Goal: Transaction & Acquisition: Book appointment/travel/reservation

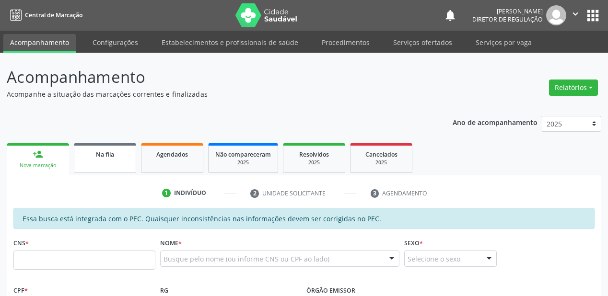
click at [86, 155] on div "Na fila" at bounding box center [105, 154] width 48 height 10
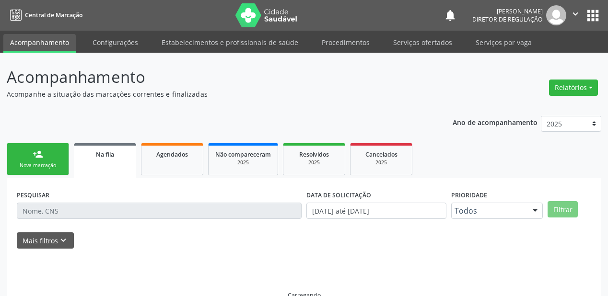
click at [86, 155] on div "Na fila" at bounding box center [105, 154] width 49 height 10
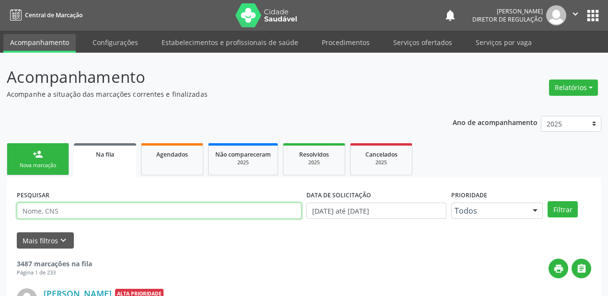
click at [45, 213] on input "text" at bounding box center [159, 211] width 285 height 16
type input ","
type input "MARIA DA PAIXAO SANTOS"
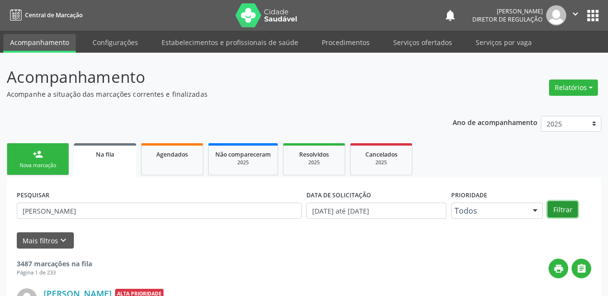
click at [566, 208] on button "Filtrar" at bounding box center [562, 209] width 30 height 16
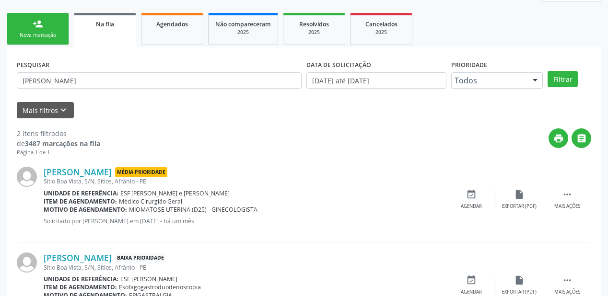
scroll to position [178, 0]
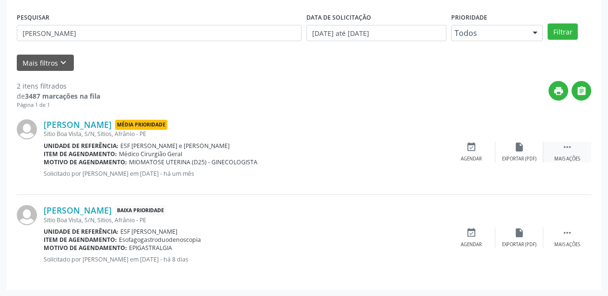
click at [567, 148] on icon "" at bounding box center [567, 147] width 11 height 11
click at [322, 159] on div "Agendar" at bounding box center [327, 159] width 21 height 7
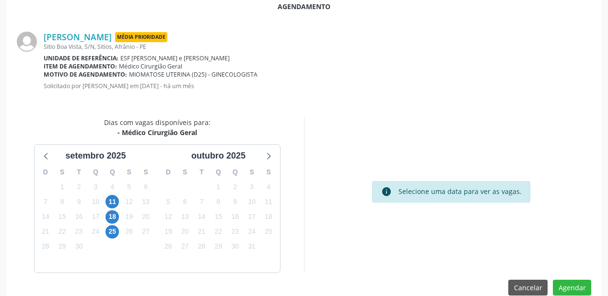
scroll to position [192, 0]
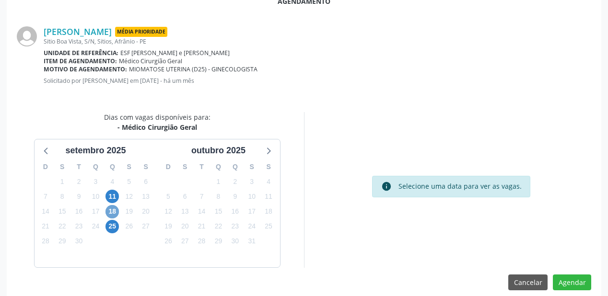
click at [109, 212] on span "18" at bounding box center [111, 211] width 13 height 13
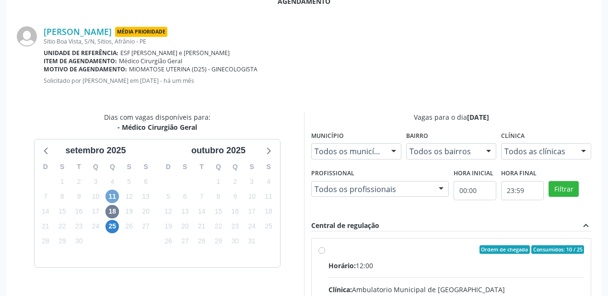
click at [109, 195] on span "11" at bounding box center [111, 196] width 13 height 13
click at [388, 261] on div "Horário: 12:00" at bounding box center [456, 266] width 256 height 10
click at [325, 254] on input "Ordem de chegada Consumidos: 22 / 25 Horário: 12:00 Clínica: Ambulatorio Munici…" at bounding box center [321, 249] width 7 height 9
radio input "true"
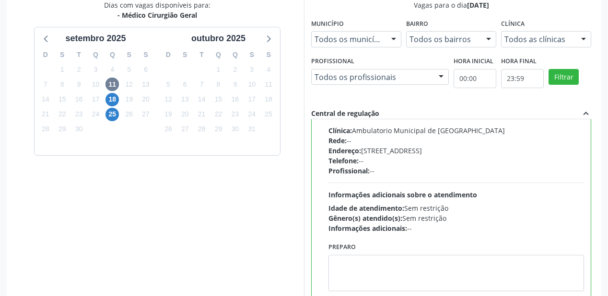
scroll to position [358, 0]
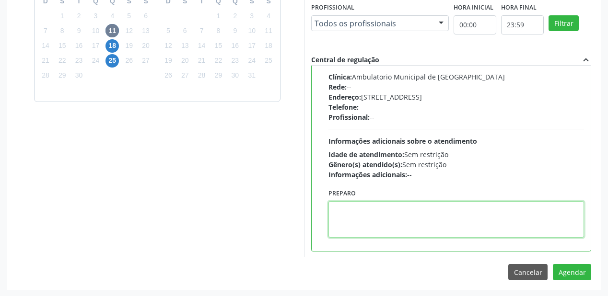
click at [340, 219] on textarea at bounding box center [456, 219] width 256 height 36
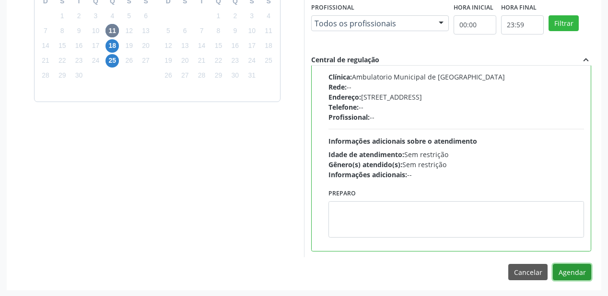
click at [559, 269] on button "Agendar" at bounding box center [572, 272] width 38 height 16
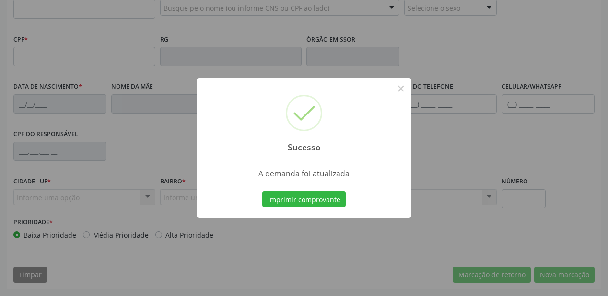
scroll to position [251, 0]
click at [315, 194] on button "Imprimir comprovante" at bounding box center [303, 199] width 83 height 16
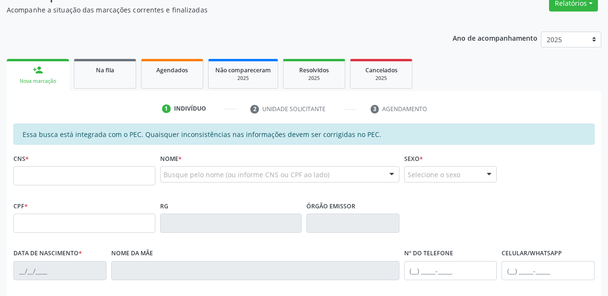
scroll to position [59, 0]
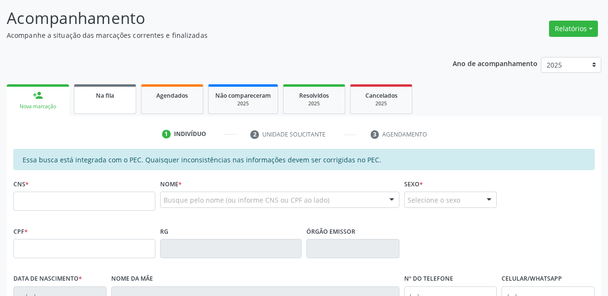
click at [111, 107] on link "Na fila" at bounding box center [105, 99] width 62 height 30
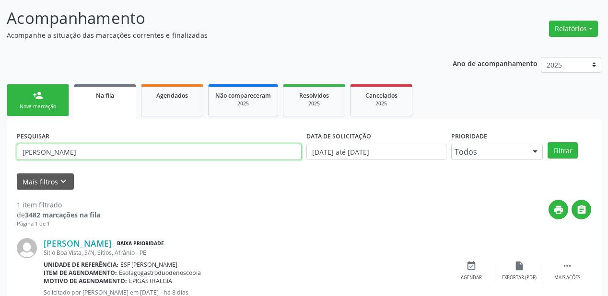
click at [113, 155] on input "MARIA DA PAIXAO SANTOS" at bounding box center [159, 152] width 285 height 16
type input "M"
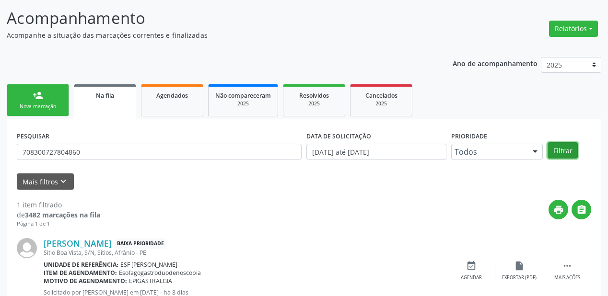
click at [557, 154] on button "Filtrar" at bounding box center [562, 150] width 30 height 16
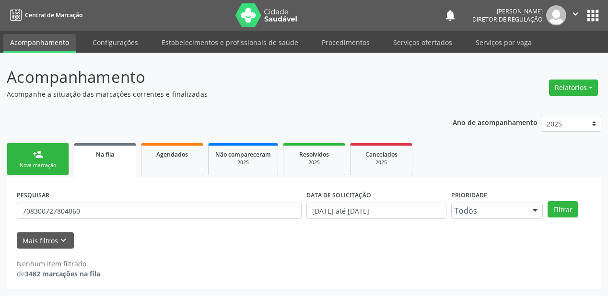
scroll to position [0, 0]
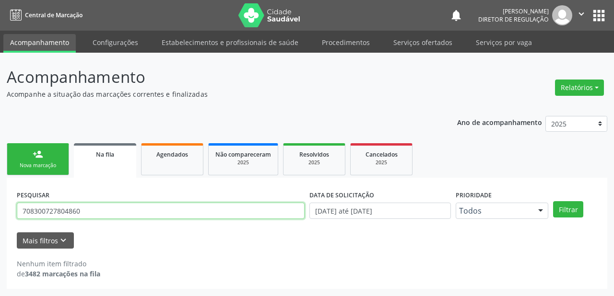
click at [98, 213] on input "708300727804860" at bounding box center [161, 211] width 288 height 16
type input "7"
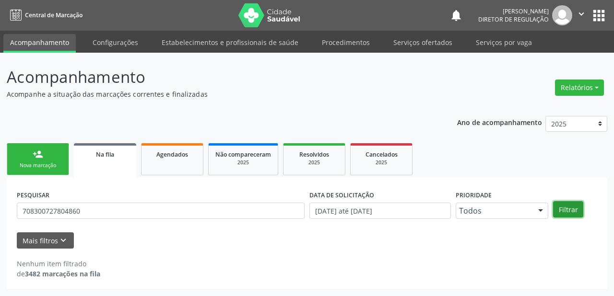
click at [560, 209] on button "Filtrar" at bounding box center [568, 209] width 30 height 16
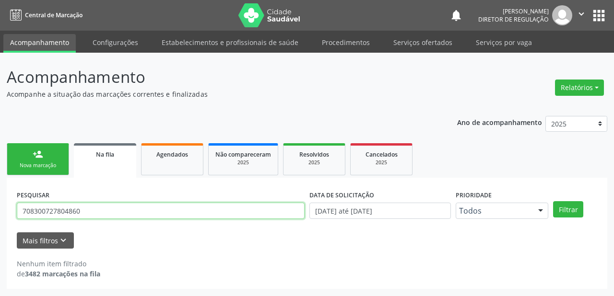
click at [98, 209] on input "708300727804860" at bounding box center [161, 211] width 288 height 16
type input "7"
type input "HEITOR A"
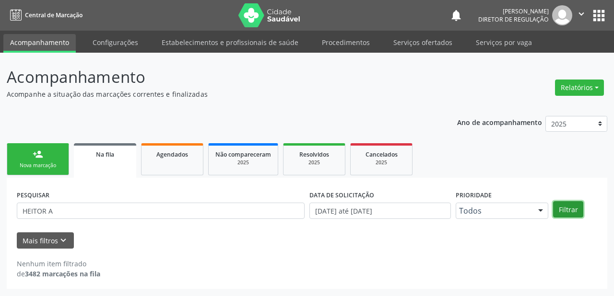
click at [565, 213] on button "Filtrar" at bounding box center [568, 209] width 30 height 16
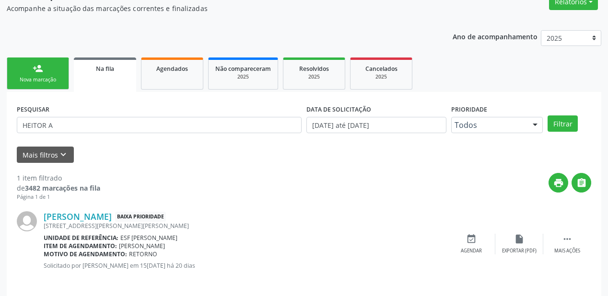
scroll to position [92, 0]
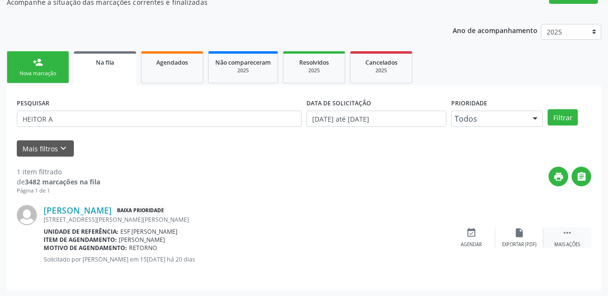
click at [565, 233] on icon "" at bounding box center [567, 233] width 11 height 11
click at [325, 237] on icon "event_available" at bounding box center [327, 233] width 11 height 11
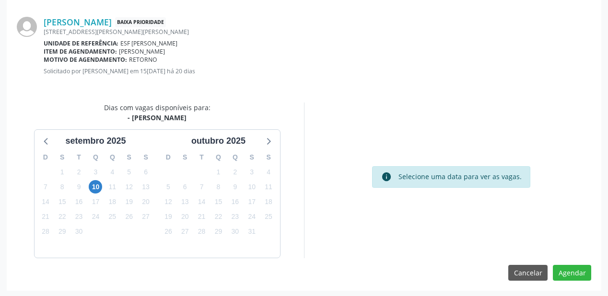
scroll to position [202, 0]
click at [94, 185] on span "10" at bounding box center [95, 186] width 13 height 13
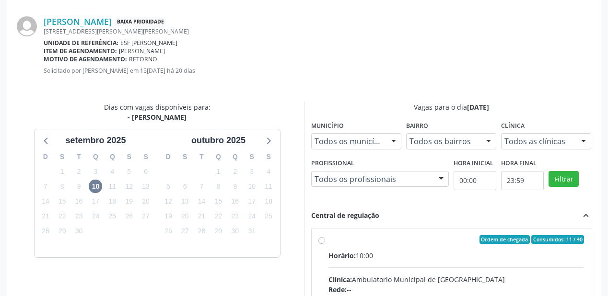
click at [457, 288] on div "Rede: --" at bounding box center [456, 290] width 256 height 10
click at [325, 244] on input "Ordem de chegada Consumidos: 11 / 40 Horário: 10:00 Clínica: Ambulatorio Munici…" at bounding box center [321, 239] width 7 height 9
radio input "true"
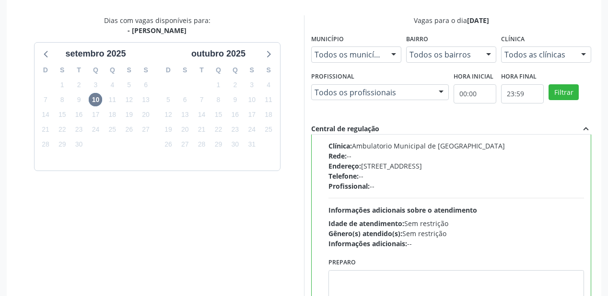
scroll to position [355, 0]
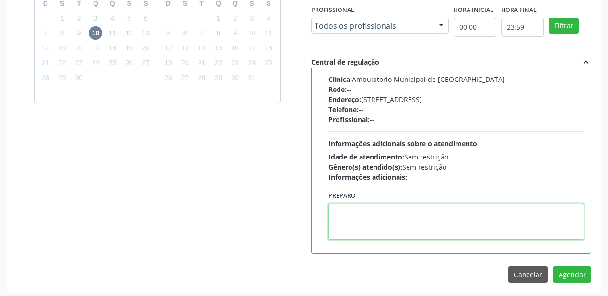
click at [366, 224] on textarea at bounding box center [456, 222] width 256 height 36
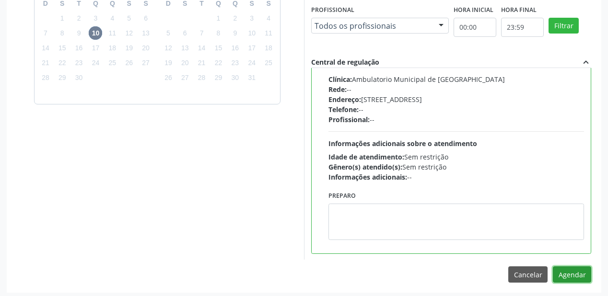
click at [573, 276] on button "Agendar" at bounding box center [572, 275] width 38 height 16
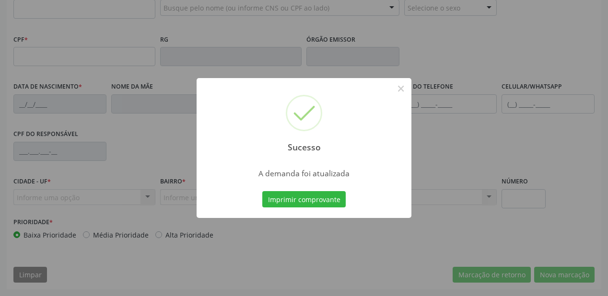
scroll to position [251, 0]
click at [286, 198] on button "Imprimir comprovante" at bounding box center [303, 199] width 83 height 16
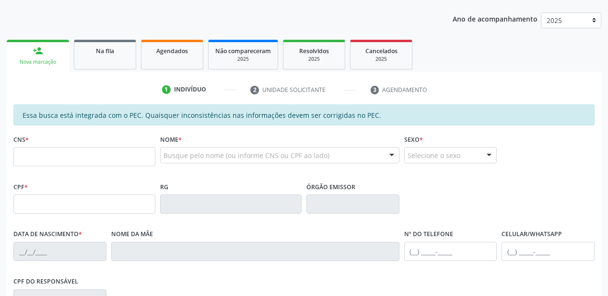
scroll to position [97, 0]
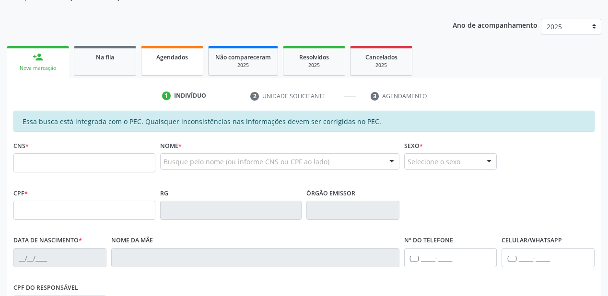
click at [174, 65] on link "Agendados" at bounding box center [172, 61] width 62 height 30
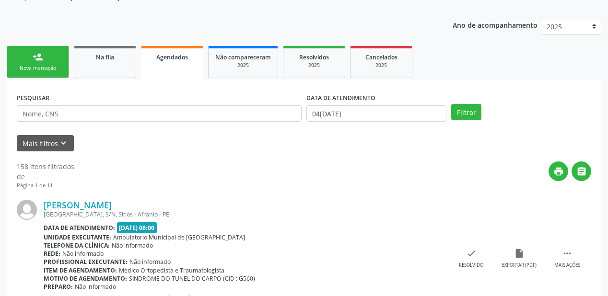
click at [96, 132] on form "PESQUISAR DATA DE ATENDIMENTO 04/09/2025 Filtrar UNIDADE DE REFERÊNCIA Selecion…" at bounding box center [304, 121] width 574 height 61
click at [93, 67] on link "Na fila" at bounding box center [105, 62] width 62 height 32
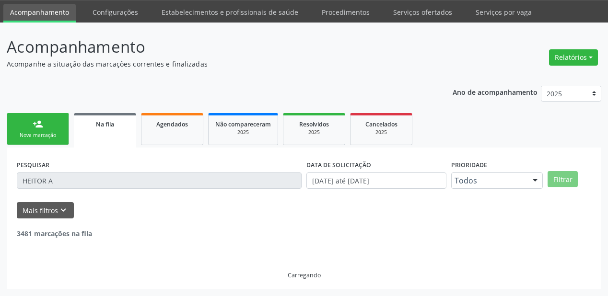
scroll to position [0, 0]
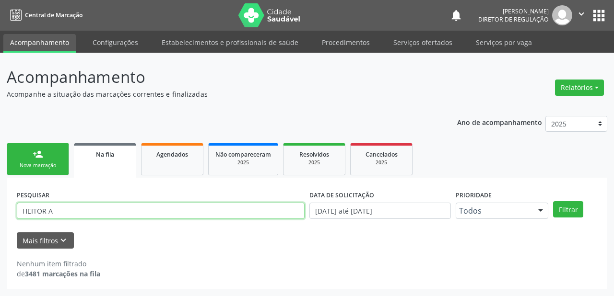
click at [61, 214] on input "HEITOR A" at bounding box center [161, 211] width 288 height 16
type input "H"
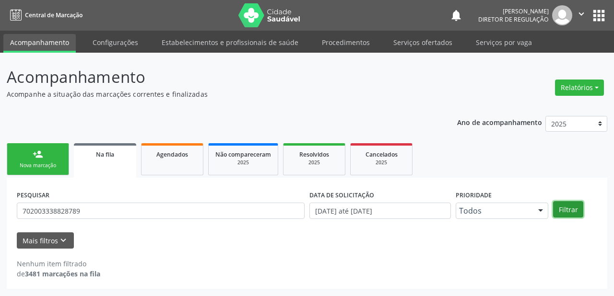
click at [566, 209] on button "Filtrar" at bounding box center [568, 209] width 30 height 16
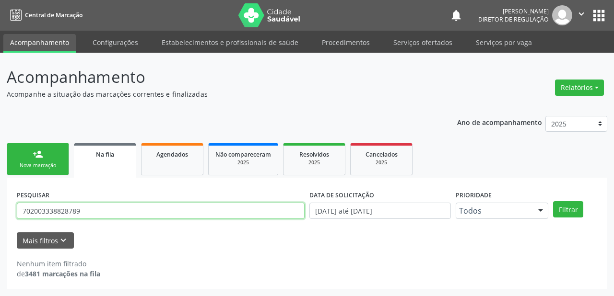
click at [115, 217] on input "702003338828789" at bounding box center [161, 211] width 288 height 16
type input "7"
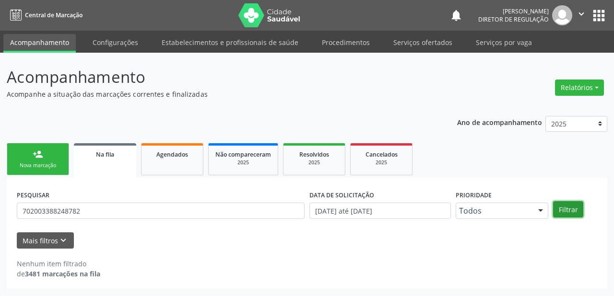
click at [566, 211] on button "Filtrar" at bounding box center [568, 209] width 30 height 16
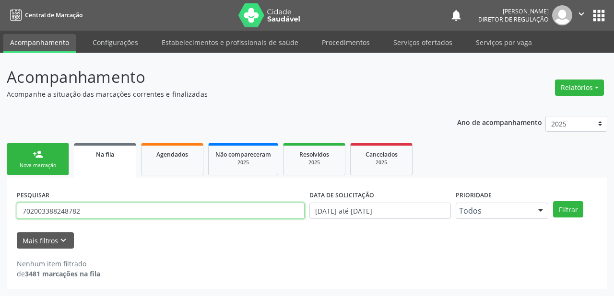
click at [105, 203] on input "702003388248782" at bounding box center [161, 211] width 288 height 16
type input "7"
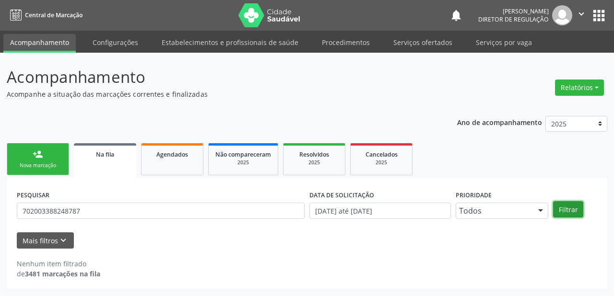
click at [566, 208] on button "Filtrar" at bounding box center [568, 209] width 30 height 16
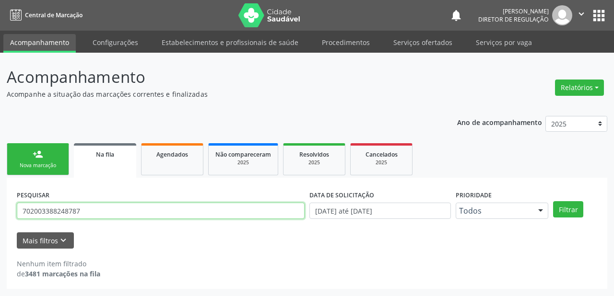
click at [94, 209] on input "702003388248787" at bounding box center [161, 211] width 288 height 16
type input "7"
type input "CARLOS DAVI"
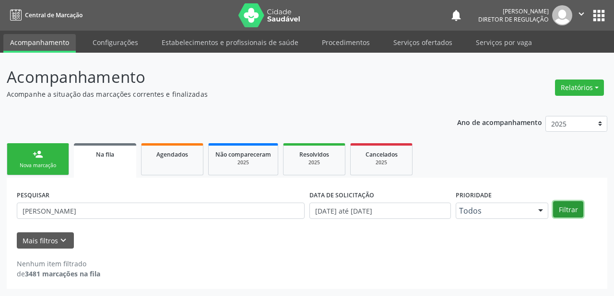
click at [568, 210] on button "Filtrar" at bounding box center [568, 209] width 30 height 16
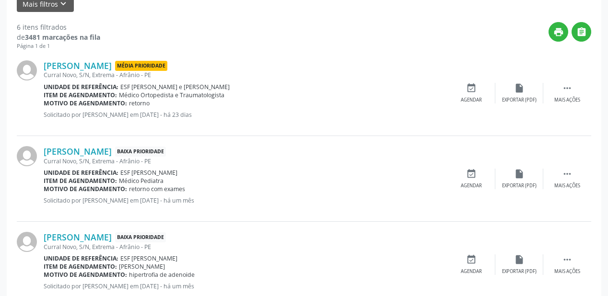
scroll to position [268, 0]
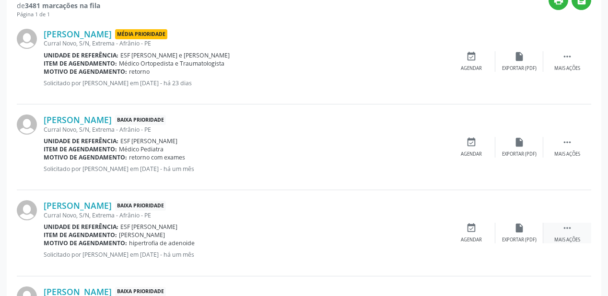
click at [567, 226] on icon "" at bounding box center [567, 228] width 11 height 11
click at [332, 230] on div "event_available Agendar" at bounding box center [327, 233] width 48 height 21
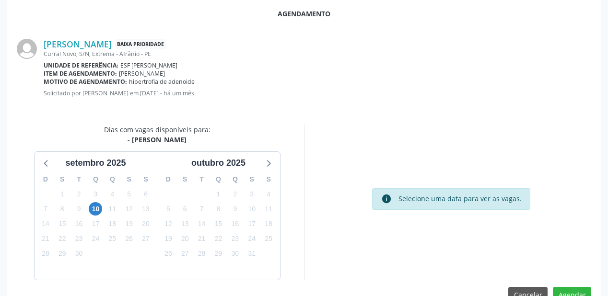
scroll to position [202, 0]
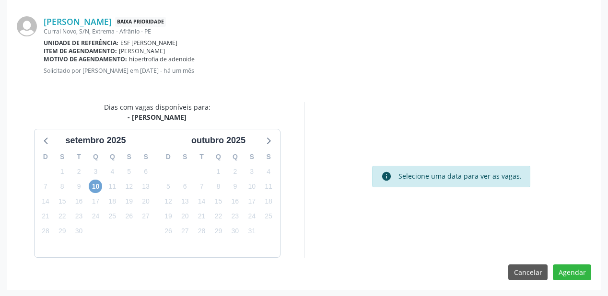
click at [93, 186] on span "10" at bounding box center [95, 186] width 13 height 13
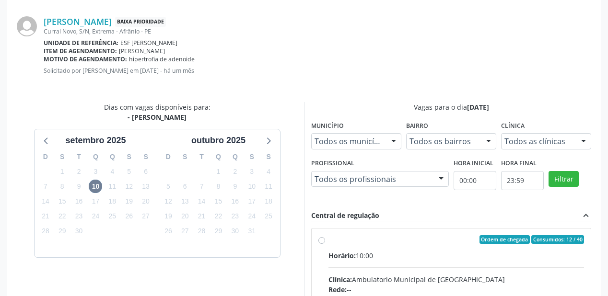
click at [418, 251] on div "Horário: 10:00" at bounding box center [456, 256] width 256 height 10
click at [325, 244] on input "Ordem de chegada Consumidos: 12 / 40 Horário: 10:00 Clínica: Ambulatorio Munici…" at bounding box center [321, 239] width 7 height 9
radio input "true"
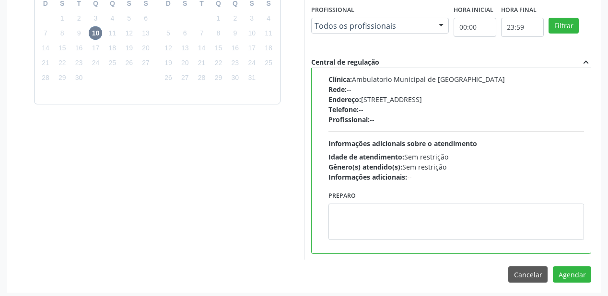
scroll to position [358, 0]
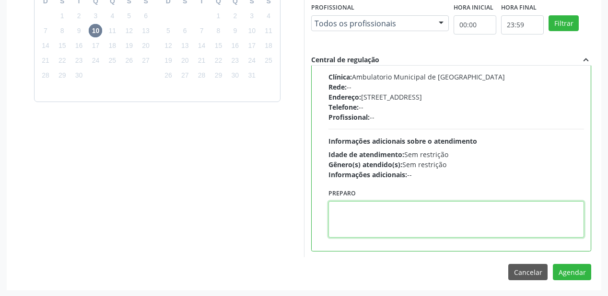
click at [374, 221] on textarea at bounding box center [456, 219] width 256 height 36
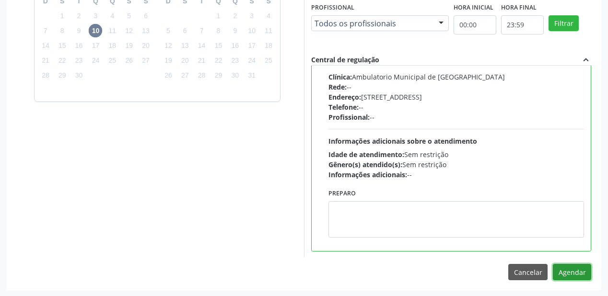
click at [568, 273] on button "Agendar" at bounding box center [572, 272] width 38 height 16
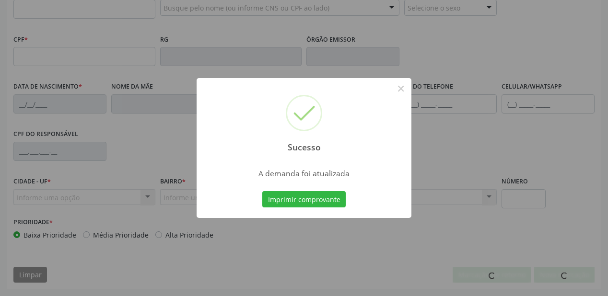
scroll to position [251, 0]
click at [319, 202] on button "Imprimir comprovante" at bounding box center [303, 199] width 83 height 16
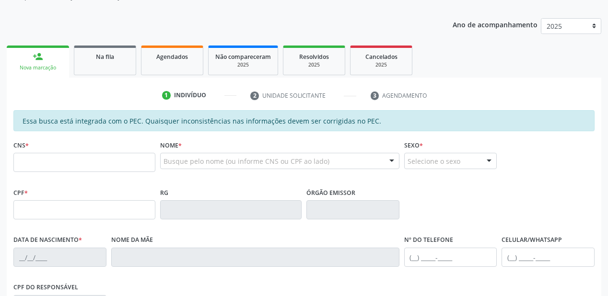
scroll to position [97, 0]
click at [94, 55] on div "Na fila" at bounding box center [105, 57] width 48 height 10
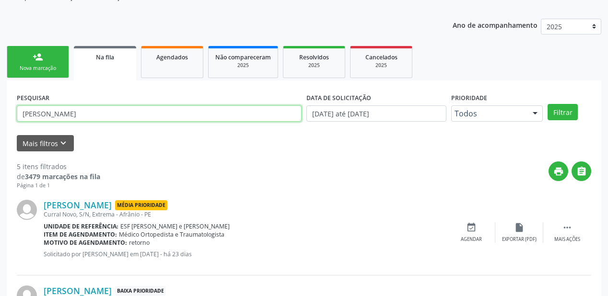
click at [83, 119] on input "CARLOS DAVI" at bounding box center [159, 113] width 285 height 16
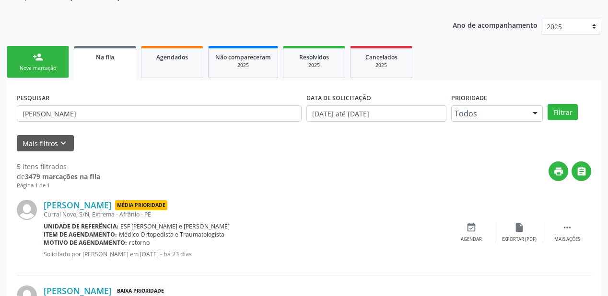
click at [436, 205] on div "Carlos Davi Ribeiro dos Santos Média Prioridade" at bounding box center [246, 205] width 404 height 11
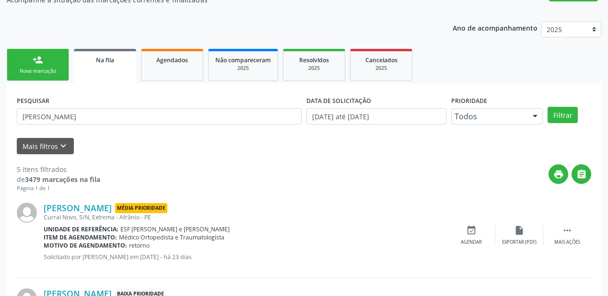
scroll to position [21, 0]
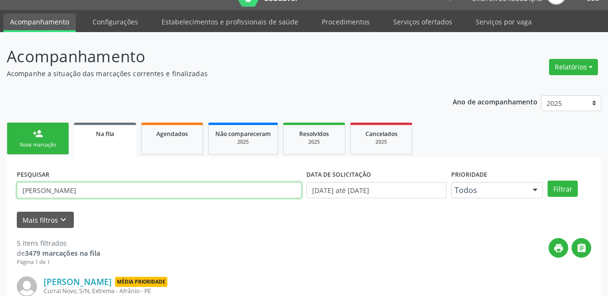
click at [67, 194] on input "CARLOS DAVI" at bounding box center [159, 190] width 285 height 16
type input "C"
type input "708909727677519"
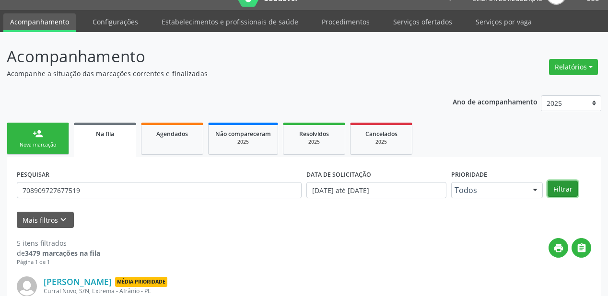
click at [566, 187] on button "Filtrar" at bounding box center [562, 189] width 30 height 16
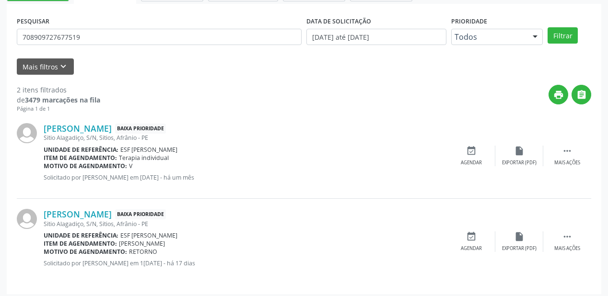
scroll to position [178, 0]
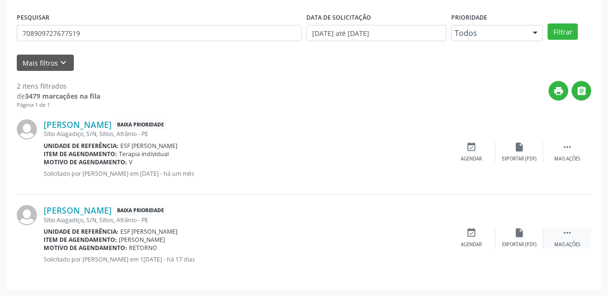
click at [563, 230] on icon "" at bounding box center [567, 233] width 11 height 11
click at [334, 238] on div "event_available Agendar" at bounding box center [327, 238] width 48 height 21
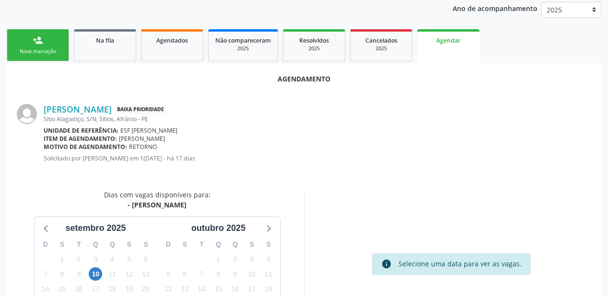
scroll to position [115, 0]
click at [93, 272] on span "10" at bounding box center [95, 273] width 13 height 13
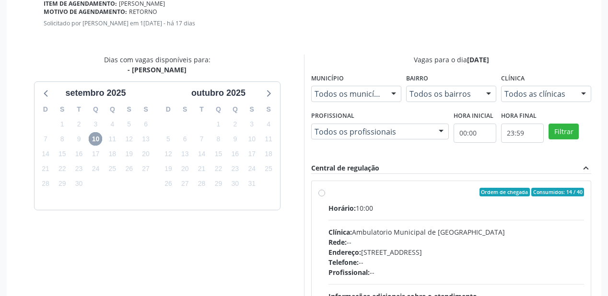
scroll to position [268, 0]
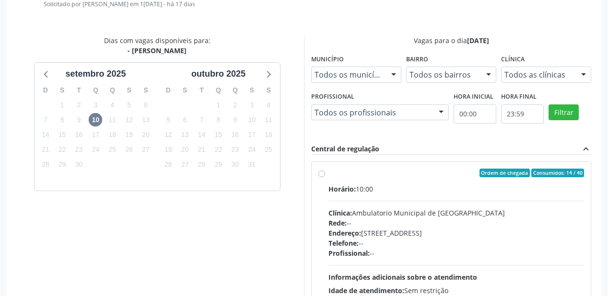
click at [359, 199] on div "Horário: 10:00 Clínica: Ambulatorio Municipal de Saude Rede: -- Endereço: A, nº…" at bounding box center [456, 250] width 256 height 132
click at [325, 177] on input "Ordem de chegada Consumidos: 14 / 40 Horário: 10:00 Clínica: Ambulatorio Munici…" at bounding box center [321, 173] width 7 height 9
radio input "true"
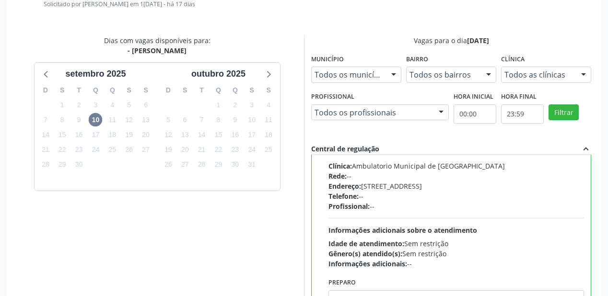
scroll to position [358, 0]
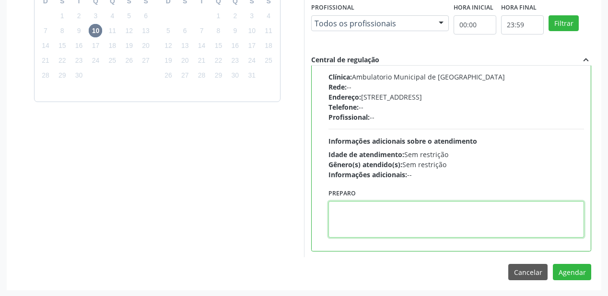
click at [348, 211] on textarea at bounding box center [456, 219] width 256 height 36
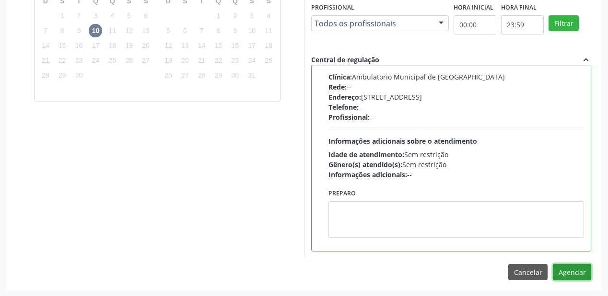
click at [567, 276] on button "Agendar" at bounding box center [572, 272] width 38 height 16
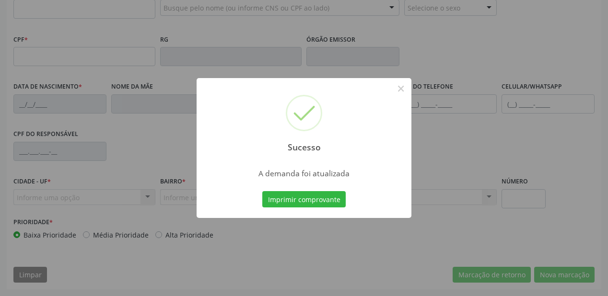
scroll to position [251, 0]
click at [285, 203] on button "Imprimir comprovante" at bounding box center [303, 199] width 83 height 16
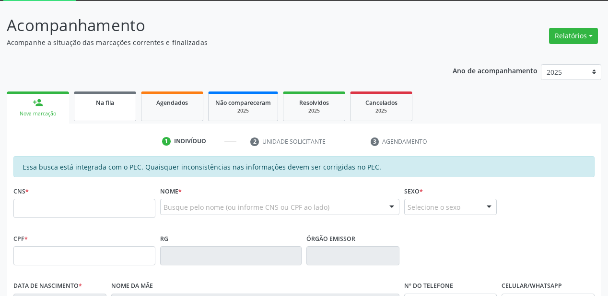
scroll to position [0, 0]
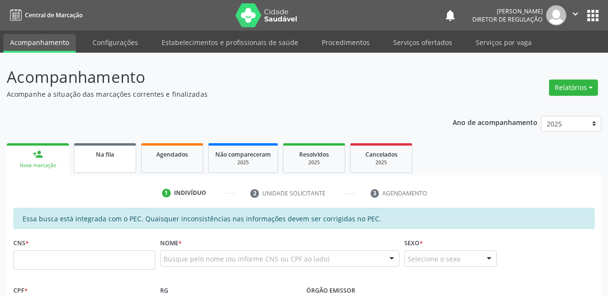
click at [109, 157] on span "Na fila" at bounding box center [105, 155] width 18 height 8
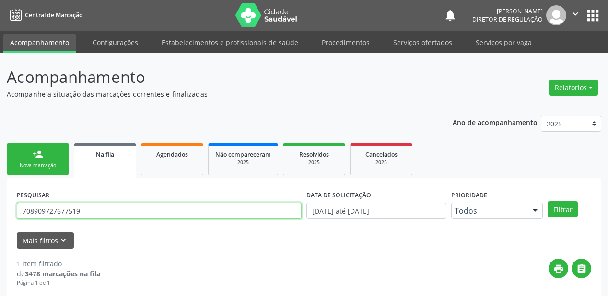
click at [86, 211] on input "708909727677519" at bounding box center [159, 211] width 285 height 16
type input "7"
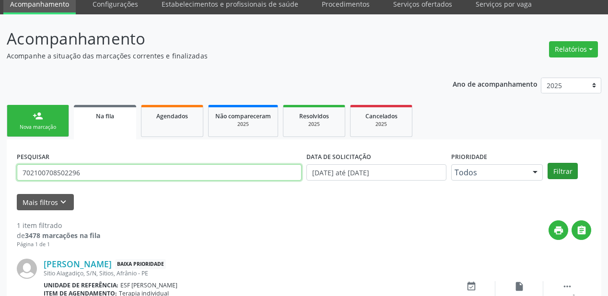
type input "702100708502296"
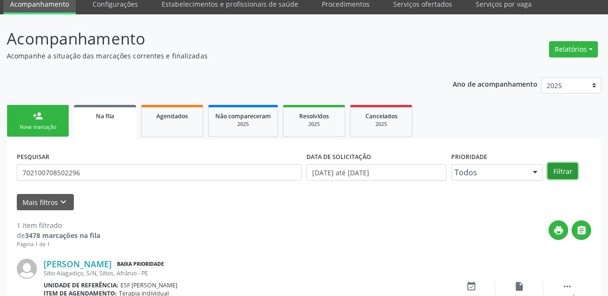
click at [566, 172] on button "Filtrar" at bounding box center [562, 171] width 30 height 16
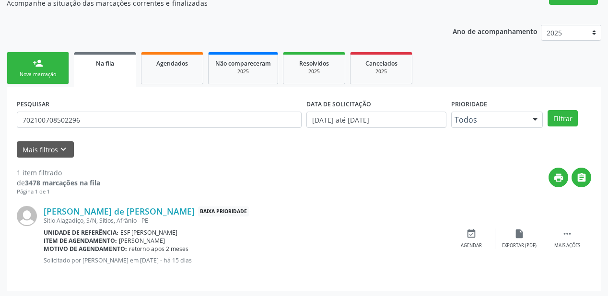
scroll to position [92, 0]
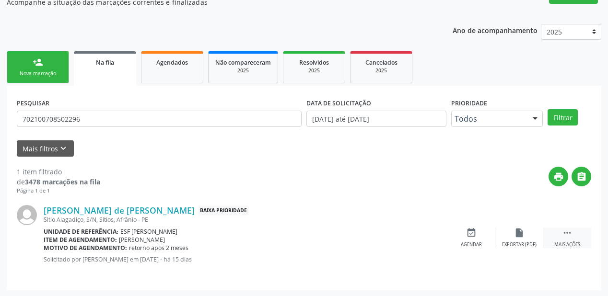
click at [567, 232] on icon "" at bounding box center [567, 233] width 11 height 11
click at [337, 238] on div "event_available Agendar" at bounding box center [327, 238] width 48 height 21
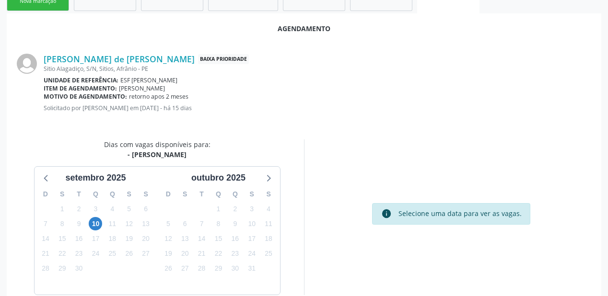
scroll to position [202, 0]
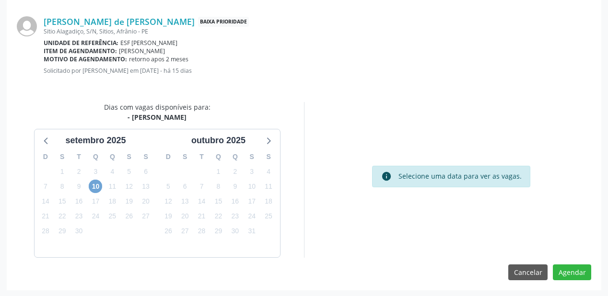
click at [99, 186] on span "10" at bounding box center [95, 186] width 13 height 13
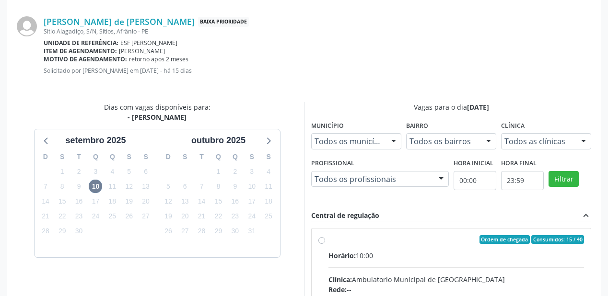
click at [435, 275] on div "Clínica: Ambulatorio Municipal de Saude" at bounding box center [456, 280] width 256 height 10
click at [325, 244] on input "Ordem de chegada Consumidos: 15 / 40 Horário: 10:00 Clínica: Ambulatorio Munici…" at bounding box center [321, 239] width 7 height 9
radio input "true"
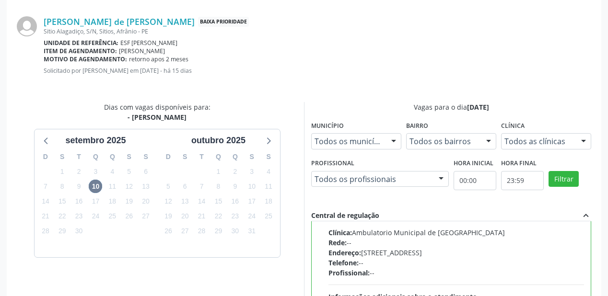
scroll to position [355, 0]
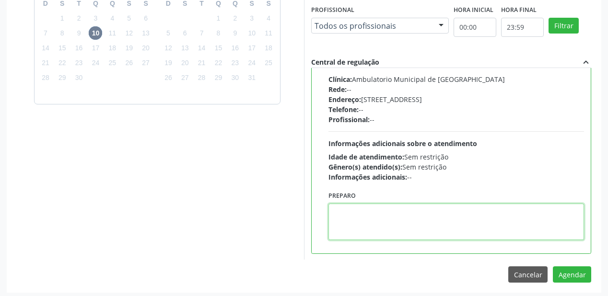
click at [366, 236] on textarea at bounding box center [456, 222] width 256 height 36
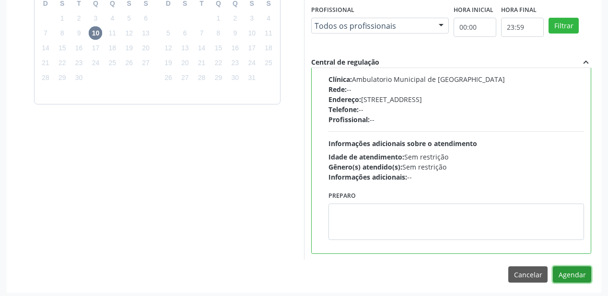
click at [572, 274] on button "Agendar" at bounding box center [572, 275] width 38 height 16
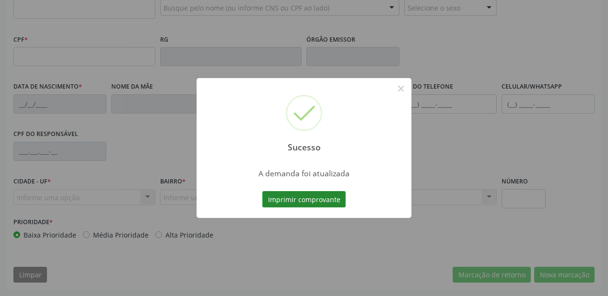
scroll to position [251, 0]
click at [312, 200] on button "Imprimir comprovante" at bounding box center [303, 199] width 83 height 16
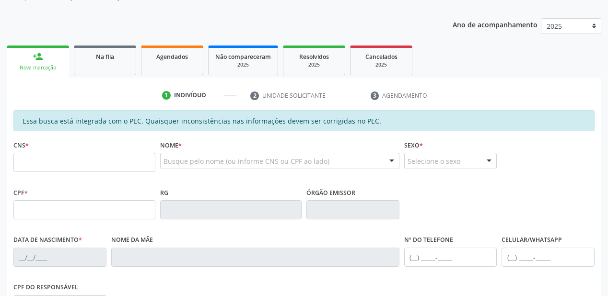
scroll to position [97, 0]
click at [97, 67] on link "Na fila" at bounding box center [105, 61] width 62 height 30
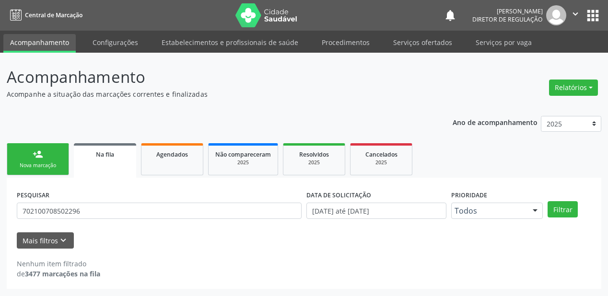
scroll to position [0, 0]
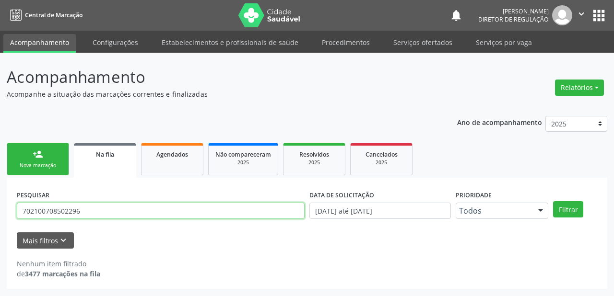
click at [86, 215] on input "702100708502296" at bounding box center [161, 211] width 288 height 16
type input "7"
type input "705203436151878"
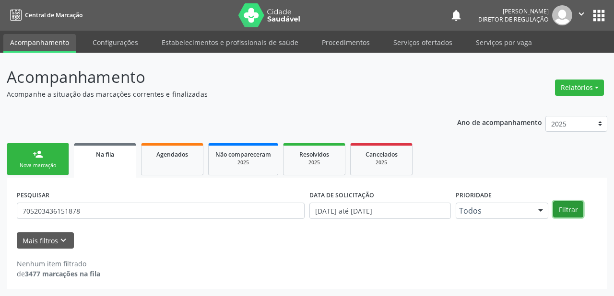
click at [577, 211] on button "Filtrar" at bounding box center [568, 209] width 30 height 16
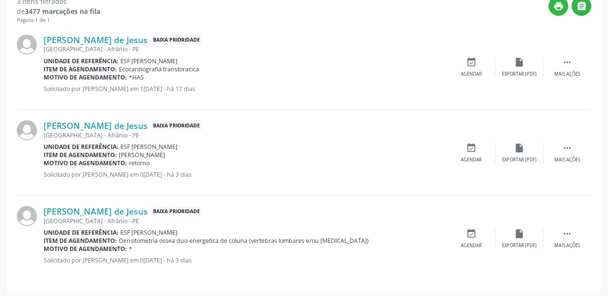
scroll to position [264, 0]
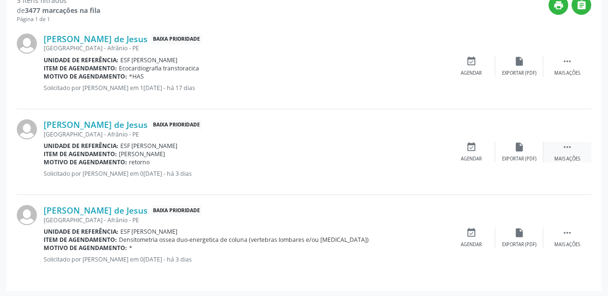
click at [566, 145] on icon "" at bounding box center [567, 147] width 11 height 11
click at [334, 148] on div "event_available Agendar" at bounding box center [327, 152] width 48 height 21
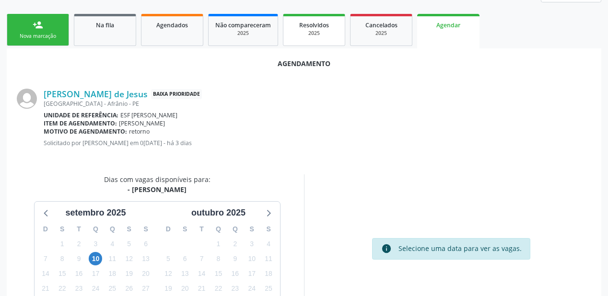
scroll to position [153, 0]
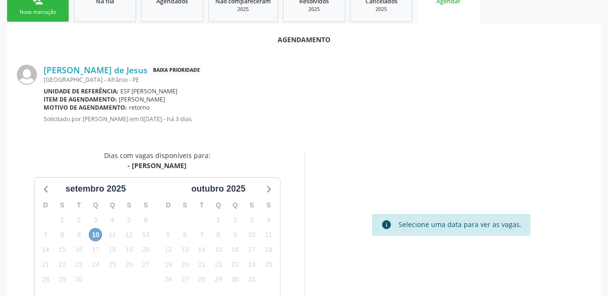
click at [97, 233] on span "10" at bounding box center [95, 234] width 13 height 13
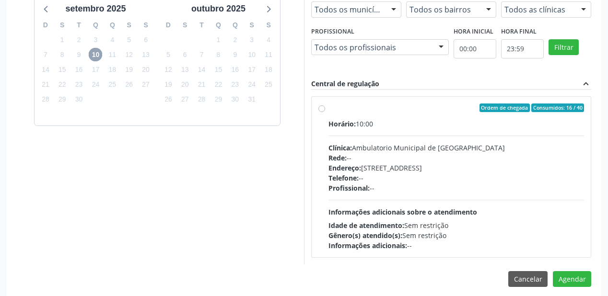
scroll to position [340, 0]
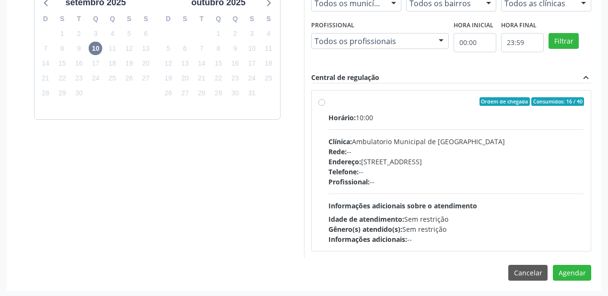
click at [419, 157] on div "Endereço: A, nº 78, Centro, Afrânio - PE" at bounding box center [456, 162] width 256 height 10
click at [325, 106] on input "Ordem de chegada Consumidos: 16 / 40 Horário: 10:00 Clínica: Ambulatorio Munici…" at bounding box center [321, 101] width 7 height 9
radio input "true"
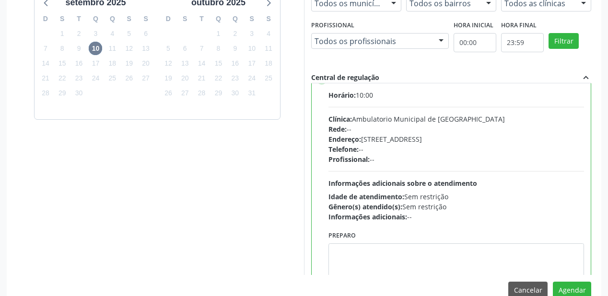
scroll to position [47, 0]
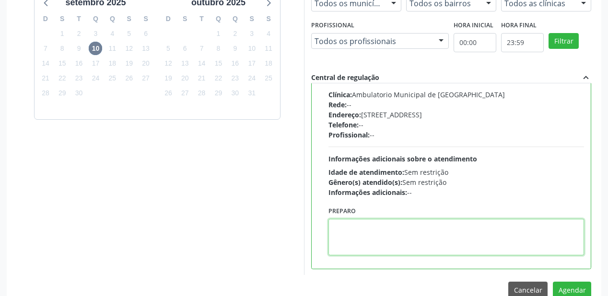
click at [363, 233] on textarea at bounding box center [456, 237] width 256 height 36
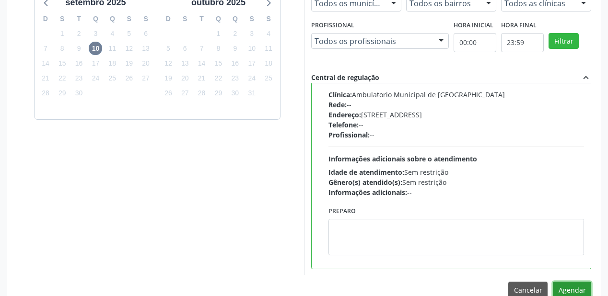
click at [567, 287] on button "Agendar" at bounding box center [572, 290] width 38 height 16
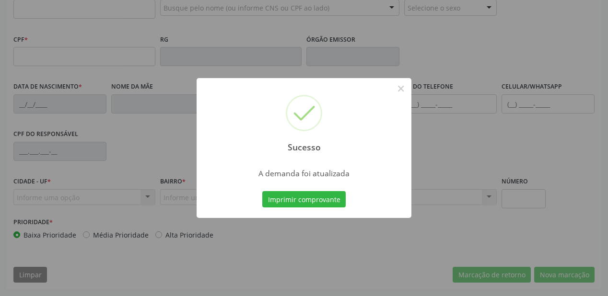
scroll to position [251, 0]
click at [291, 201] on button "Imprimir comprovante" at bounding box center [303, 199] width 83 height 16
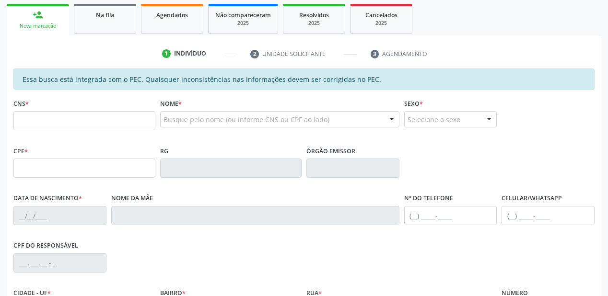
scroll to position [136, 0]
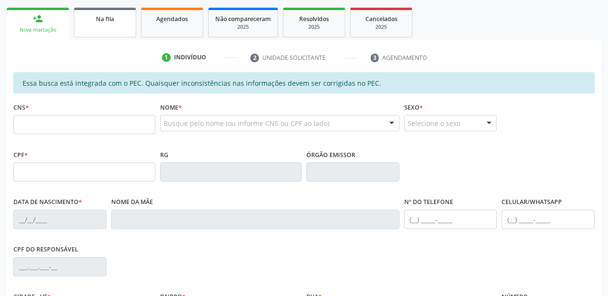
click at [101, 24] on link "Na fila" at bounding box center [105, 23] width 62 height 30
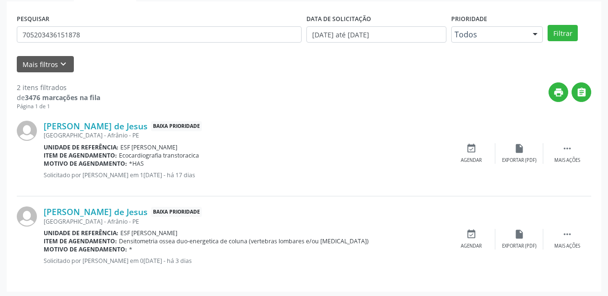
scroll to position [178, 0]
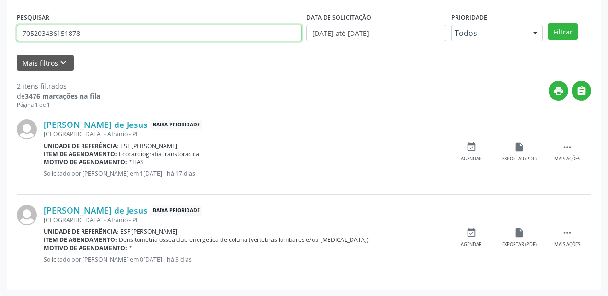
click at [88, 30] on input "705203436151878" at bounding box center [159, 33] width 285 height 16
type input "7"
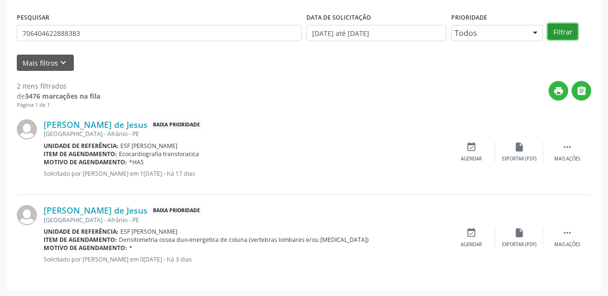
click at [560, 25] on button "Filtrar" at bounding box center [562, 31] width 30 height 16
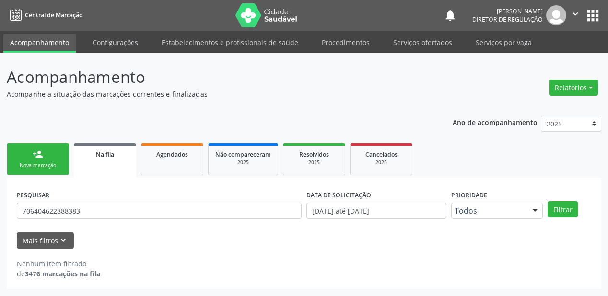
scroll to position [0, 0]
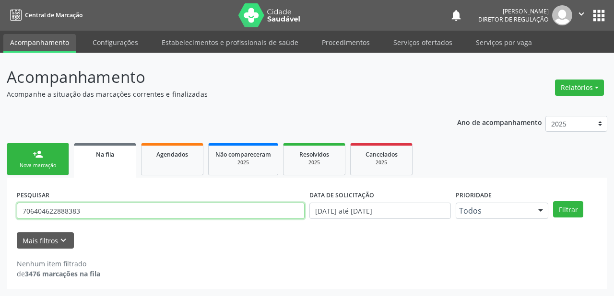
click at [96, 207] on input "706404622888383" at bounding box center [161, 211] width 288 height 16
type input "7"
type input "VALERIA MARIA"
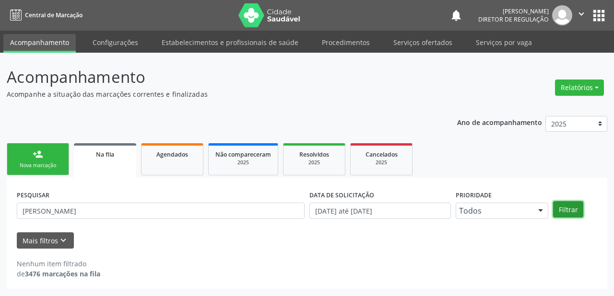
click at [561, 207] on button "Filtrar" at bounding box center [568, 209] width 30 height 16
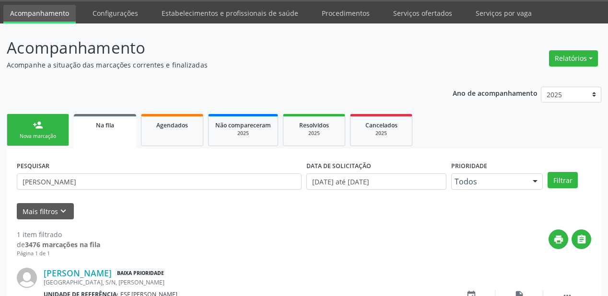
scroll to position [92, 0]
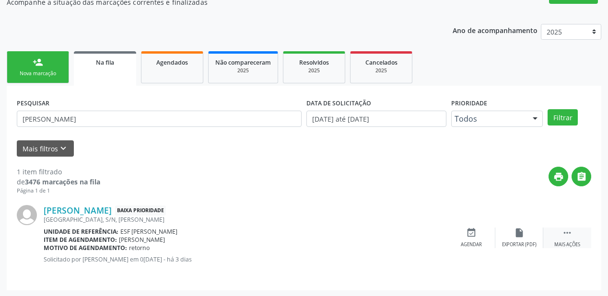
click at [568, 233] on icon "" at bounding box center [567, 233] width 11 height 11
click at [331, 239] on div "event_available Agendar" at bounding box center [327, 238] width 48 height 21
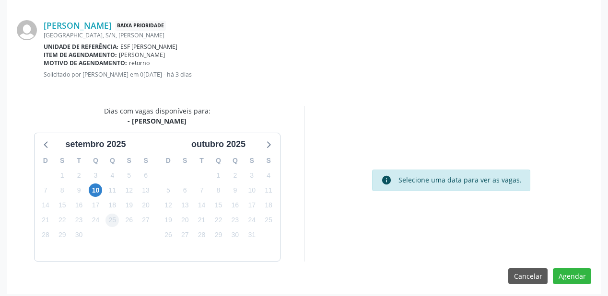
scroll to position [202, 0]
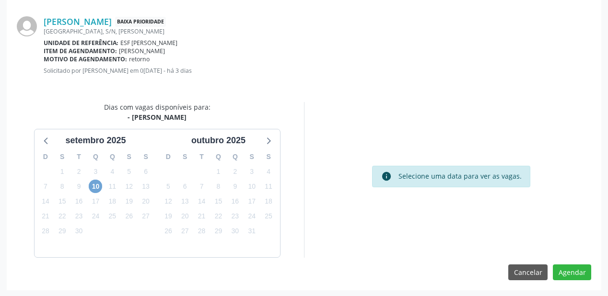
click at [100, 187] on span "10" at bounding box center [95, 186] width 13 height 13
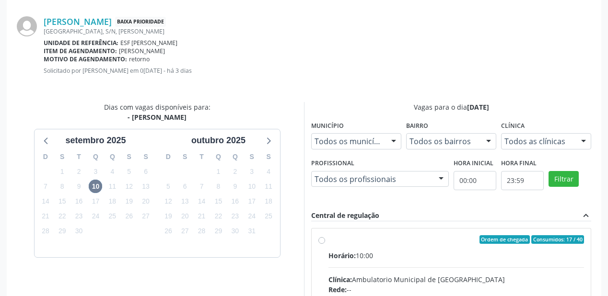
click at [325, 244] on input "Ordem de chegada Consumidos: 17 / 40 Horário: 10:00 Clínica: Ambulatorio Munici…" at bounding box center [321, 239] width 7 height 9
radio input "true"
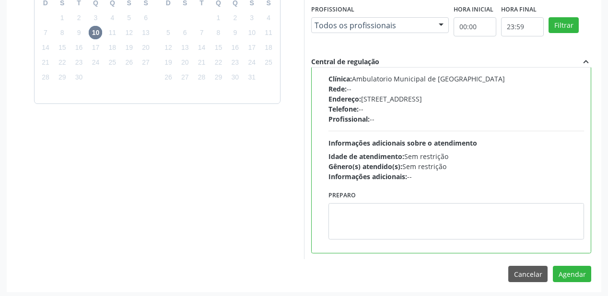
scroll to position [358, 0]
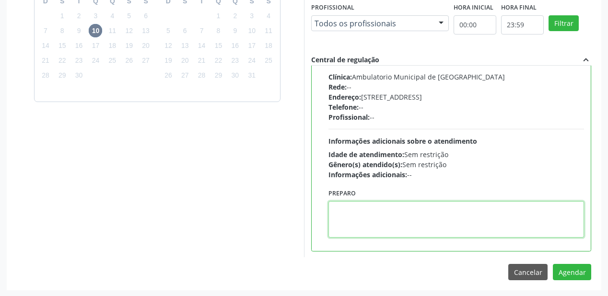
click at [367, 226] on textarea at bounding box center [456, 219] width 256 height 36
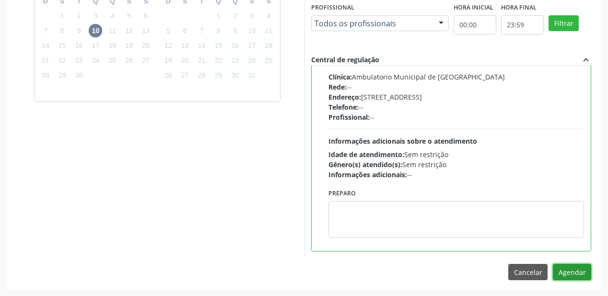
click at [567, 267] on button "Agendar" at bounding box center [572, 272] width 38 height 16
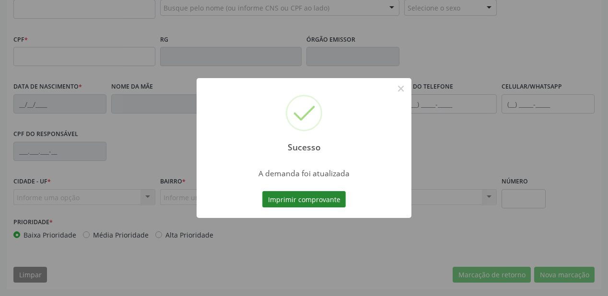
scroll to position [251, 0]
click at [308, 199] on button "Imprimir comprovante" at bounding box center [303, 199] width 83 height 16
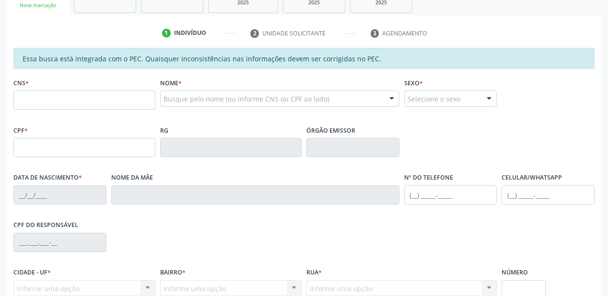
scroll to position [59, 0]
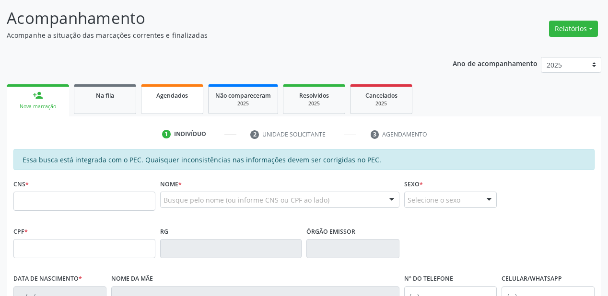
click at [161, 100] on link "Agendados" at bounding box center [172, 99] width 62 height 30
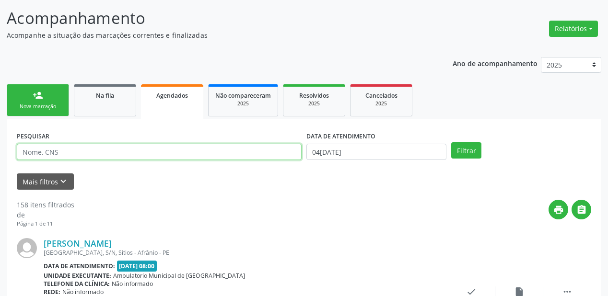
click at [56, 158] on input "text" at bounding box center [159, 152] width 285 height 16
type input "GREGORIO"
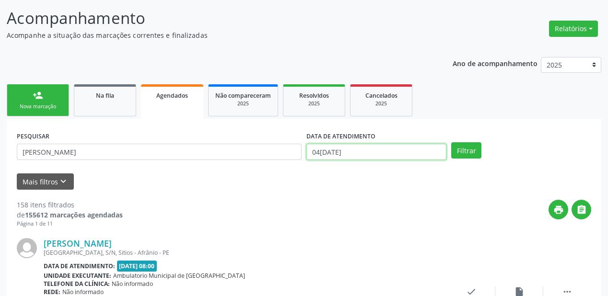
click at [374, 151] on input "04/09/2025" at bounding box center [376, 152] width 140 height 16
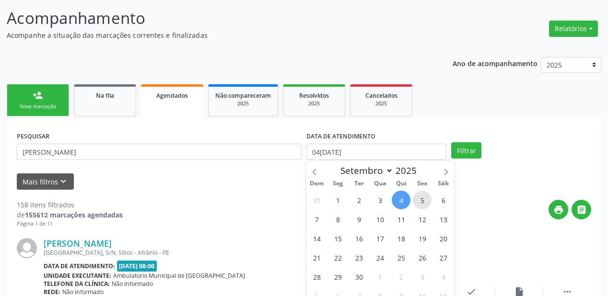
click at [427, 203] on span "5" at bounding box center [422, 200] width 19 height 19
type input "05/09/2025"
click at [427, 203] on span "5" at bounding box center [422, 200] width 19 height 19
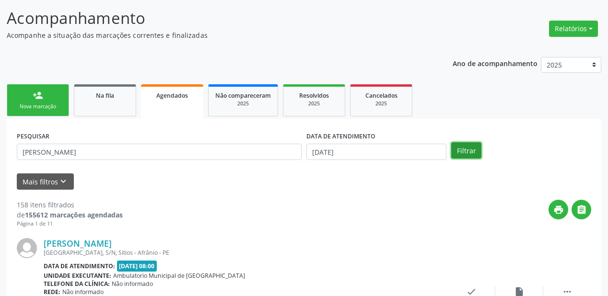
click at [477, 150] on button "Filtrar" at bounding box center [466, 150] width 30 height 16
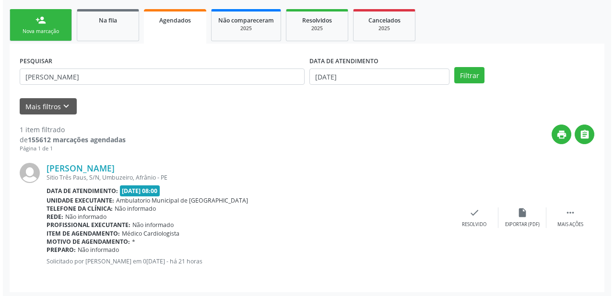
scroll to position [136, 0]
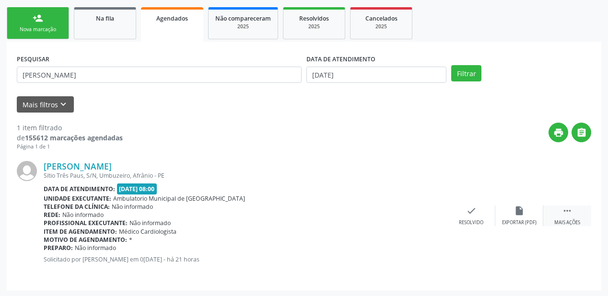
click at [568, 207] on icon "" at bounding box center [567, 211] width 11 height 11
click at [425, 215] on div "cancel Cancelar" at bounding box center [423, 216] width 48 height 21
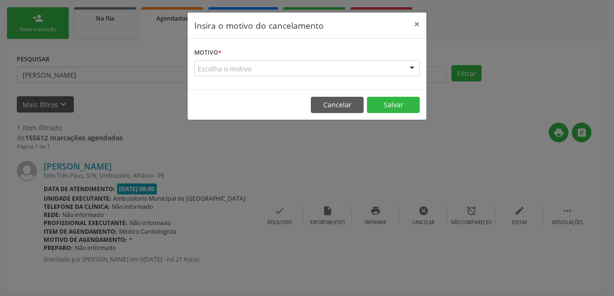
click at [211, 68] on div "Escolha o motivo" at bounding box center [306, 68] width 225 height 16
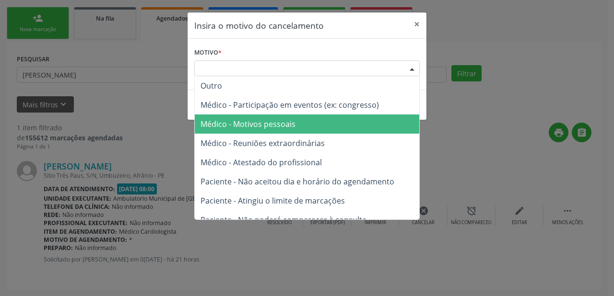
click at [226, 128] on span "Médico - Motivos pessoais" at bounding box center [247, 124] width 95 height 11
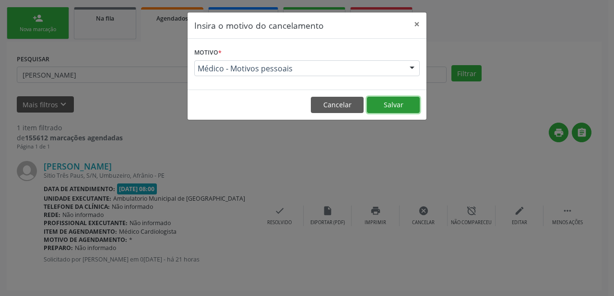
click at [403, 106] on button "Salvar" at bounding box center [393, 105] width 53 height 16
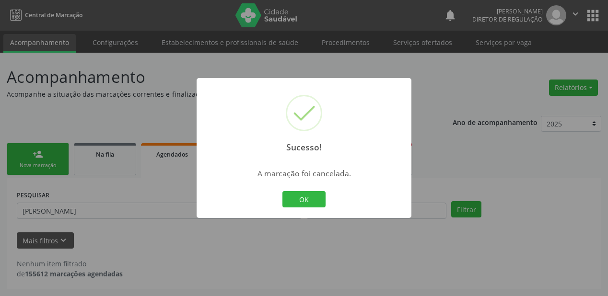
scroll to position [0, 0]
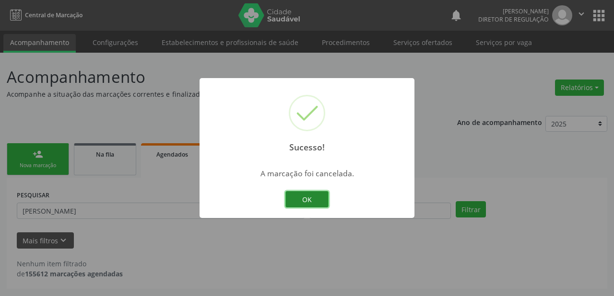
click at [301, 199] on button "OK" at bounding box center [306, 199] width 43 height 16
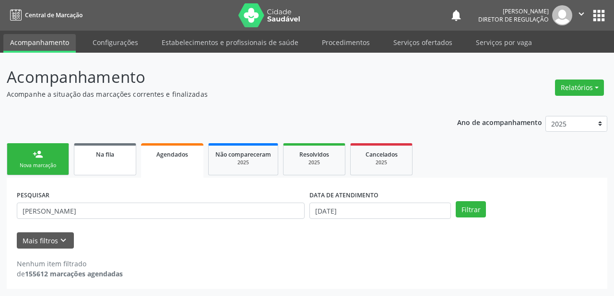
click at [111, 155] on span "Na fila" at bounding box center [105, 155] width 18 height 8
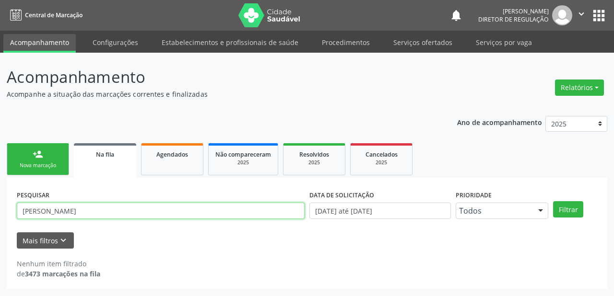
click at [102, 209] on input "VALERIA MARIA" at bounding box center [161, 211] width 288 height 16
type input "V"
type input "708605544264680"
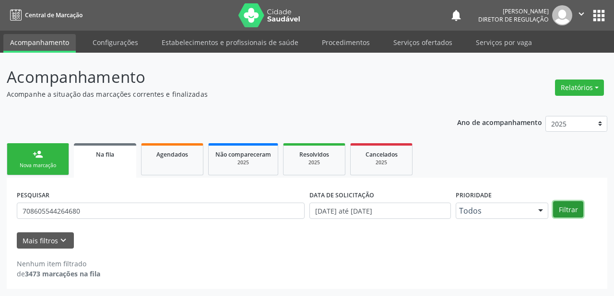
click at [568, 207] on button "Filtrar" at bounding box center [568, 209] width 30 height 16
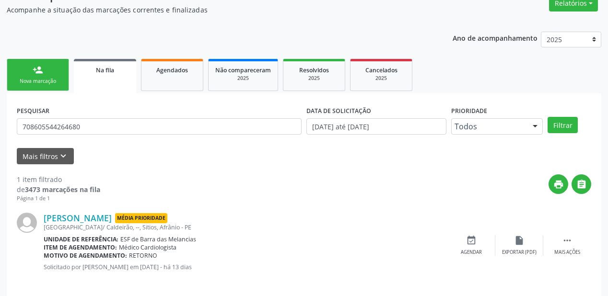
scroll to position [92, 0]
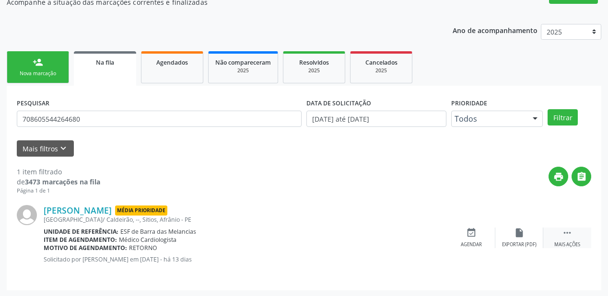
click at [564, 231] on icon "" at bounding box center [567, 233] width 11 height 11
click at [326, 238] on div "event_available Agendar" at bounding box center [327, 238] width 48 height 21
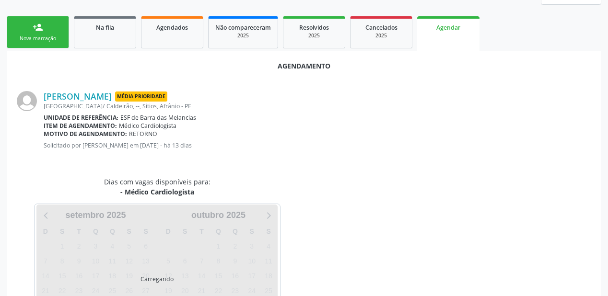
scroll to position [179, 0]
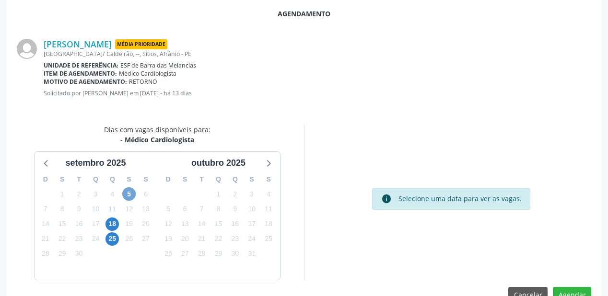
click at [128, 198] on span "5" at bounding box center [128, 193] width 13 height 13
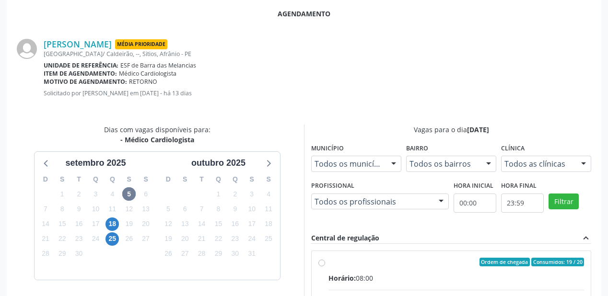
click at [447, 263] on div "Ordem de chegada Consumidos: 19 / 20" at bounding box center [456, 262] width 256 height 9
click at [325, 263] on input "Ordem de chegada Consumidos: 19 / 20 Horário: 08:00 Clínica: Ambulatorio Munici…" at bounding box center [321, 262] width 7 height 9
radio input "true"
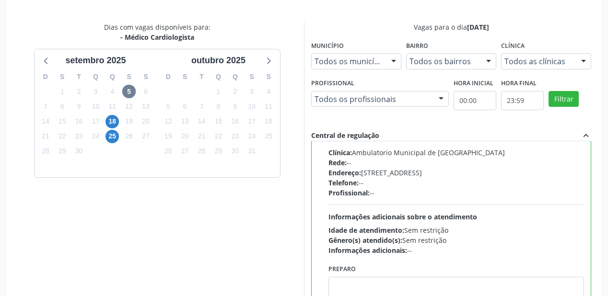
scroll to position [358, 0]
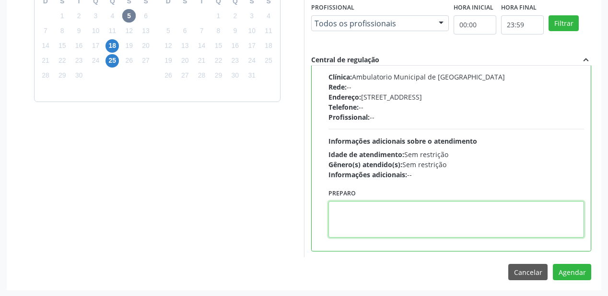
click at [340, 217] on textarea at bounding box center [456, 219] width 256 height 36
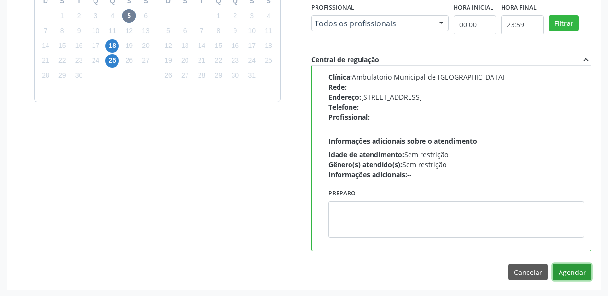
click at [567, 275] on button "Agendar" at bounding box center [572, 272] width 38 height 16
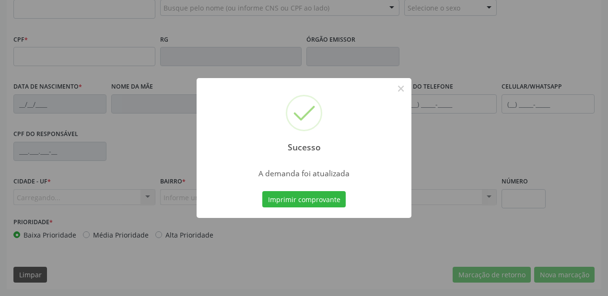
scroll to position [251, 0]
click at [304, 197] on button "Imprimir comprovante" at bounding box center [303, 199] width 83 height 16
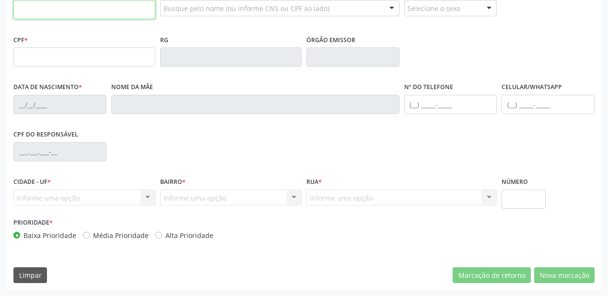
click at [82, 5] on input "text" at bounding box center [84, 9] width 142 height 19
type input "702 0008 6303 0387"
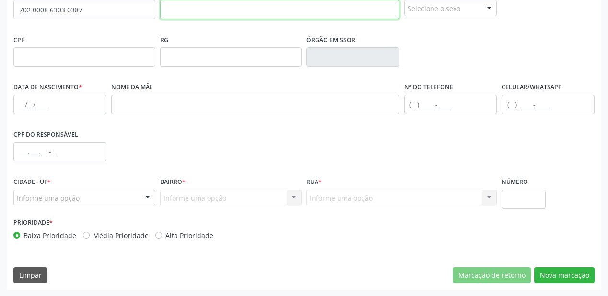
click at [199, 12] on input "text" at bounding box center [279, 9] width 239 height 19
type input "LAERTE DOS S RODRIGUES"
click at [460, 11] on div "Selecione o sexo" at bounding box center [450, 8] width 93 height 16
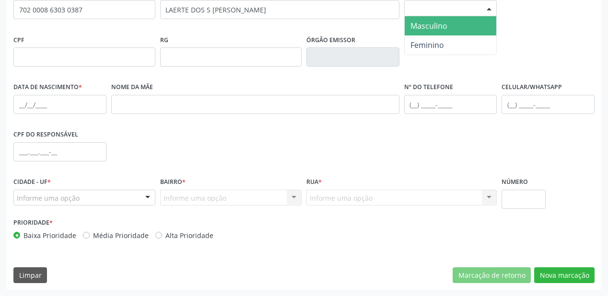
click at [448, 28] on span "Masculino" at bounding box center [451, 25] width 92 height 19
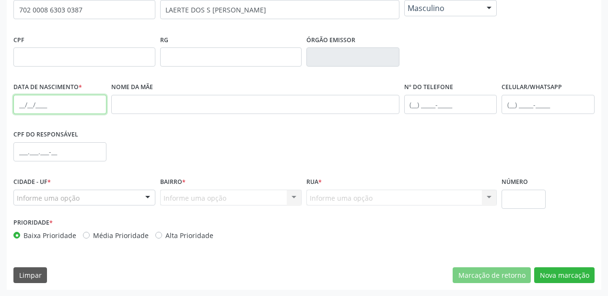
click at [19, 101] on input "text" at bounding box center [59, 104] width 93 height 19
type input "11/09/2021"
click at [422, 102] on input "text" at bounding box center [450, 104] width 93 height 19
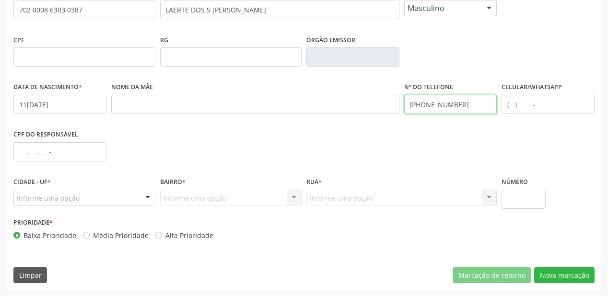
type input "(87) 8127-9264"
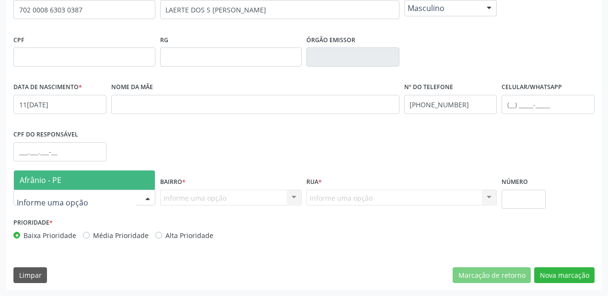
click at [77, 181] on span "Afrânio - PE" at bounding box center [84, 180] width 141 height 19
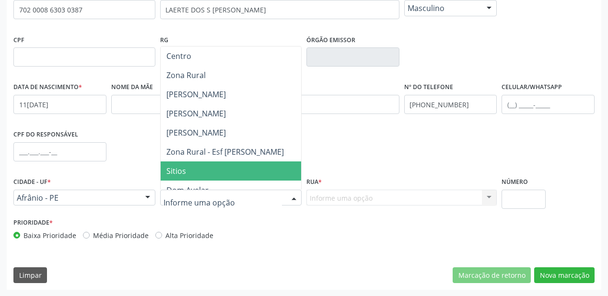
click at [177, 172] on span "Sitios" at bounding box center [176, 171] width 20 height 11
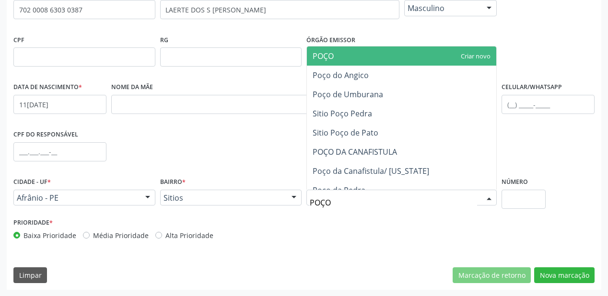
type input "POÇO"
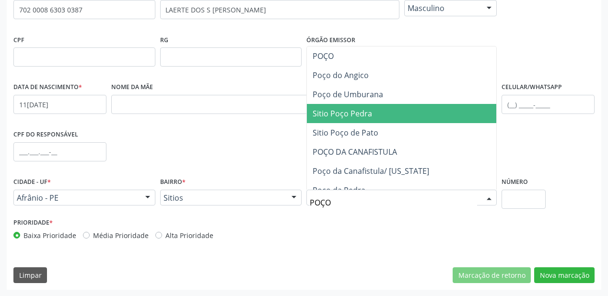
click at [342, 113] on span "Sitio Poço Pedra" at bounding box center [342, 113] width 59 height 11
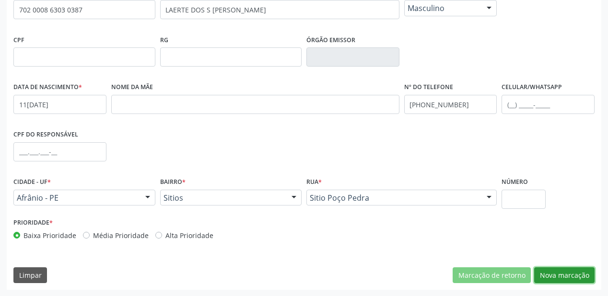
click at [562, 272] on button "Nova marcação" at bounding box center [564, 275] width 60 height 16
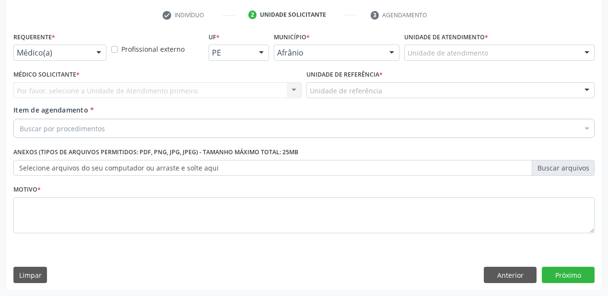
click at [423, 58] on div "Unidade de atendimento" at bounding box center [499, 53] width 190 height 16
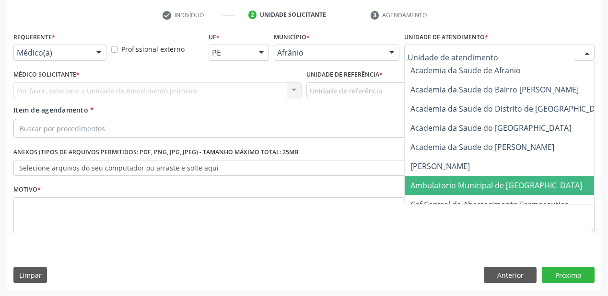
click at [437, 183] on span "Ambulatorio Municipal de [GEOGRAPHIC_DATA]" at bounding box center [496, 185] width 172 height 11
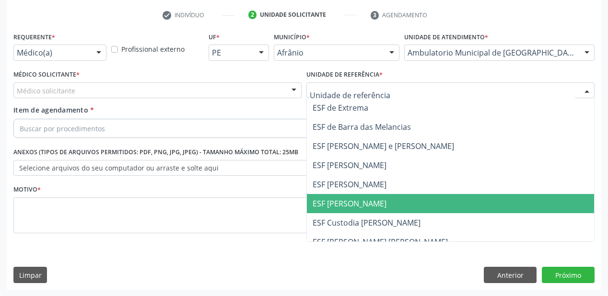
click at [337, 205] on span "ESF [PERSON_NAME]" at bounding box center [350, 203] width 74 height 11
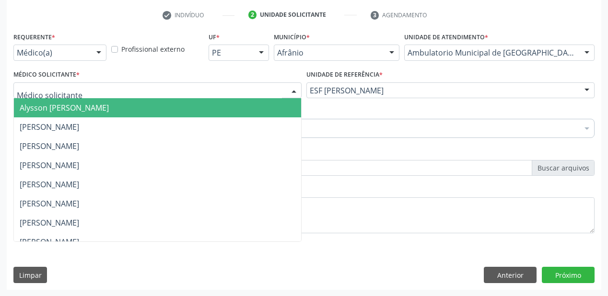
click at [54, 105] on span "Alysson Rodrigo Ferreira Cavalcanti" at bounding box center [64, 108] width 89 height 11
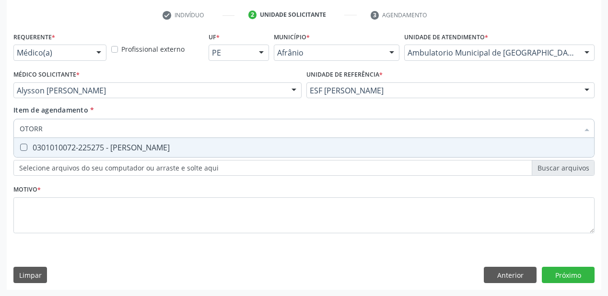
type input "OTORRI"
click at [67, 146] on div "0301010072-225275 - Médico Otorrinolaringologista" at bounding box center [304, 148] width 569 height 8
checkbox Otorrinolaringologista "true"
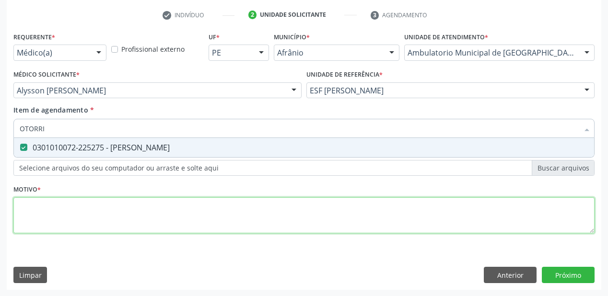
click at [48, 217] on div "Requerente * Médico(a) Médico(a) Enfermeiro(a) Paciente Nenhum resultado encont…" at bounding box center [303, 138] width 581 height 217
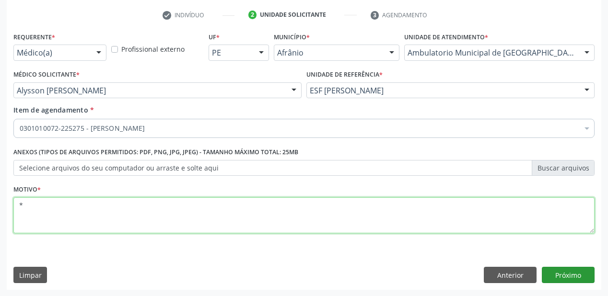
type textarea "*"
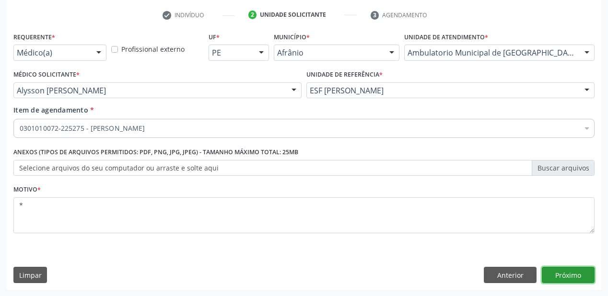
click at [561, 276] on button "Próximo" at bounding box center [568, 275] width 53 height 16
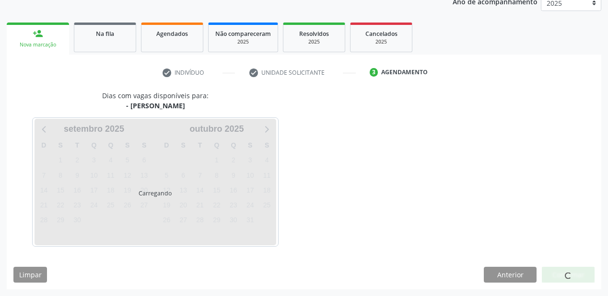
scroll to position [120, 0]
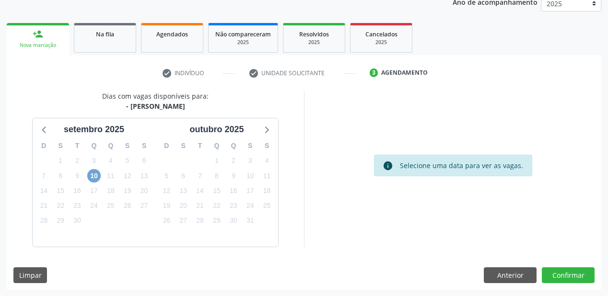
click at [94, 174] on span "10" at bounding box center [93, 175] width 13 height 13
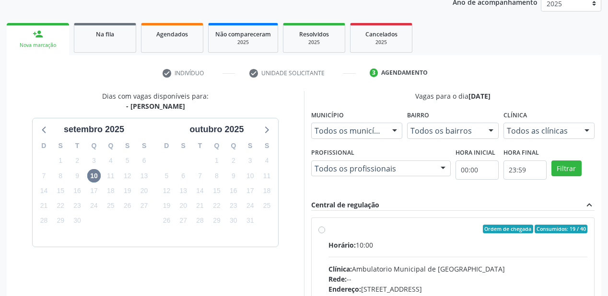
click at [355, 242] on span "Horário:" at bounding box center [341, 245] width 27 height 9
click at [325, 233] on input "Ordem de chegada Consumidos: 19 / 40 Horário: 10:00 Clínica: Ambulatorio Munici…" at bounding box center [321, 229] width 7 height 9
radio input "true"
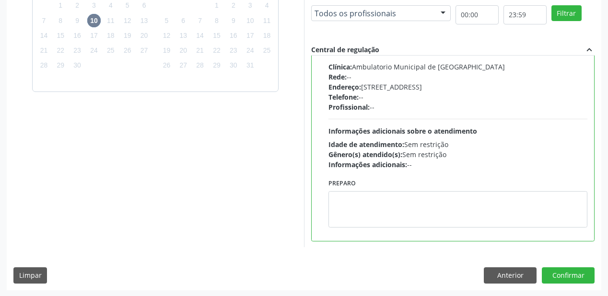
scroll to position [276, 0]
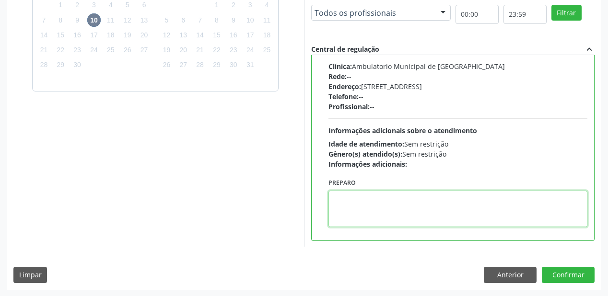
click at [408, 222] on textarea at bounding box center [457, 209] width 259 height 36
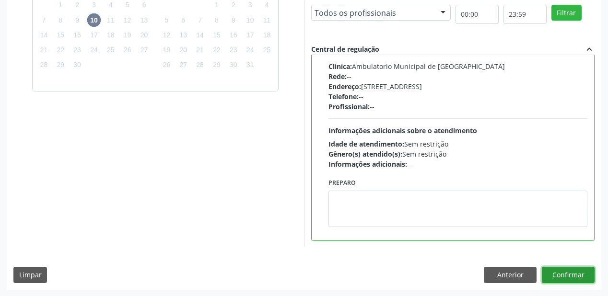
click at [557, 278] on button "Confirmar" at bounding box center [568, 275] width 53 height 16
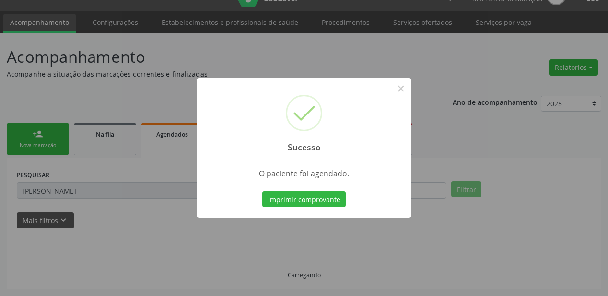
scroll to position [19, 0]
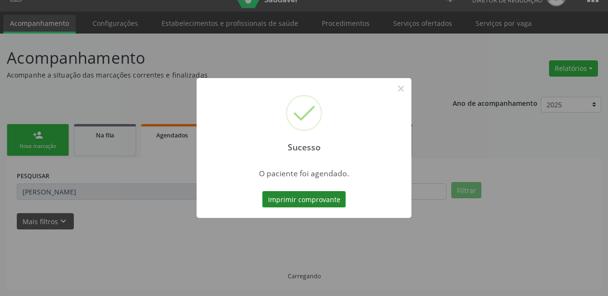
click at [298, 200] on button "Imprimir comprovante" at bounding box center [303, 199] width 83 height 16
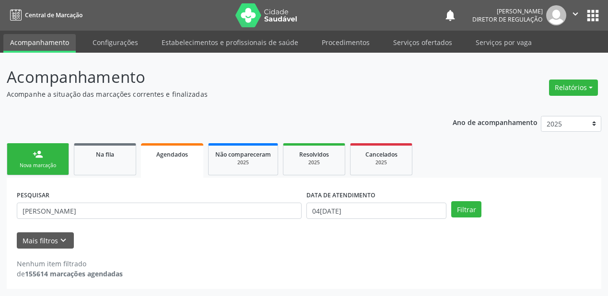
scroll to position [0, 0]
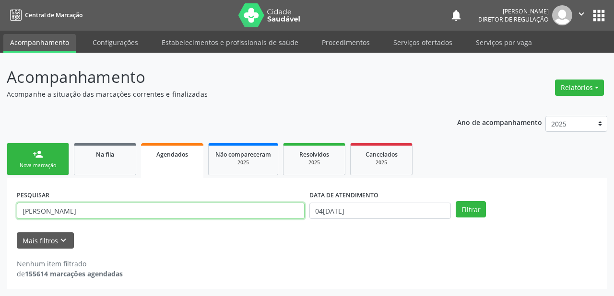
click at [68, 209] on input "GREGORIO" at bounding box center [161, 211] width 288 height 16
type input "G"
drag, startPoint x: 85, startPoint y: 209, endPoint x: 0, endPoint y: 217, distance: 85.2
click at [0, 217] on div "Acompanhamento Acompanhe a situação das marcações correntes e finalizadas Relat…" at bounding box center [307, 175] width 614 height 244
type input "705000861256153"
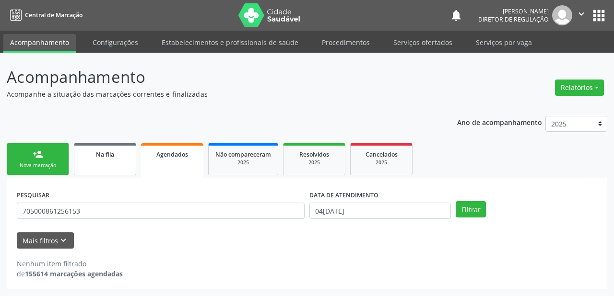
click at [97, 152] on span "Na fila" at bounding box center [105, 155] width 18 height 8
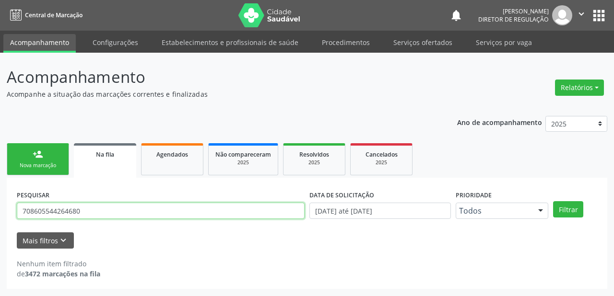
click at [89, 215] on input "708605544264680" at bounding box center [161, 211] width 288 height 16
type input "7"
paste input "705000861256153"
type input "705000861256153"
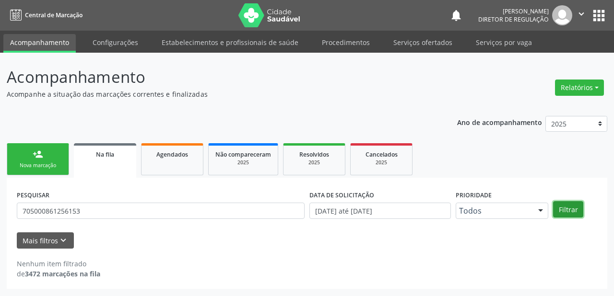
click at [556, 211] on button "Filtrar" at bounding box center [568, 209] width 30 height 16
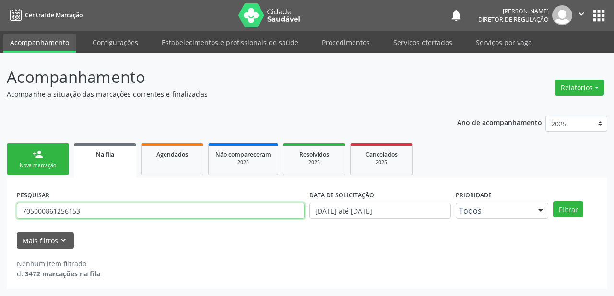
drag, startPoint x: 85, startPoint y: 213, endPoint x: 0, endPoint y: 217, distance: 85.0
click at [0, 217] on div "Acompanhamento Acompanhe a situação das marcações correntes e finalizadas Relat…" at bounding box center [307, 175] width 614 height 244
click at [88, 209] on input "705000861256153" at bounding box center [161, 211] width 288 height 16
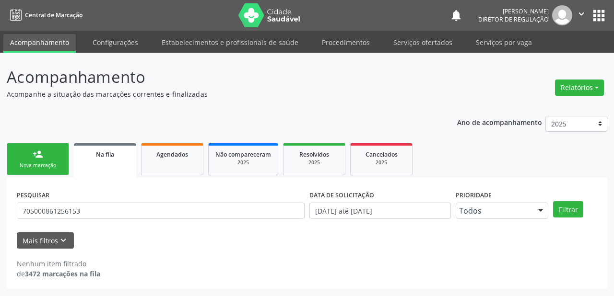
click at [40, 155] on div "person_add" at bounding box center [38, 154] width 11 height 11
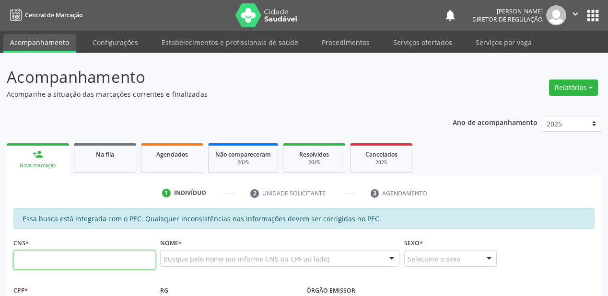
click at [48, 263] on input "text" at bounding box center [84, 260] width 142 height 19
paste input "705 0008 6125 6153"
type input "705 0008 6125 6153"
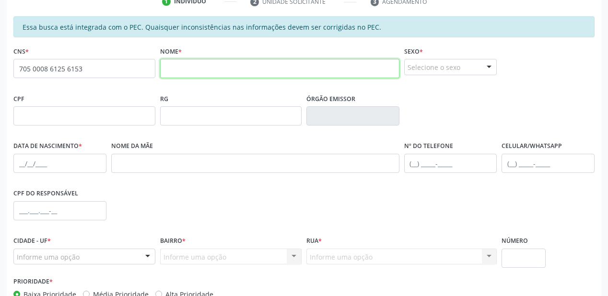
click at [190, 73] on input "text" at bounding box center [279, 68] width 239 height 19
type input "LORENZO DOS S RODRIGUES"
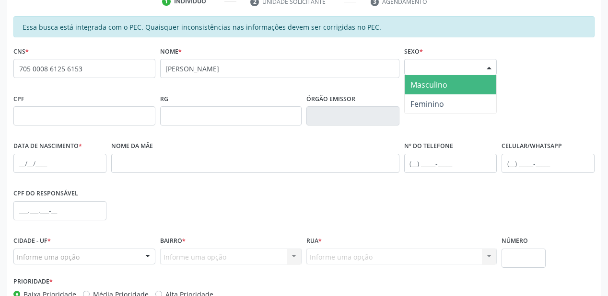
click at [424, 70] on div "Selecione o sexo" at bounding box center [450, 67] width 93 height 16
click at [442, 86] on span "Masculino" at bounding box center [428, 85] width 37 height 11
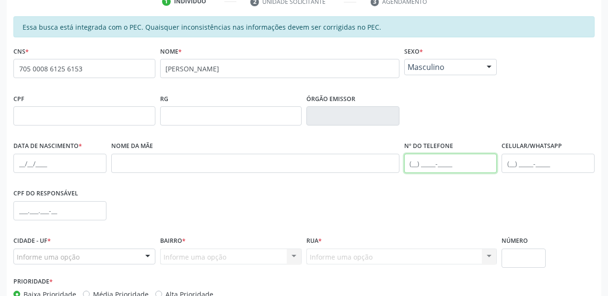
click at [419, 163] on input "text" at bounding box center [450, 163] width 93 height 19
type input "(87) 8127-9264"
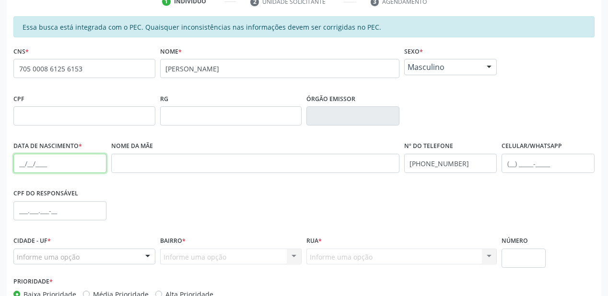
click at [25, 161] on input "text" at bounding box center [59, 163] width 93 height 19
type input "11/09/2021"
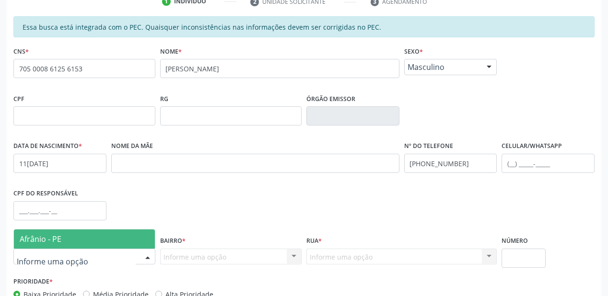
click at [46, 238] on span "Afrânio - PE" at bounding box center [41, 239] width 42 height 11
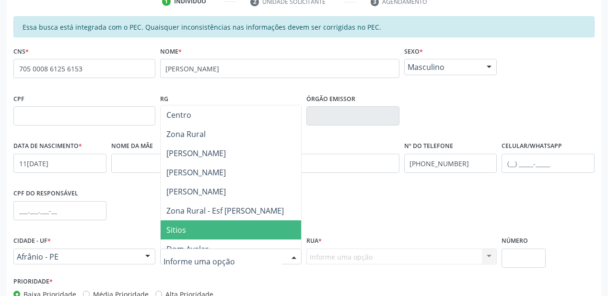
click at [185, 231] on span "Sitios" at bounding box center [231, 230] width 141 height 19
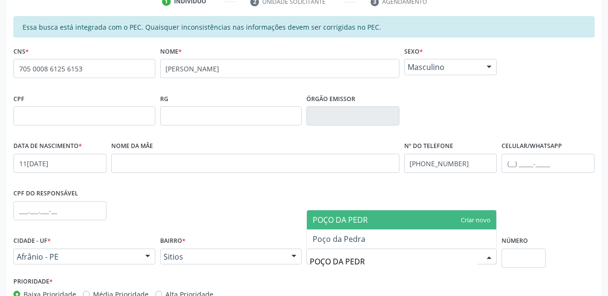
type input "POÇO DA PEDRA"
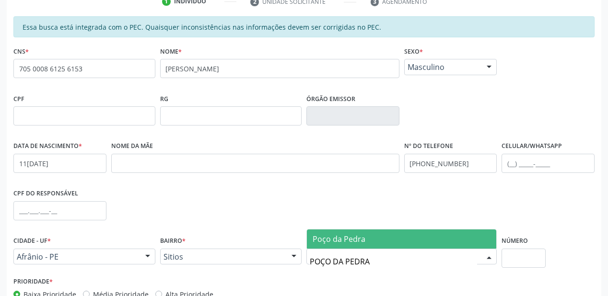
click at [324, 234] on span "Poço da Pedra" at bounding box center [339, 239] width 53 height 11
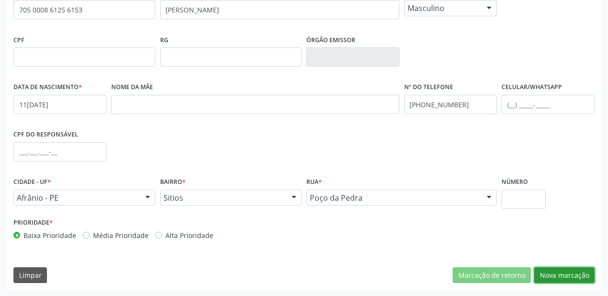
click at [563, 275] on button "Nova marcação" at bounding box center [564, 275] width 60 height 16
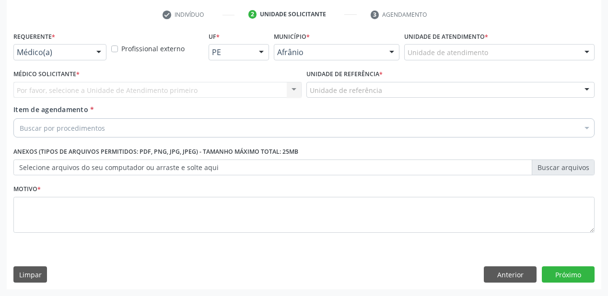
scroll to position [178, 0]
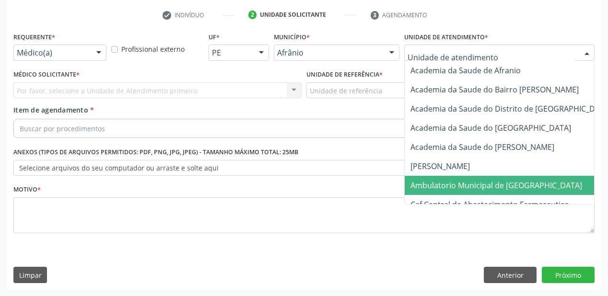
click at [442, 184] on span "Ambulatorio Municipal de [GEOGRAPHIC_DATA]" at bounding box center [496, 185] width 172 height 11
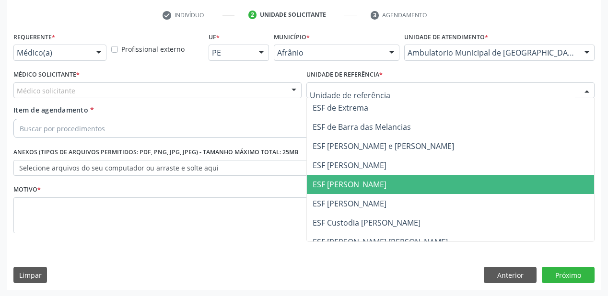
click at [330, 187] on span "ESF [PERSON_NAME]" at bounding box center [350, 184] width 74 height 11
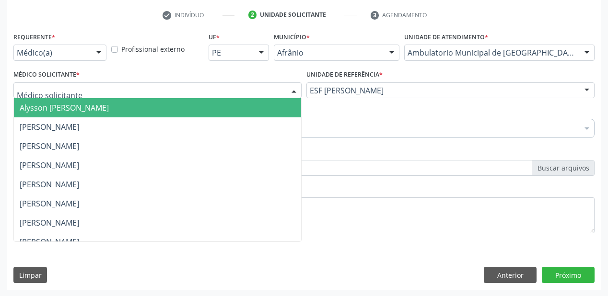
click at [54, 108] on span "Alysson Rodrigo Ferreira Cavalcanti" at bounding box center [64, 108] width 89 height 11
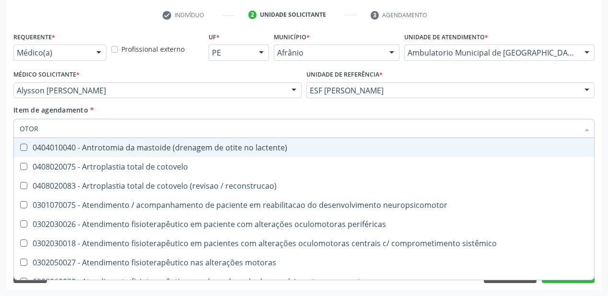
type input "OTORR"
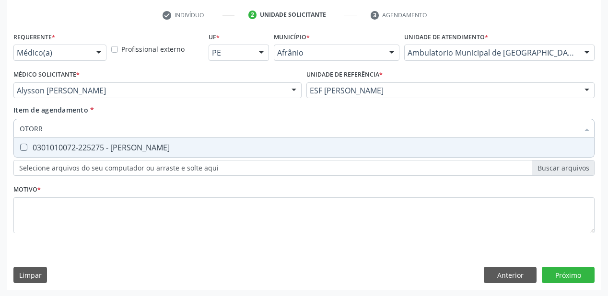
click at [63, 154] on span "0301010072-225275 - Médico Otorrinolaringologista" at bounding box center [304, 147] width 580 height 19
checkbox Otorrinolaringologista "true"
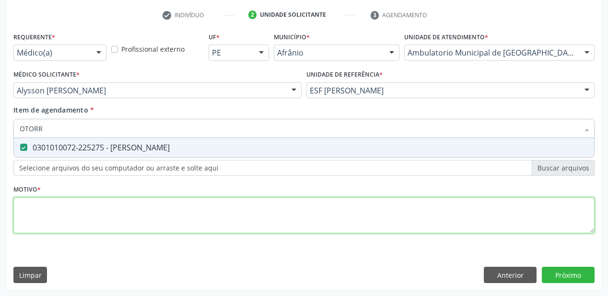
click at [33, 212] on div "Requerente * Médico(a) Médico(a) Enfermeiro(a) Paciente Nenhum resultado encont…" at bounding box center [303, 138] width 581 height 217
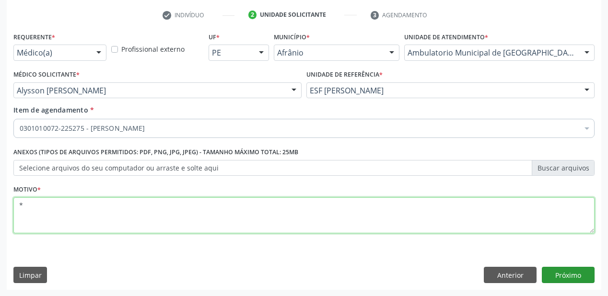
type textarea "*"
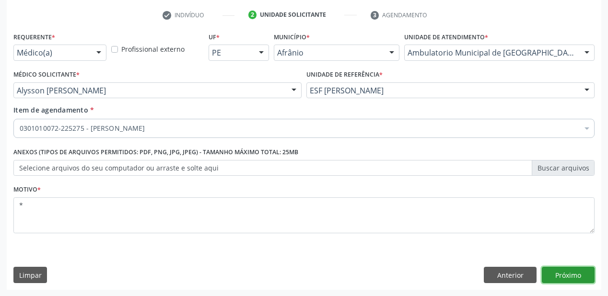
click at [552, 270] on button "Próximo" at bounding box center [568, 275] width 53 height 16
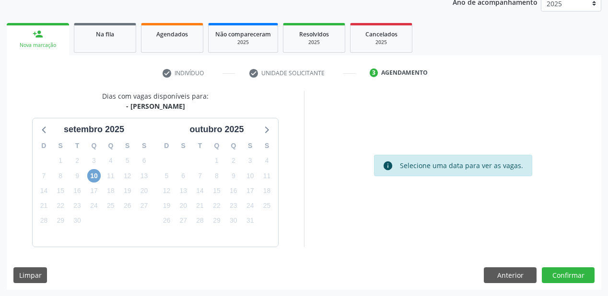
click at [98, 176] on span "10" at bounding box center [93, 175] width 13 height 13
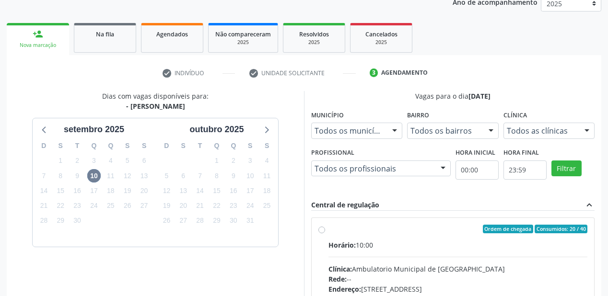
click at [325, 233] on input "Ordem de chegada Consumidos: 20 / 40 Horário: 10:00 Clínica: Ambulatorio Munici…" at bounding box center [321, 229] width 7 height 9
radio input "true"
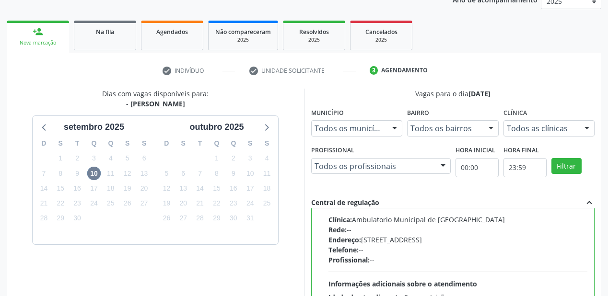
scroll to position [274, 0]
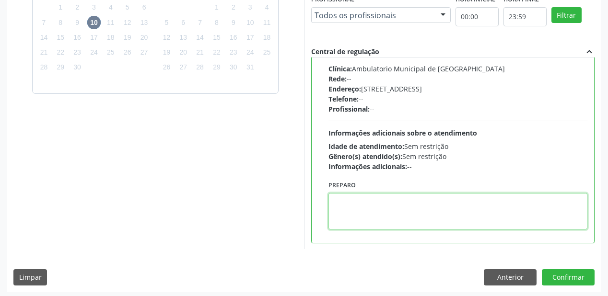
click at [373, 217] on textarea at bounding box center [457, 211] width 259 height 36
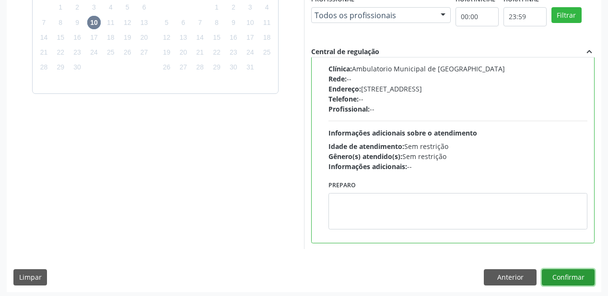
click at [551, 274] on button "Confirmar" at bounding box center [568, 277] width 53 height 16
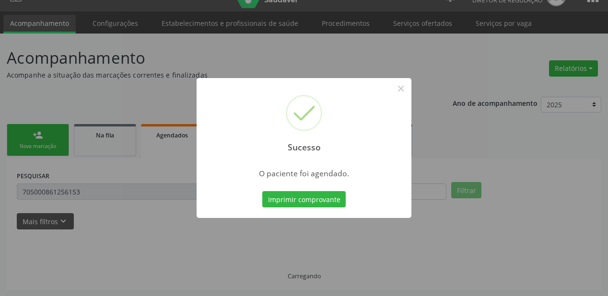
scroll to position [0, 0]
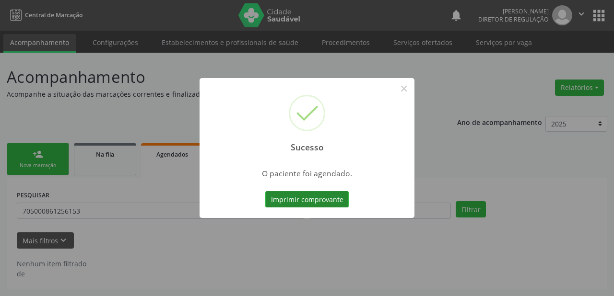
click at [328, 201] on button "Imprimir comprovante" at bounding box center [306, 199] width 83 height 16
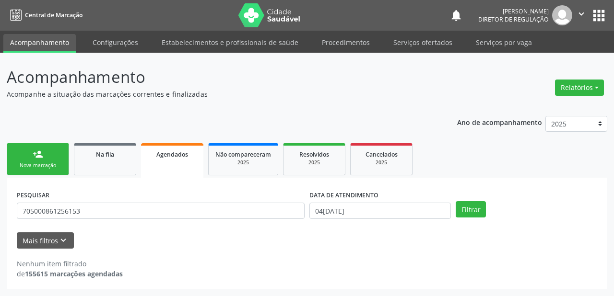
click at [49, 161] on link "person_add Nova marcação" at bounding box center [38, 159] width 62 height 32
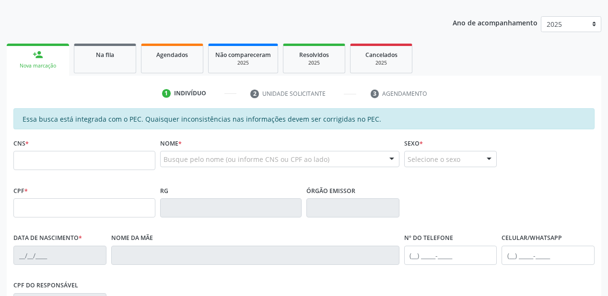
scroll to position [115, 0]
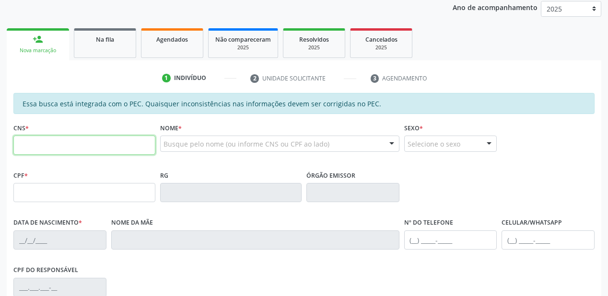
click at [39, 141] on input "text" at bounding box center [84, 145] width 142 height 19
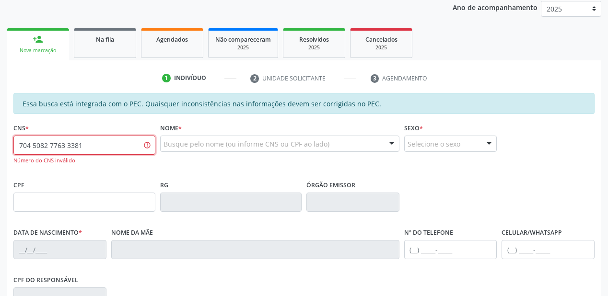
click at [106, 146] on input "704 5082 7763 3381" at bounding box center [84, 145] width 142 height 19
click at [96, 141] on input "704 5082 7763 3381" at bounding box center [84, 145] width 142 height 19
type input "7"
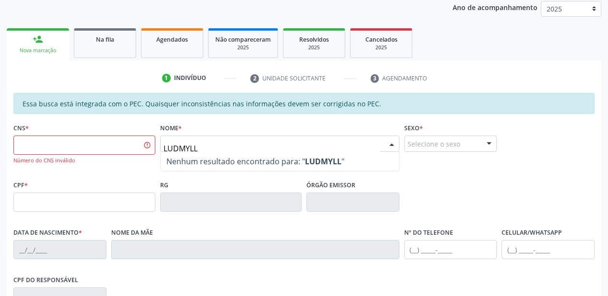
type input "LUDMYLLA"
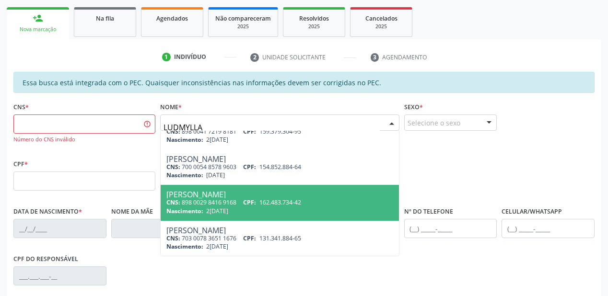
scroll to position [153, 0]
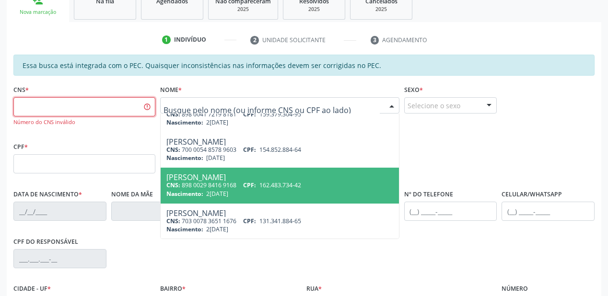
click at [96, 107] on input "text" at bounding box center [84, 106] width 142 height 19
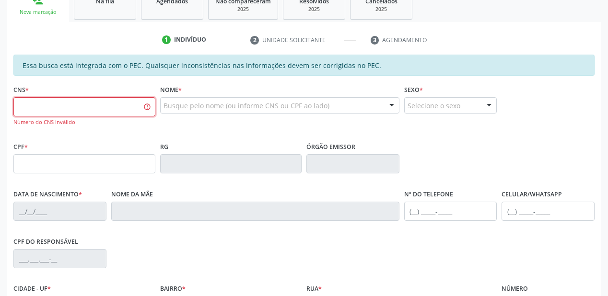
scroll to position [0, 0]
type input "704 2082 7763 3381"
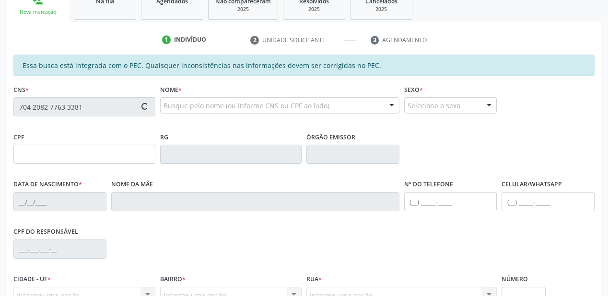
type input "155.464.514-08"
type input "16/04/2018"
type input "Tamires de Assis Silva"
type input "(89) 99415-8889"
type input "S/N"
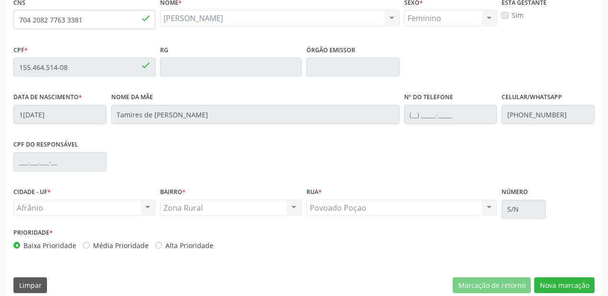
scroll to position [251, 0]
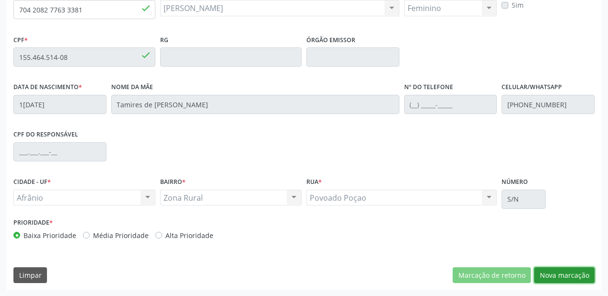
click at [568, 275] on button "Nova marcação" at bounding box center [564, 275] width 60 height 16
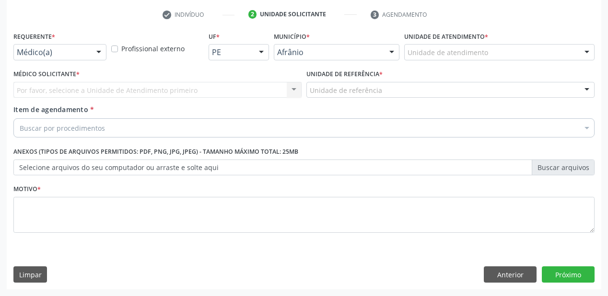
scroll to position [178, 0]
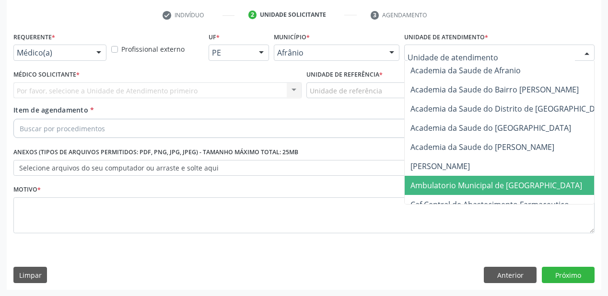
click at [431, 180] on span "Ambulatorio Municipal de [GEOGRAPHIC_DATA]" at bounding box center [496, 185] width 172 height 11
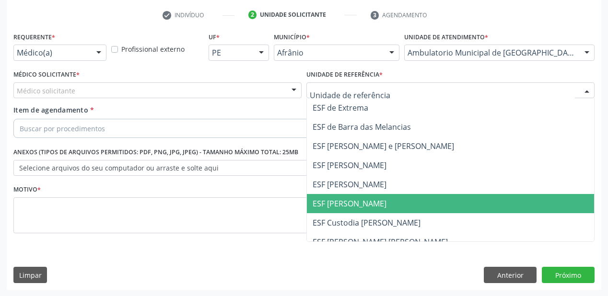
click at [348, 195] on span "ESF [PERSON_NAME]" at bounding box center [450, 203] width 287 height 19
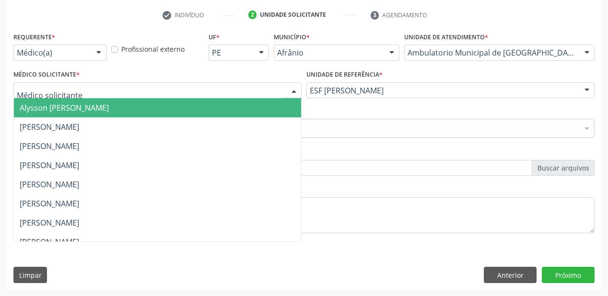
click at [62, 109] on span "Alysson Rodrigo Ferreira Cavalcanti" at bounding box center [64, 108] width 89 height 11
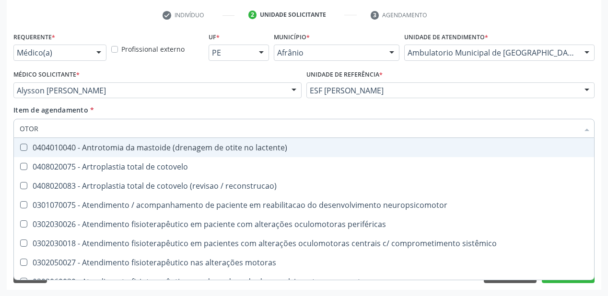
type input "OTORR"
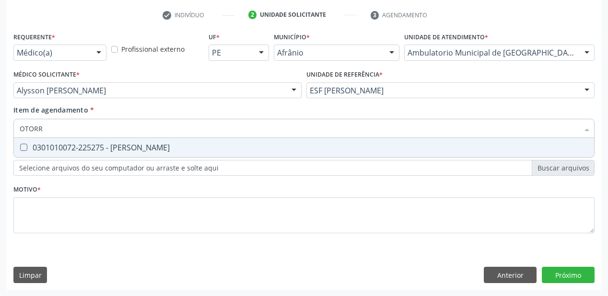
click at [50, 151] on div "0301010072-225275 - Médico Otorrinolaringologista" at bounding box center [304, 148] width 569 height 8
checkbox Otorrinolaringologista "true"
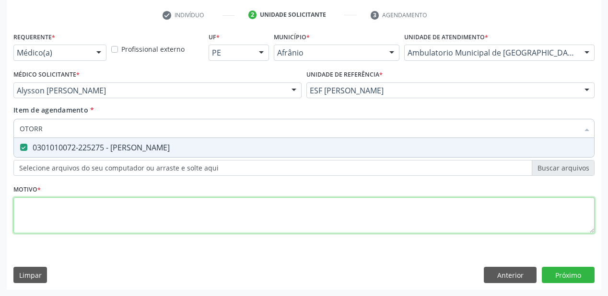
click at [48, 206] on div "Requerente * Médico(a) Médico(a) Enfermeiro(a) Paciente Nenhum resultado encont…" at bounding box center [303, 138] width 581 height 217
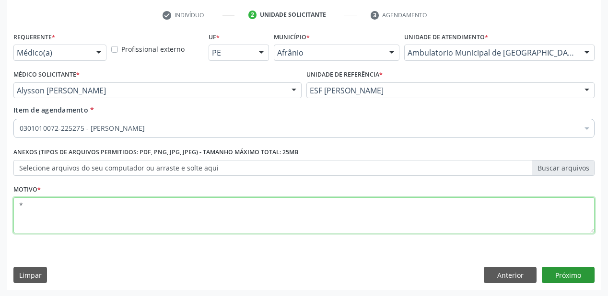
type textarea "*"
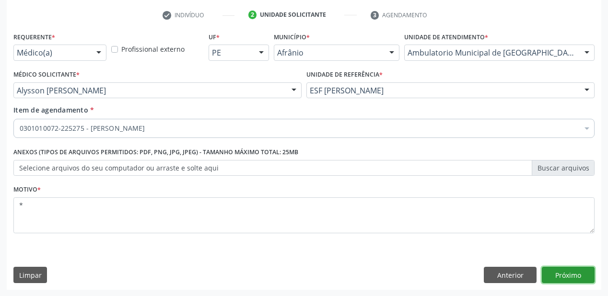
click at [567, 273] on button "Próximo" at bounding box center [568, 275] width 53 height 16
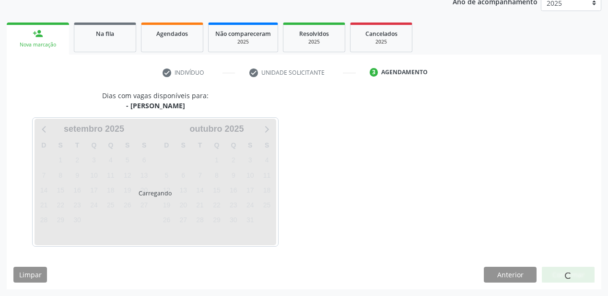
scroll to position [120, 0]
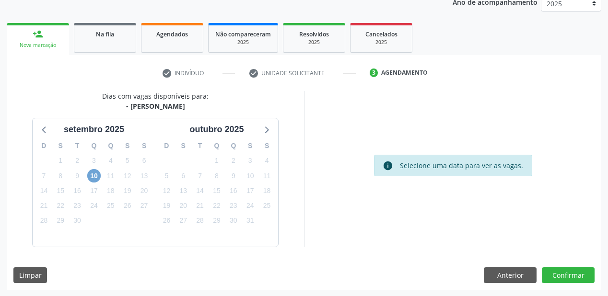
click at [97, 174] on span "10" at bounding box center [93, 175] width 13 height 13
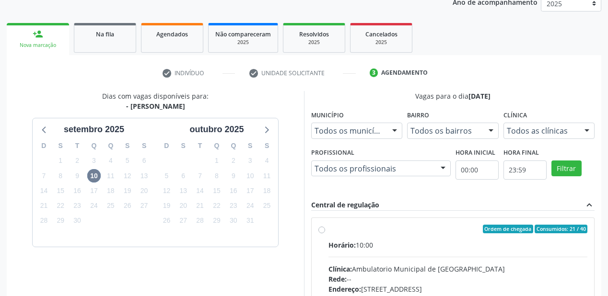
click at [325, 233] on input "Ordem de chegada Consumidos: 21 / 40 Horário: 10:00 Clínica: Ambulatorio Munici…" at bounding box center [321, 229] width 7 height 9
radio input "true"
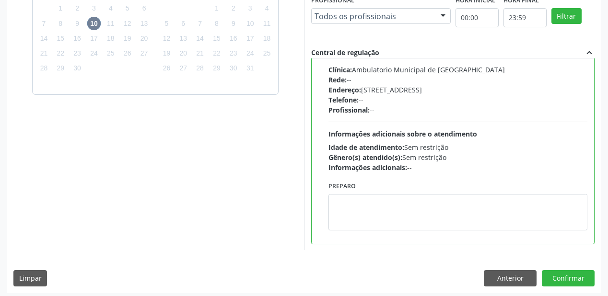
scroll to position [276, 0]
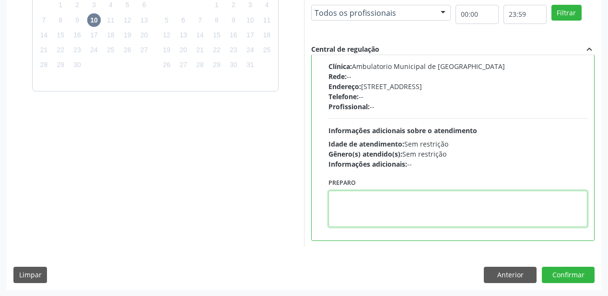
click at [378, 211] on textarea at bounding box center [457, 209] width 259 height 36
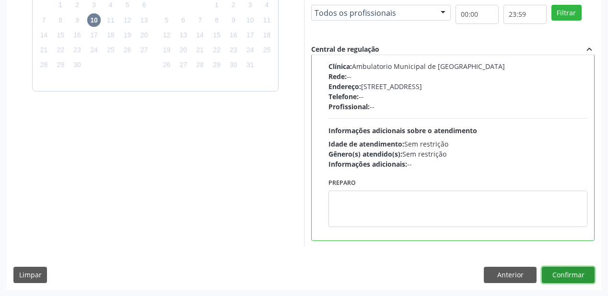
click at [555, 275] on button "Confirmar" at bounding box center [568, 275] width 53 height 16
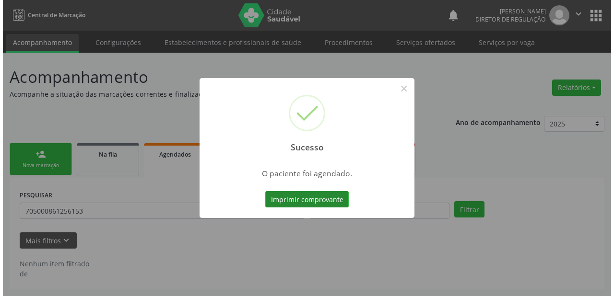
scroll to position [0, 0]
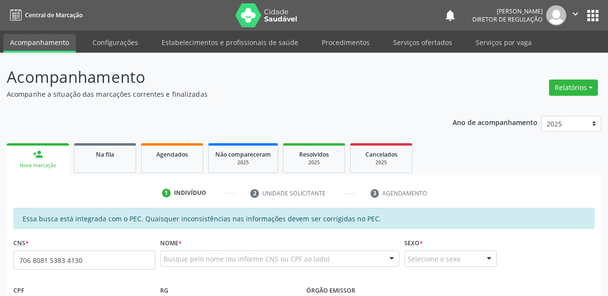
type input "706 8081 5383 4130"
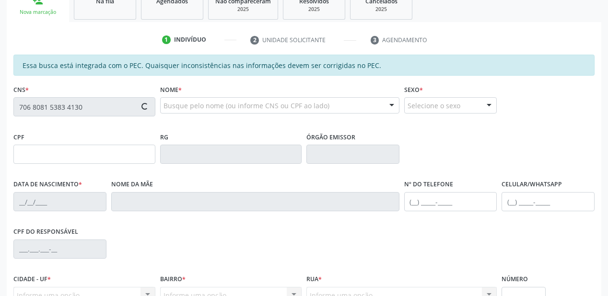
type input "17[DATE]"
type input "S/N"
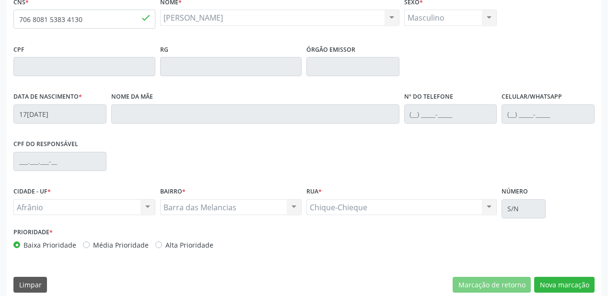
scroll to position [251, 0]
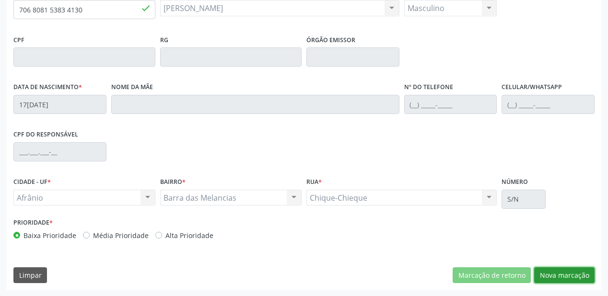
click at [568, 272] on button "Nova marcação" at bounding box center [564, 275] width 60 height 16
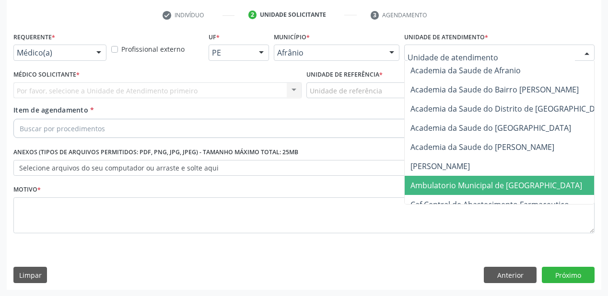
click at [424, 186] on span "Ambulatorio Municipal de [GEOGRAPHIC_DATA]" at bounding box center [496, 185] width 172 height 11
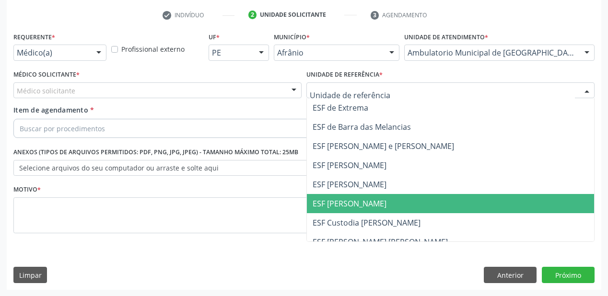
click at [343, 203] on span "ESF [PERSON_NAME]" at bounding box center [350, 203] width 74 height 11
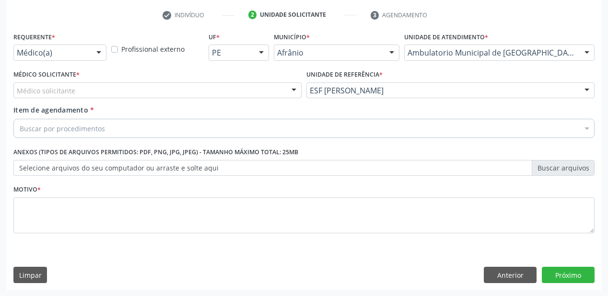
click at [60, 96] on div "Médico solicitante" at bounding box center [157, 90] width 288 height 16
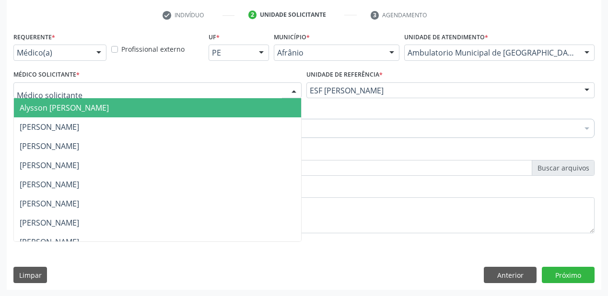
click at [60, 115] on span "Alysson [PERSON_NAME]" at bounding box center [157, 107] width 287 height 19
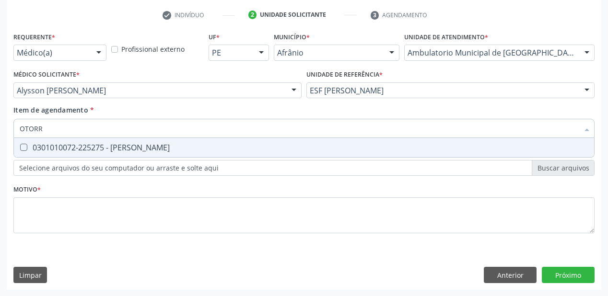
type input "OTORRI"
click at [45, 150] on div "0301010072-225275 - [PERSON_NAME]" at bounding box center [304, 148] width 569 height 8
checkbox Otorrinolaringologista "true"
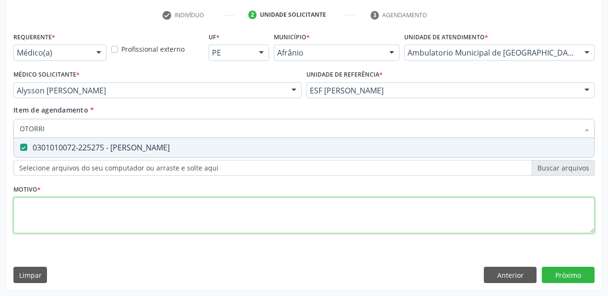
click at [35, 205] on div "Requerente * Médico(a) Médico(a) Enfermeiro(a) Paciente Nenhum resultado encont…" at bounding box center [303, 138] width 581 height 217
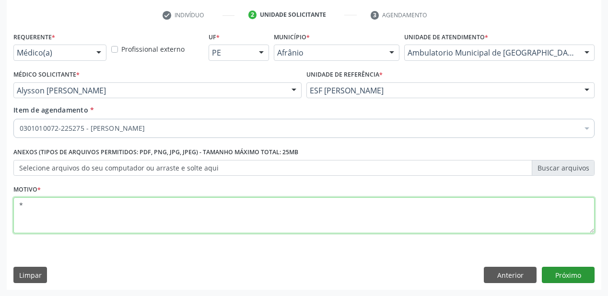
type textarea "*"
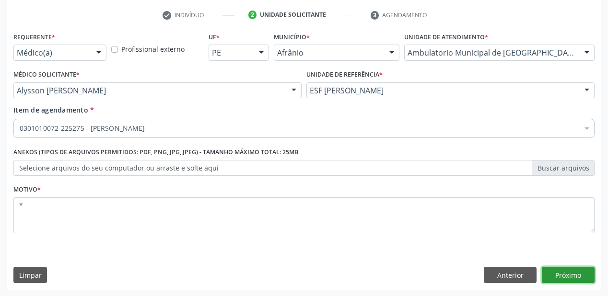
click at [557, 274] on button "Próximo" at bounding box center [568, 275] width 53 height 16
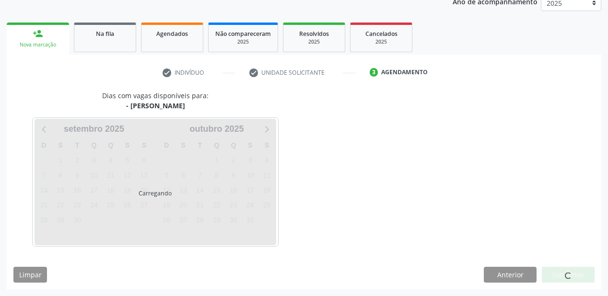
scroll to position [120, 0]
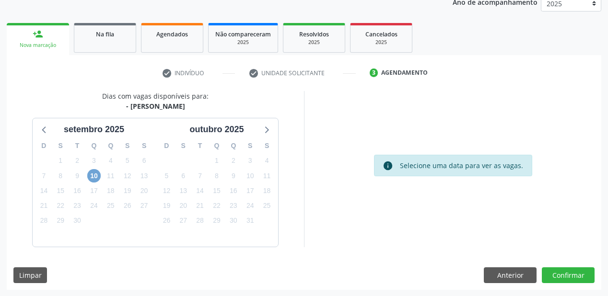
click at [93, 175] on span "10" at bounding box center [93, 175] width 13 height 13
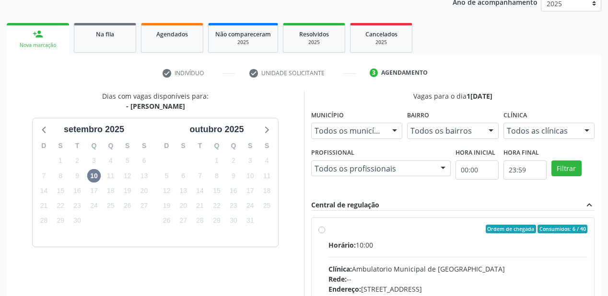
click at [409, 274] on div "Rede: --" at bounding box center [457, 279] width 259 height 10
click at [325, 233] on input "Ordem de chegada Consumidos: 6 / 40 Horário: 10:00 Clínica: Ambulatorio Municip…" at bounding box center [321, 229] width 7 height 9
radio input "true"
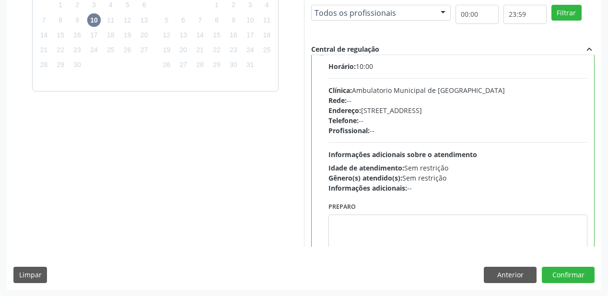
scroll to position [47, 0]
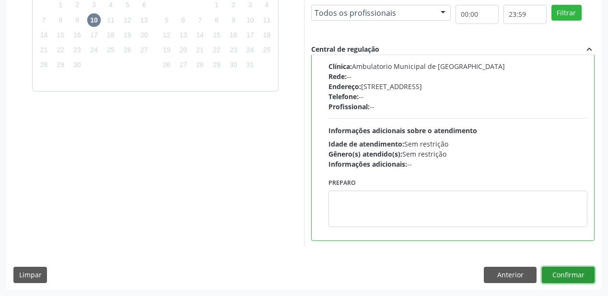
click at [561, 278] on button "Confirmar" at bounding box center [568, 275] width 53 height 16
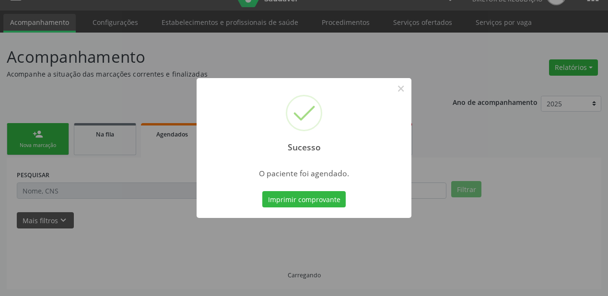
scroll to position [19, 0]
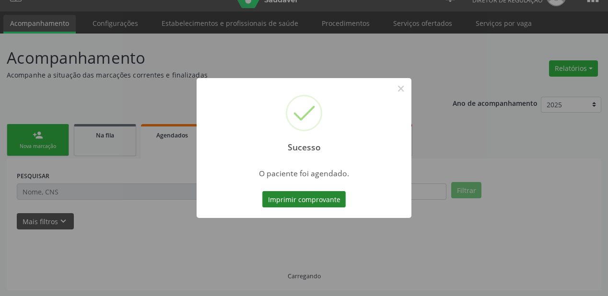
click at [310, 196] on button "Imprimir comprovante" at bounding box center [303, 199] width 83 height 16
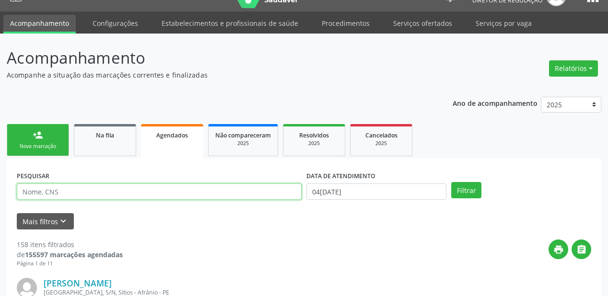
click at [63, 192] on input "text" at bounding box center [159, 192] width 285 height 16
click at [112, 133] on span "Na fila" at bounding box center [105, 135] width 18 height 8
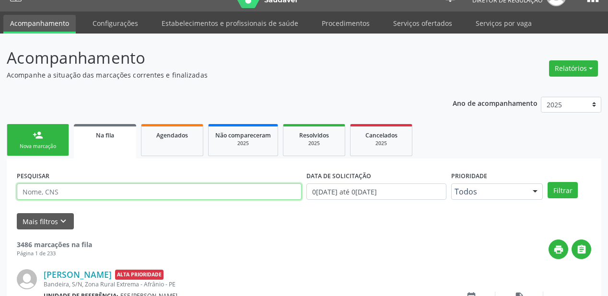
click at [74, 194] on input "text" at bounding box center [159, 192] width 285 height 16
type input "702601716967142"
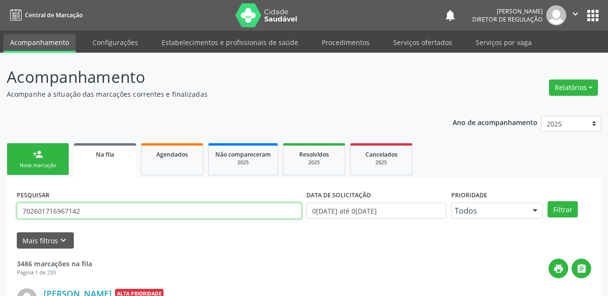
scroll to position [0, 0]
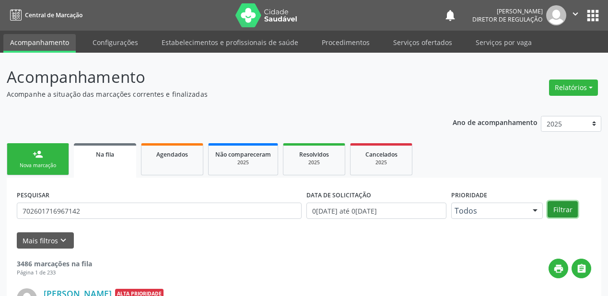
click at [561, 209] on button "Filtrar" at bounding box center [562, 209] width 30 height 16
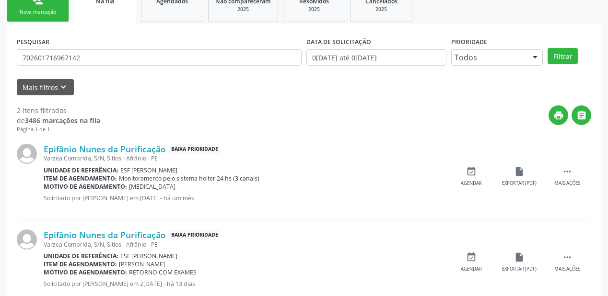
scroll to position [178, 0]
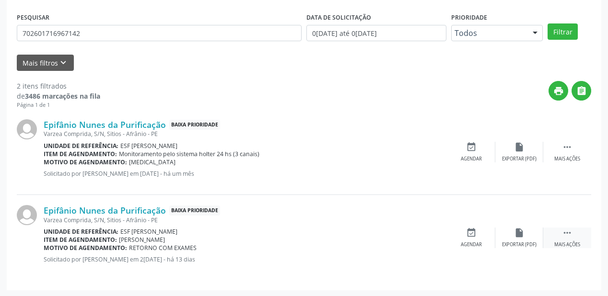
click at [568, 232] on icon "" at bounding box center [567, 233] width 11 height 11
click at [339, 238] on div "event_available Agendar" at bounding box center [327, 238] width 48 height 21
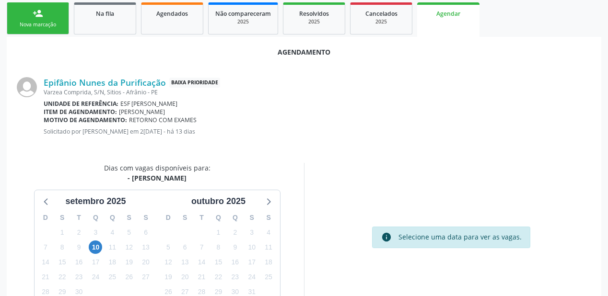
scroll to position [153, 0]
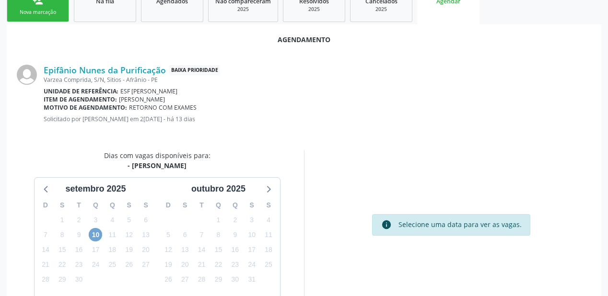
click at [95, 236] on span "10" at bounding box center [95, 234] width 13 height 13
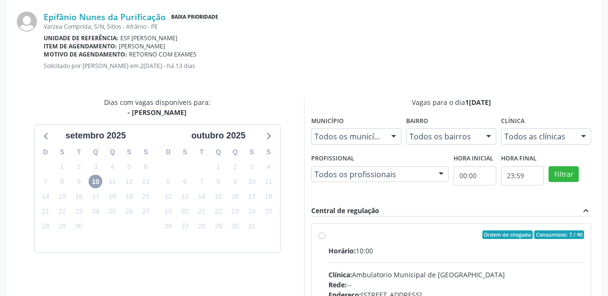
scroll to position [307, 0]
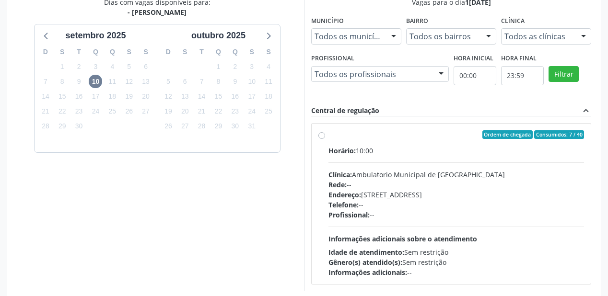
click at [388, 227] on div "Horário: 10:00 Clínica: Ambulatorio Municipal de Saude Rede: -- Endereço: A, nº…" at bounding box center [456, 212] width 256 height 132
click at [325, 139] on input "Ordem de chegada Consumidos: 7 / 40 Horário: 10:00 Clínica: Ambulatorio Municip…" at bounding box center [321, 134] width 7 height 9
radio input "true"
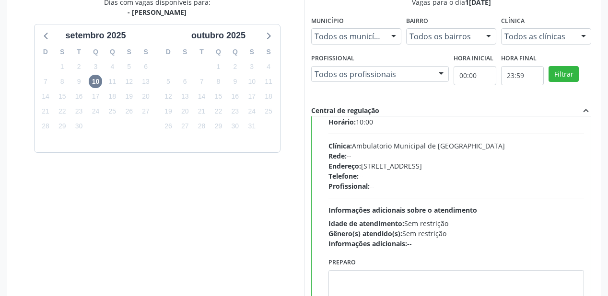
scroll to position [47, 0]
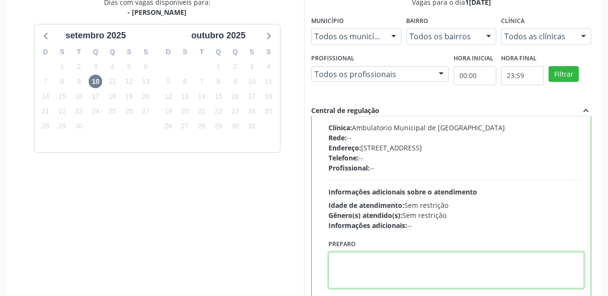
click at [349, 259] on textarea at bounding box center [456, 270] width 256 height 36
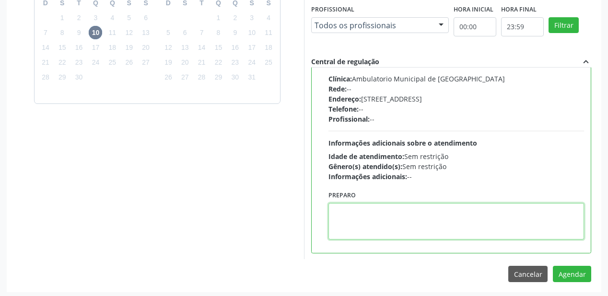
scroll to position [358, 0]
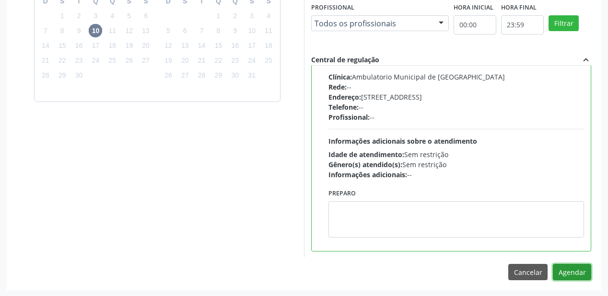
click at [568, 272] on button "Agendar" at bounding box center [572, 272] width 38 height 16
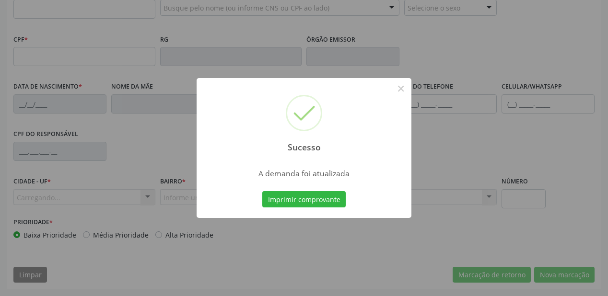
scroll to position [251, 0]
click at [304, 199] on button "Imprimir comprovante" at bounding box center [303, 199] width 83 height 16
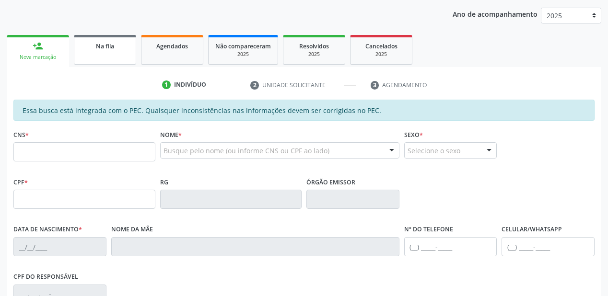
scroll to position [97, 0]
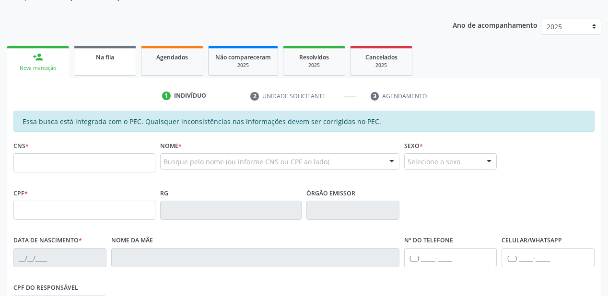
click at [118, 68] on link "Na fila" at bounding box center [105, 61] width 62 height 30
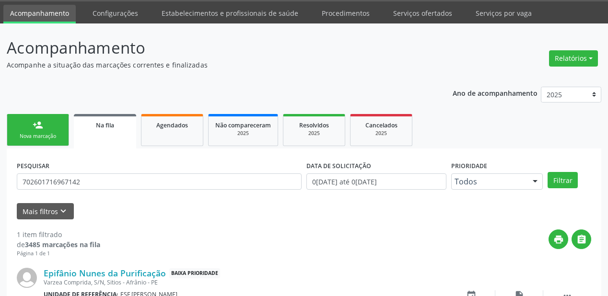
scroll to position [92, 0]
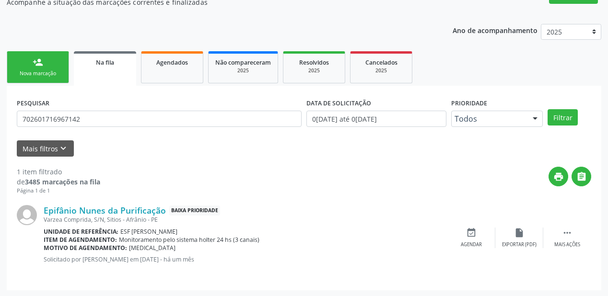
drag, startPoint x: 90, startPoint y: 109, endPoint x: 88, endPoint y: 118, distance: 9.4
click at [89, 115] on div "PESQUISAR 702601716967142" at bounding box center [159, 114] width 290 height 37
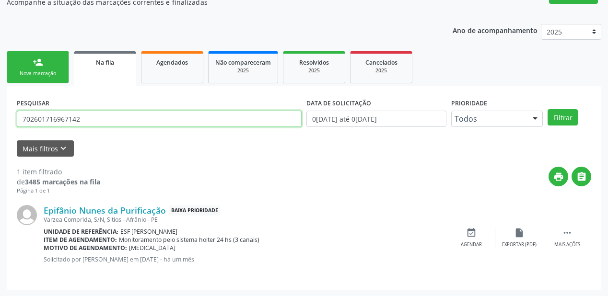
click at [88, 118] on input "702601716967142" at bounding box center [159, 119] width 285 height 16
type input "7"
type input "708607001217985"
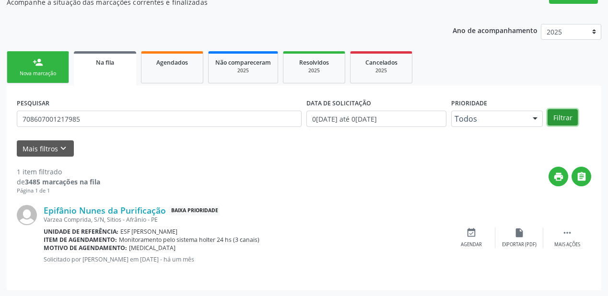
click at [559, 122] on button "Filtrar" at bounding box center [562, 117] width 30 height 16
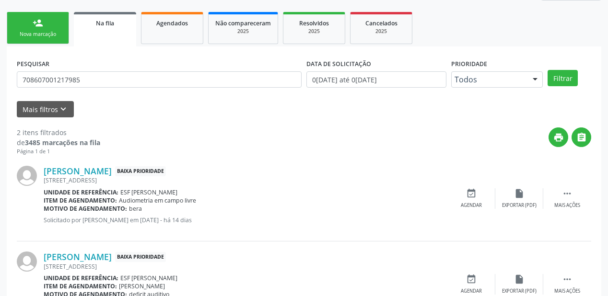
scroll to position [178, 0]
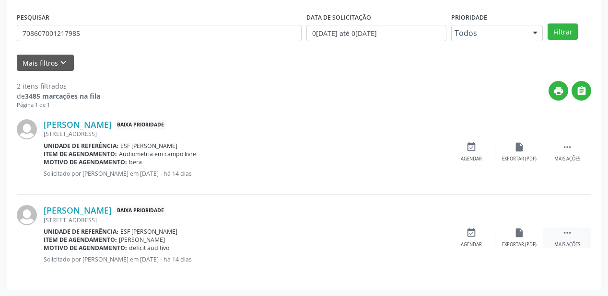
click at [570, 230] on icon "" at bounding box center [567, 233] width 11 height 11
click at [341, 240] on div "event_available Agendar" at bounding box center [327, 238] width 48 height 21
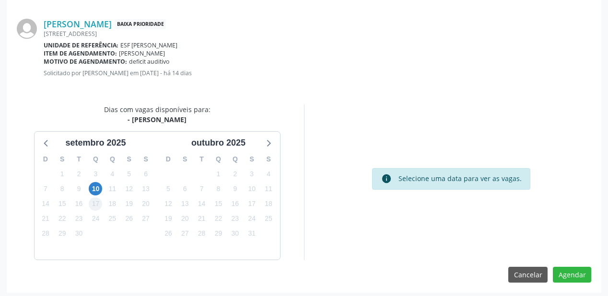
scroll to position [202, 0]
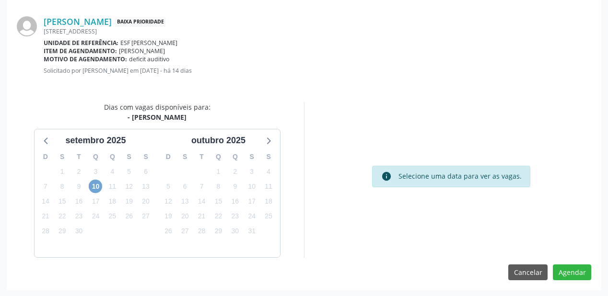
click at [96, 187] on span "10" at bounding box center [95, 186] width 13 height 13
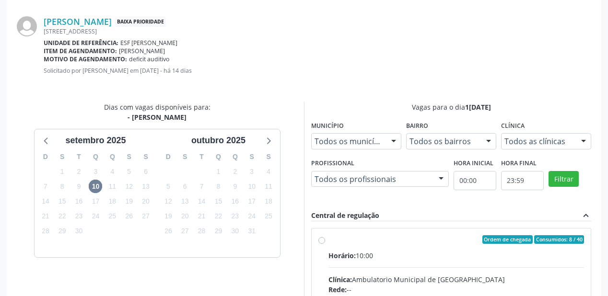
click at [384, 259] on div "Horário: 10:00" at bounding box center [456, 256] width 256 height 10
click at [325, 244] on input "Ordem de chegada Consumidos: 8 / 40 Horário: 10:00 Clínica: Ambulatorio Municip…" at bounding box center [321, 239] width 7 height 9
radio input "true"
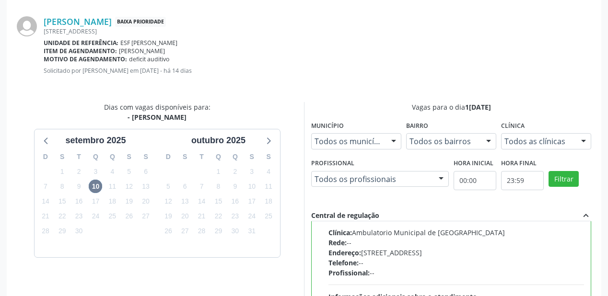
scroll to position [358, 0]
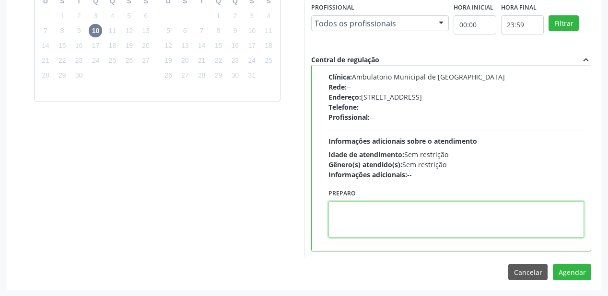
click at [373, 232] on textarea at bounding box center [456, 219] width 256 height 36
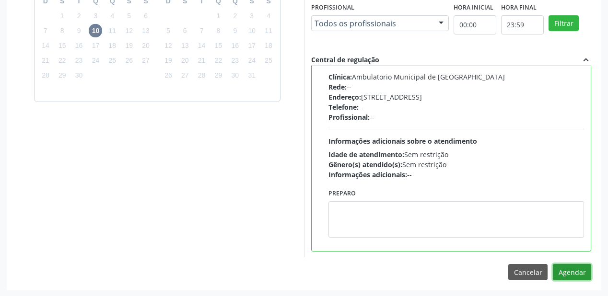
click at [562, 266] on button "Agendar" at bounding box center [572, 272] width 38 height 16
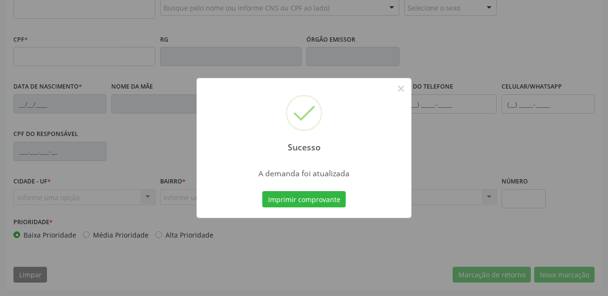
scroll to position [251, 0]
click at [304, 200] on button "Imprimir comprovante" at bounding box center [303, 199] width 83 height 16
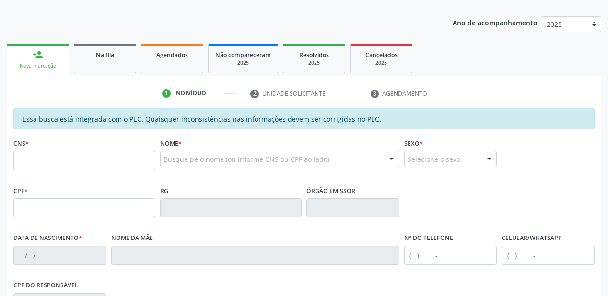
scroll to position [97, 0]
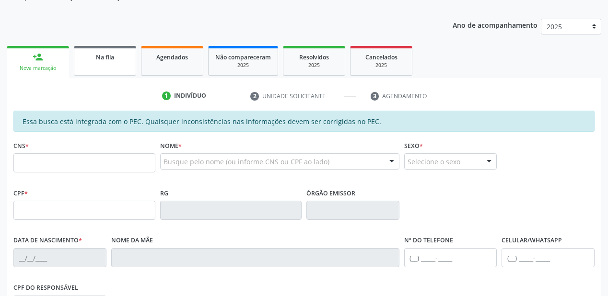
click at [106, 69] on link "Na fila" at bounding box center [105, 61] width 62 height 30
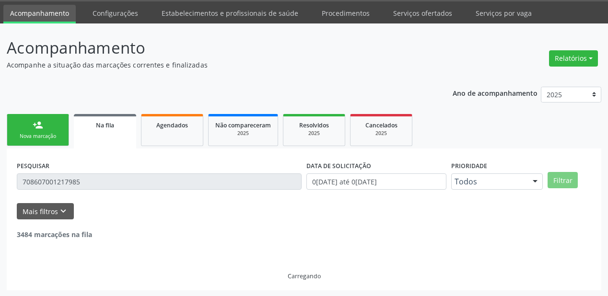
scroll to position [92, 0]
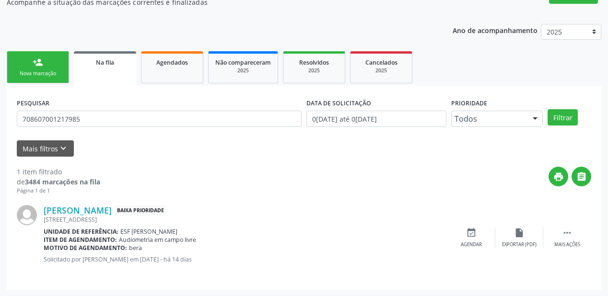
click at [88, 180] on strong "3484 marcações na fila" at bounding box center [62, 181] width 75 height 9
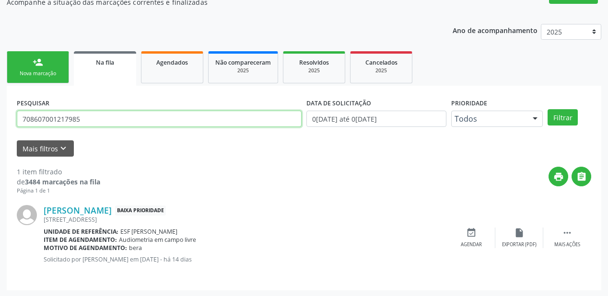
click at [92, 123] on input "708607001217985" at bounding box center [159, 119] width 285 height 16
type input "7"
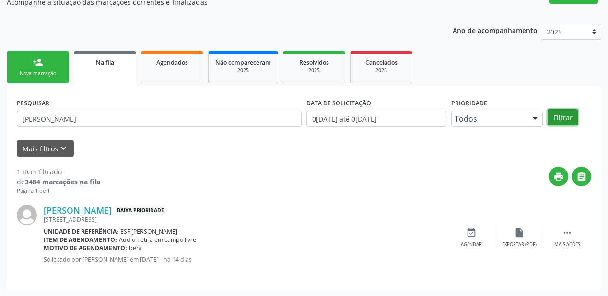
click at [561, 112] on button "Filtrar" at bounding box center [562, 117] width 30 height 16
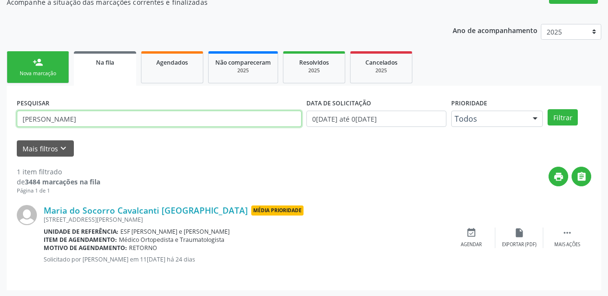
click at [151, 114] on input "MARIA DO SOCORRO CAVALCANTI LIMA" at bounding box center [159, 119] width 285 height 16
type input "M"
type input "703108840204960"
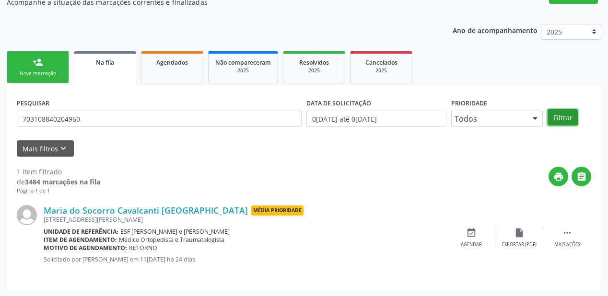
click at [559, 113] on button "Filtrar" at bounding box center [562, 117] width 30 height 16
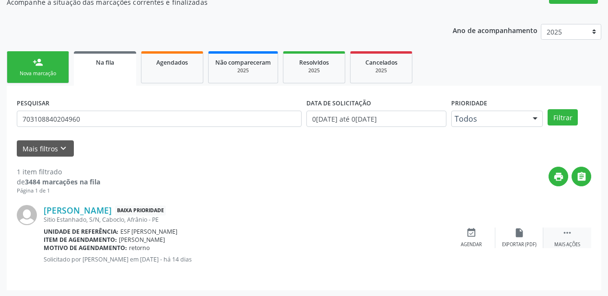
click at [570, 228] on icon "" at bounding box center [567, 233] width 11 height 11
click at [337, 237] on div "event_available Agendar" at bounding box center [327, 238] width 48 height 21
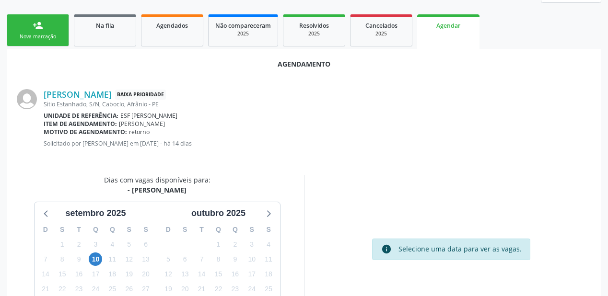
scroll to position [202, 0]
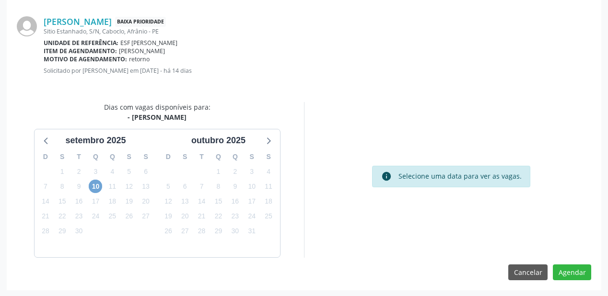
click at [97, 190] on span "10" at bounding box center [95, 186] width 13 height 13
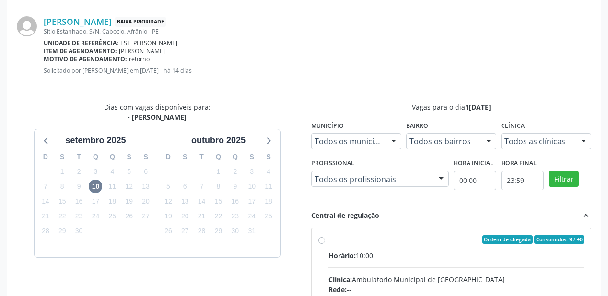
click at [350, 240] on div "Ordem de chegada Consumidos: 9 / 40" at bounding box center [456, 239] width 256 height 9
click at [325, 240] on input "Ordem de chegada Consumidos: 9 / 40 Horário: 10:00 Clínica: Ambulatorio Municip…" at bounding box center [321, 239] width 7 height 9
radio input "true"
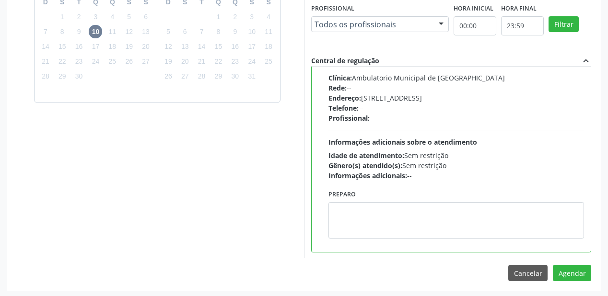
scroll to position [358, 0]
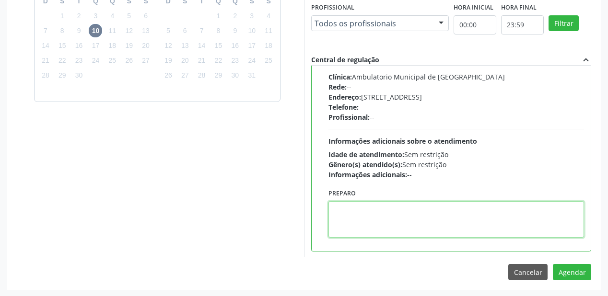
click at [436, 217] on textarea at bounding box center [456, 219] width 256 height 36
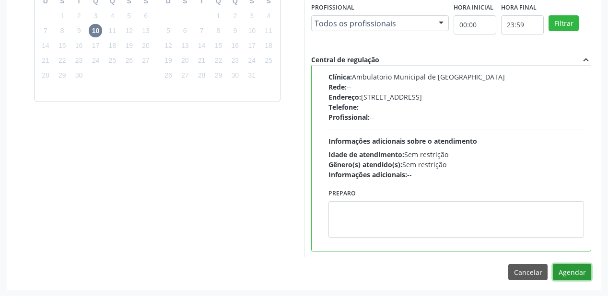
click at [575, 271] on button "Agendar" at bounding box center [572, 272] width 38 height 16
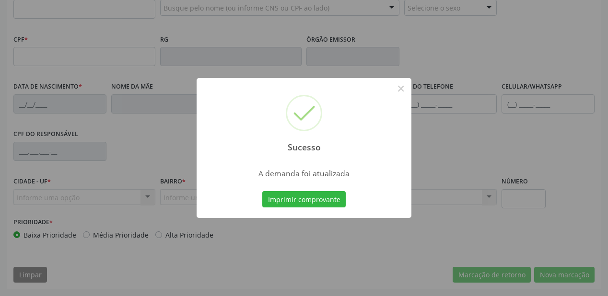
scroll to position [251, 0]
click at [274, 196] on button "Imprimir comprovante" at bounding box center [303, 199] width 83 height 16
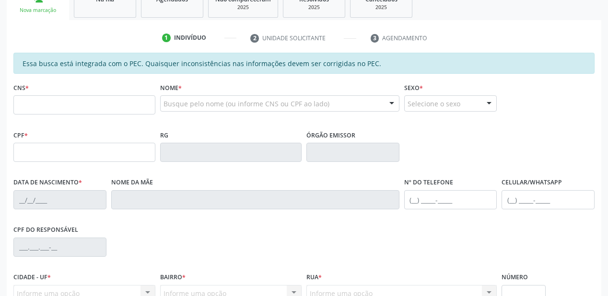
scroll to position [136, 0]
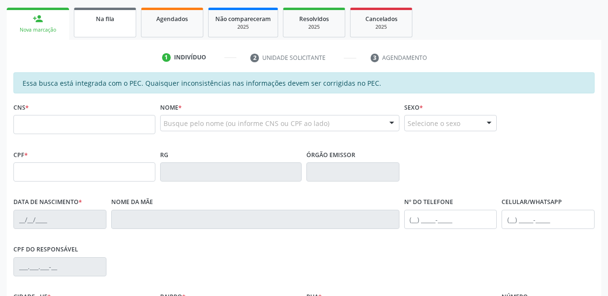
click at [100, 32] on link "Na fila" at bounding box center [105, 23] width 62 height 30
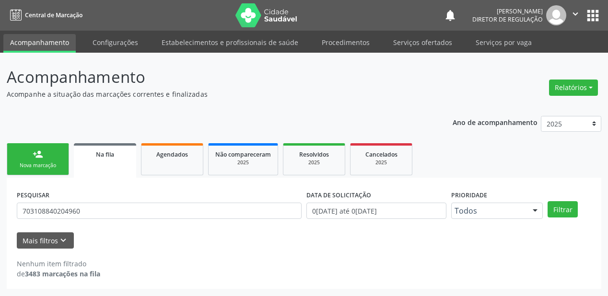
scroll to position [0, 0]
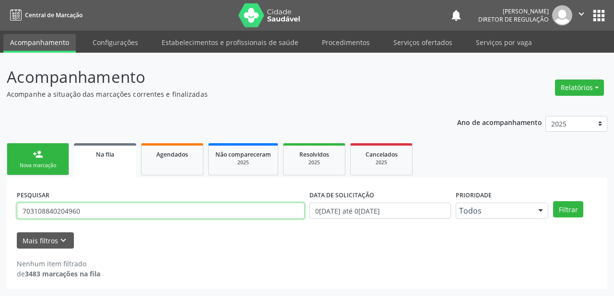
click at [86, 213] on input "703108840204960" at bounding box center [161, 211] width 288 height 16
type input "7"
type input "705002663666357"
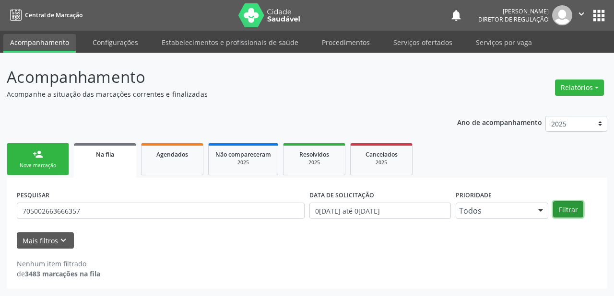
click at [566, 211] on button "Filtrar" at bounding box center [568, 209] width 30 height 16
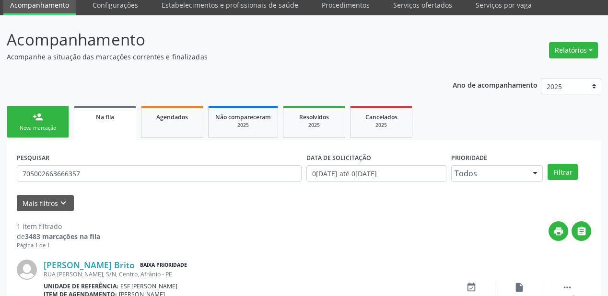
scroll to position [92, 0]
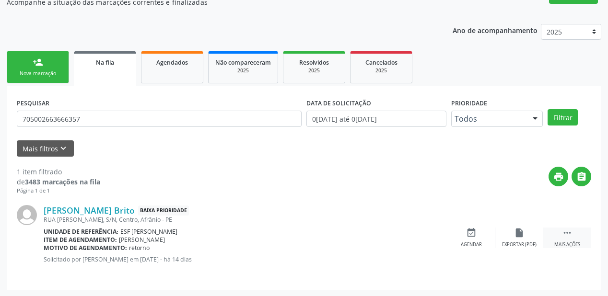
click at [568, 230] on icon "" at bounding box center [567, 233] width 11 height 11
click at [336, 232] on div "event_available Agendar" at bounding box center [327, 238] width 48 height 21
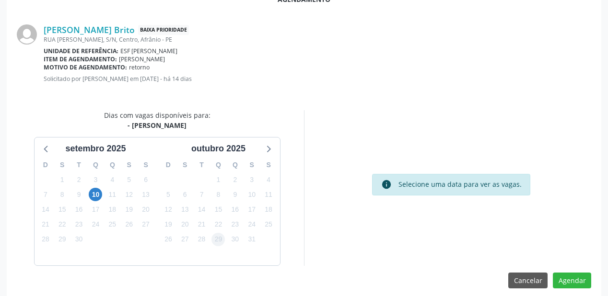
scroll to position [202, 0]
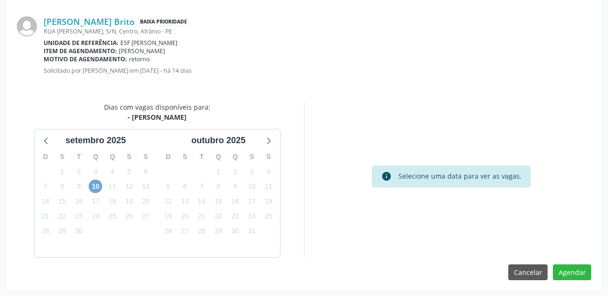
click at [93, 186] on span "10" at bounding box center [95, 186] width 13 height 13
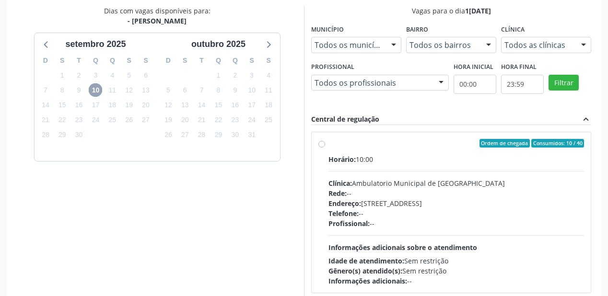
scroll to position [317, 0]
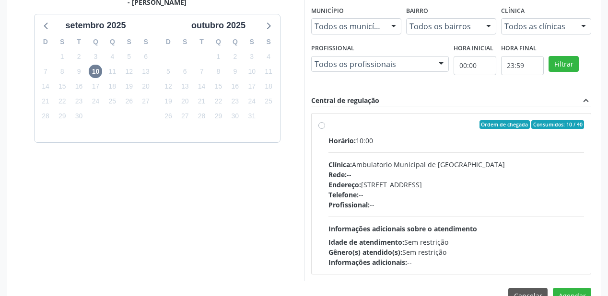
click at [385, 201] on div "Profissional: --" at bounding box center [456, 205] width 256 height 10
click at [325, 129] on input "Ordem de chegada Consumidos: 10 / 40 Horário: 10:00 Clínica: Ambulatorio Munici…" at bounding box center [321, 124] width 7 height 9
radio input "true"
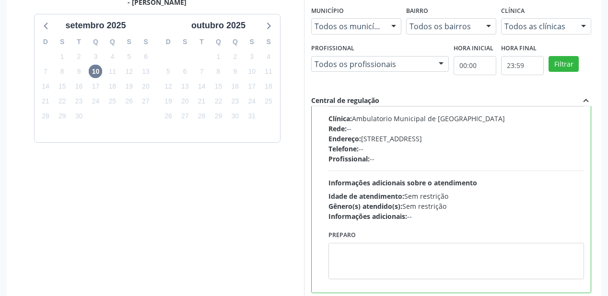
scroll to position [47, 0]
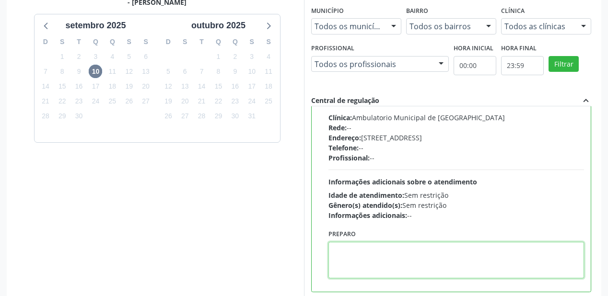
click at [372, 248] on textarea at bounding box center [456, 260] width 256 height 36
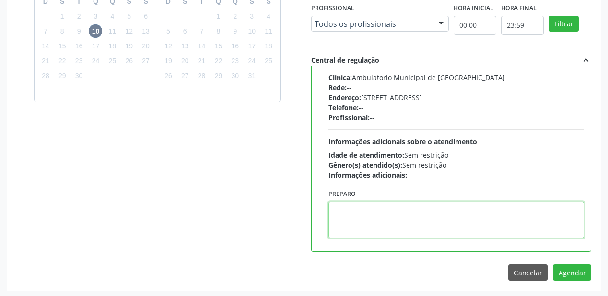
scroll to position [358, 0]
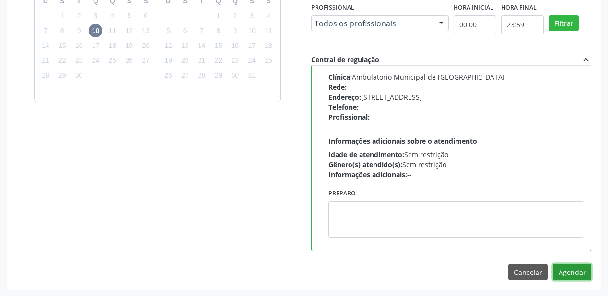
click at [571, 270] on button "Agendar" at bounding box center [572, 272] width 38 height 16
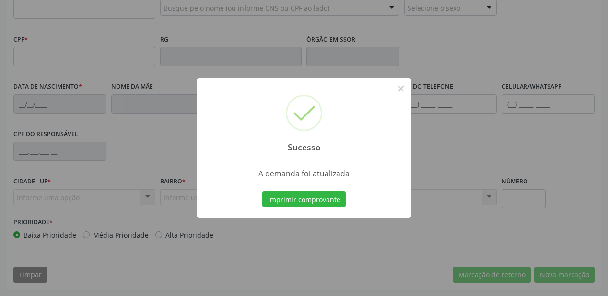
scroll to position [251, 0]
click at [313, 198] on button "Imprimir comprovante" at bounding box center [303, 199] width 83 height 16
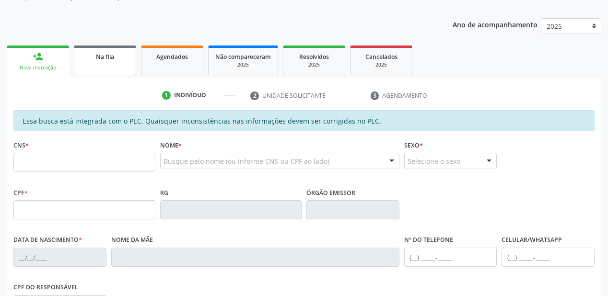
scroll to position [97, 0]
click at [112, 67] on link "Na fila" at bounding box center [105, 61] width 62 height 30
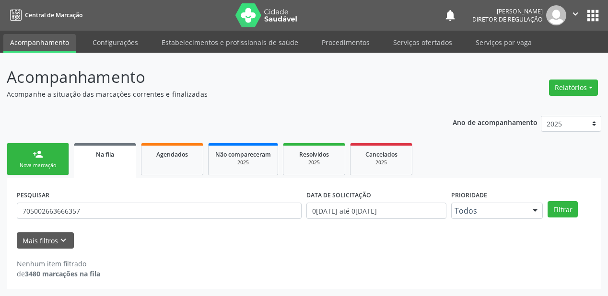
scroll to position [0, 0]
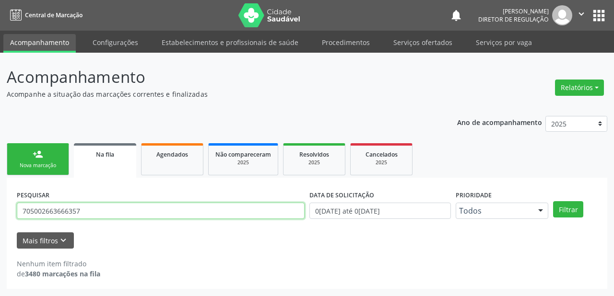
click at [86, 211] on input "705002663666357" at bounding box center [161, 211] width 288 height 16
type input "7"
type input "709804072501191"
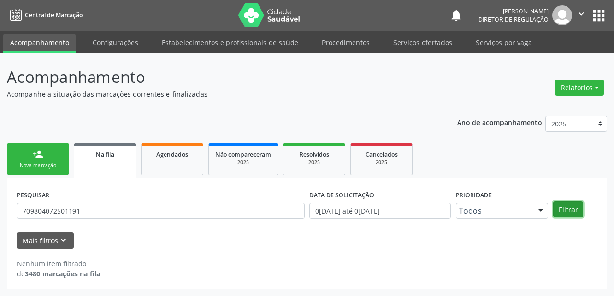
click at [574, 207] on button "Filtrar" at bounding box center [568, 209] width 30 height 16
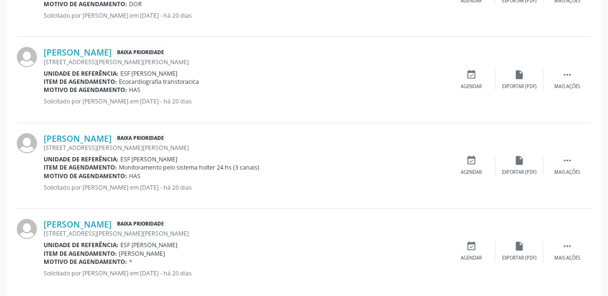
scroll to position [435, 0]
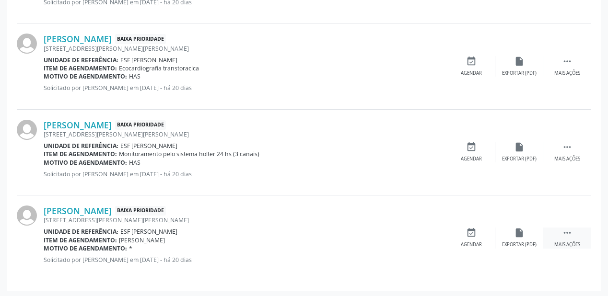
click at [568, 229] on icon "" at bounding box center [567, 233] width 11 height 11
click at [326, 234] on icon "event_available" at bounding box center [327, 233] width 11 height 11
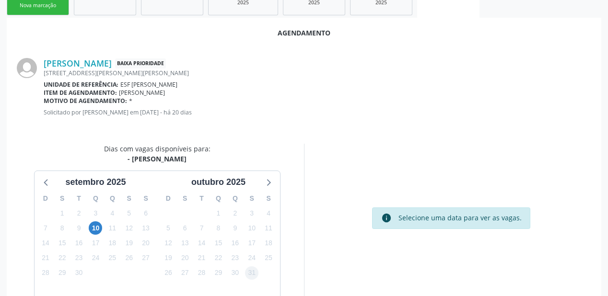
scroll to position [192, 0]
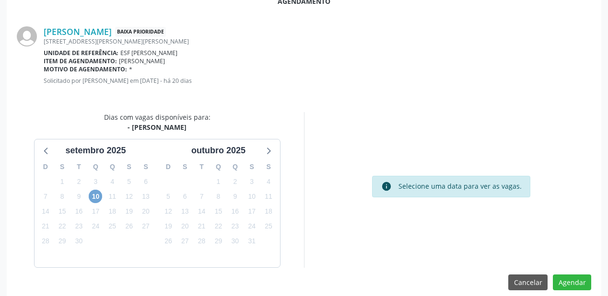
click at [99, 198] on span "10" at bounding box center [95, 196] width 13 height 13
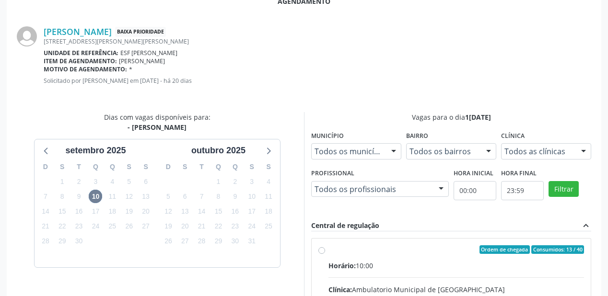
click at [408, 267] on div "Horário: 10:00" at bounding box center [456, 266] width 256 height 10
click at [325, 254] on input "Ordem de chegada Consumidos: 13 / 40 Horário: 10:00 Clínica: Ambulatorio Munici…" at bounding box center [321, 249] width 7 height 9
radio input "true"
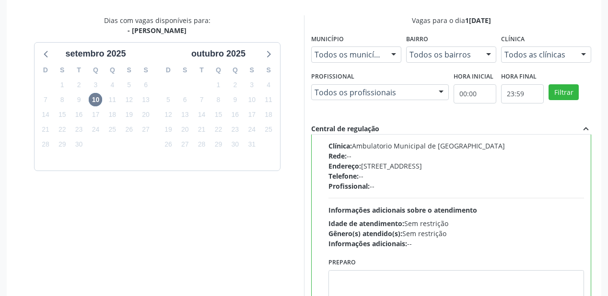
scroll to position [358, 0]
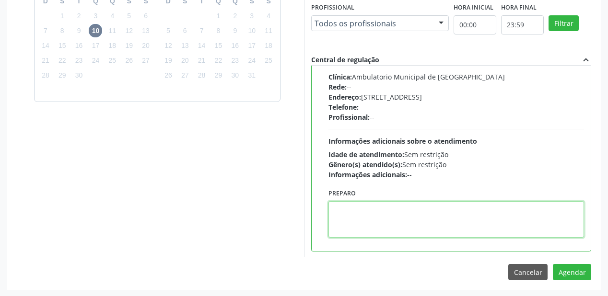
click at [377, 232] on textarea at bounding box center [456, 219] width 256 height 36
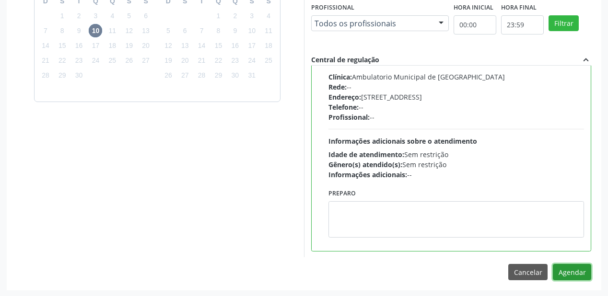
click at [570, 267] on button "Agendar" at bounding box center [572, 272] width 38 height 16
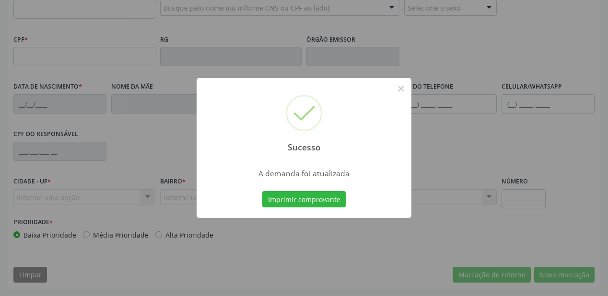
scroll to position [251, 0]
click at [286, 199] on button "Imprimir comprovante" at bounding box center [303, 199] width 83 height 16
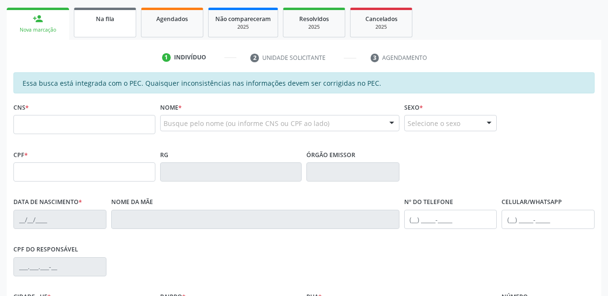
click at [102, 34] on link "Na fila" at bounding box center [105, 23] width 62 height 30
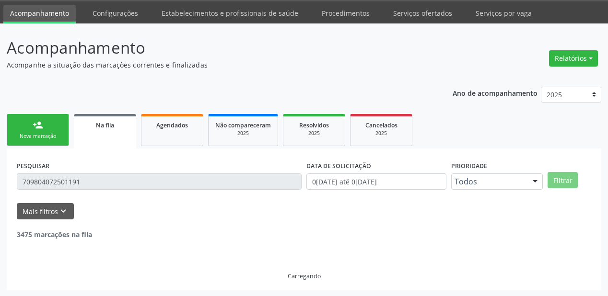
scroll to position [136, 0]
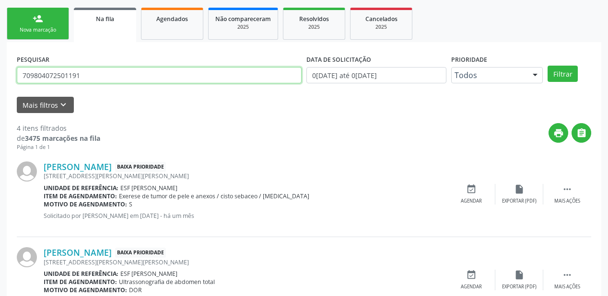
click at [87, 81] on input "709804072501191" at bounding box center [159, 75] width 285 height 16
type input "7"
type input "708507333000074"
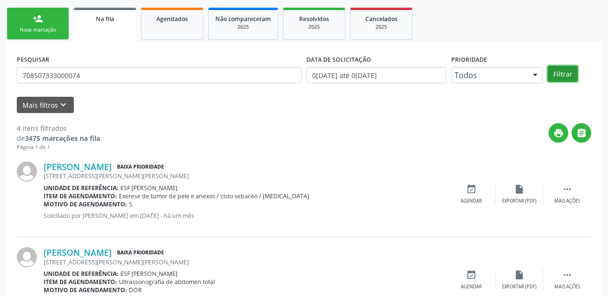
click at [552, 71] on button "Filtrar" at bounding box center [562, 74] width 30 height 16
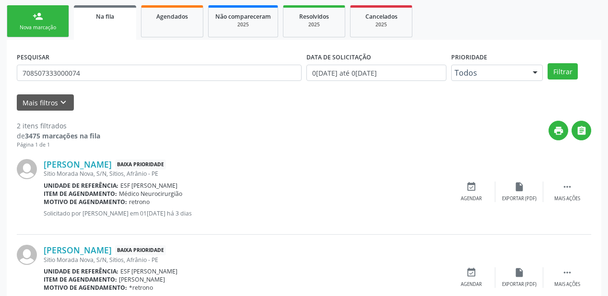
scroll to position [178, 0]
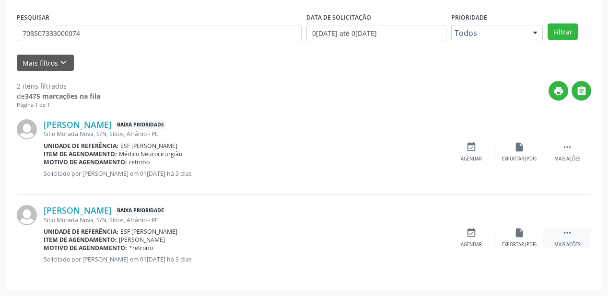
click at [571, 232] on icon "" at bounding box center [567, 233] width 11 height 11
click at [328, 235] on icon "event_available" at bounding box center [327, 233] width 11 height 11
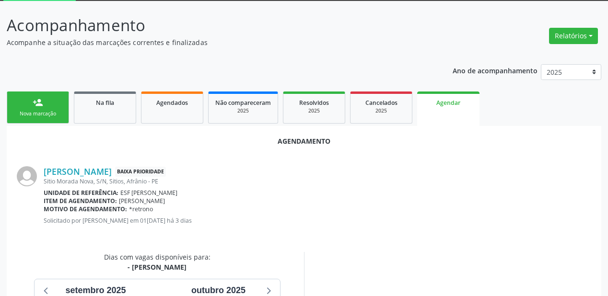
scroll to position [202, 0]
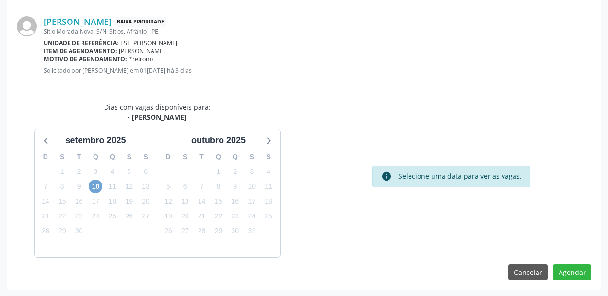
click at [97, 186] on span "10" at bounding box center [95, 186] width 13 height 13
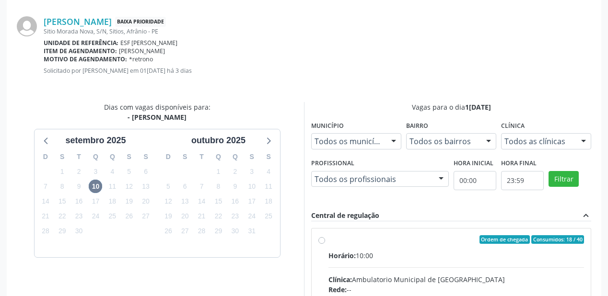
click at [408, 251] on div "Horário: 10:00" at bounding box center [456, 256] width 256 height 10
click at [325, 244] on input "Ordem de chegada Consumidos: 18 / 40 Horário: 10:00 Clínica: Ambulatorio Munici…" at bounding box center [321, 239] width 7 height 9
radio input "true"
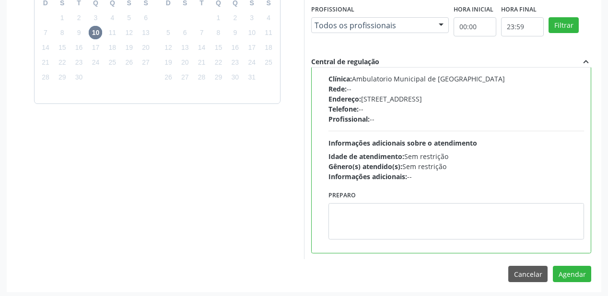
scroll to position [358, 0]
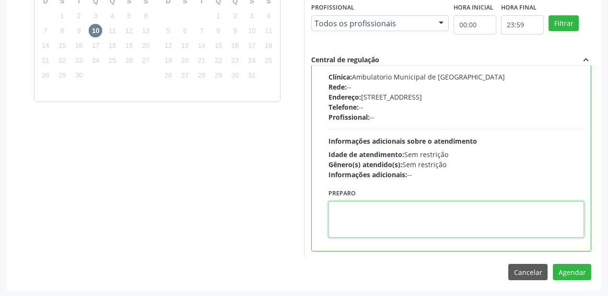
click at [430, 222] on textarea at bounding box center [456, 219] width 256 height 36
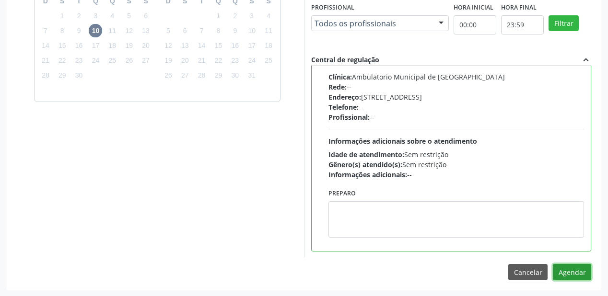
click at [558, 270] on button "Agendar" at bounding box center [572, 272] width 38 height 16
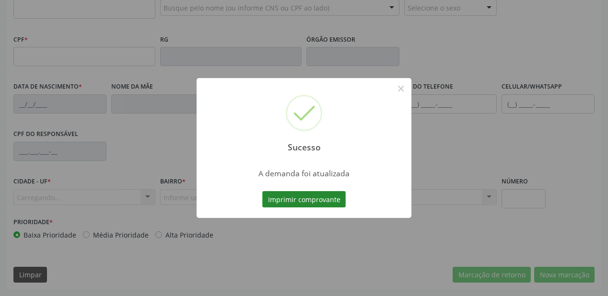
scroll to position [251, 0]
click at [295, 193] on button "Imprimir comprovante" at bounding box center [303, 199] width 83 height 16
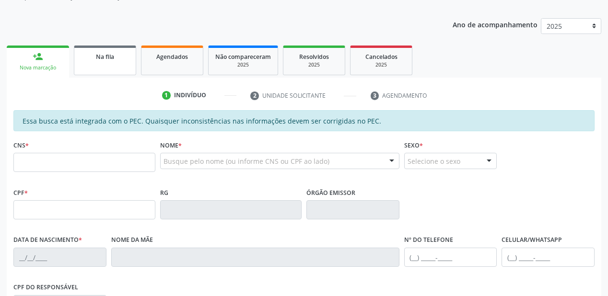
scroll to position [97, 0]
click at [106, 65] on link "Na fila" at bounding box center [105, 61] width 62 height 30
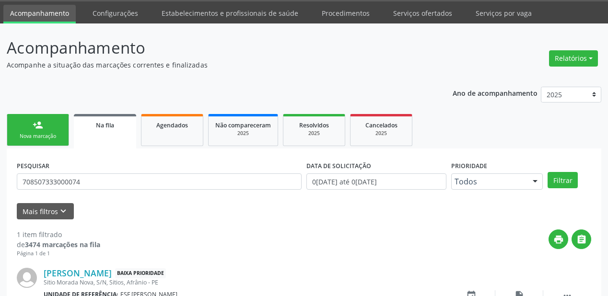
scroll to position [92, 0]
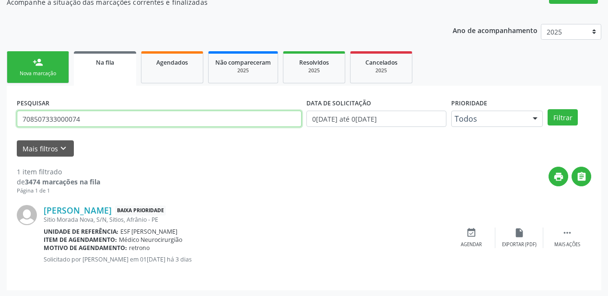
click at [83, 120] on input "708507333000074" at bounding box center [159, 119] width 285 height 16
click at [89, 117] on input "708507333000074" at bounding box center [159, 119] width 285 height 16
type input "7"
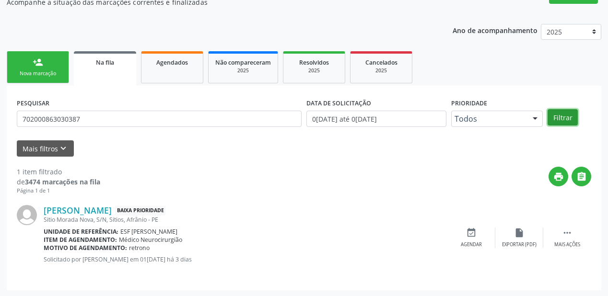
click at [556, 115] on button "Filtrar" at bounding box center [562, 117] width 30 height 16
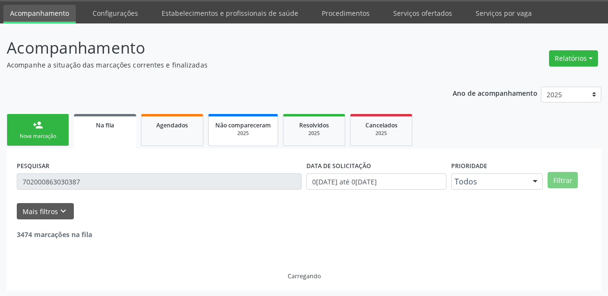
scroll to position [0, 0]
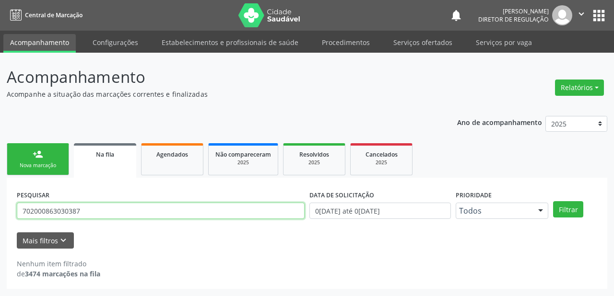
click at [136, 213] on input "702000863030387" at bounding box center [161, 211] width 288 height 16
type input "7"
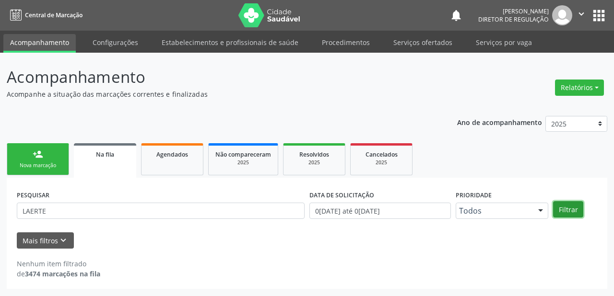
click at [558, 210] on button "Filtrar" at bounding box center [568, 209] width 30 height 16
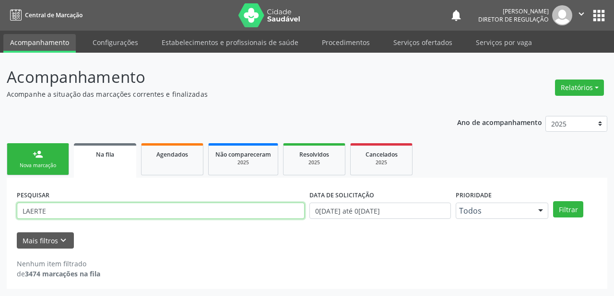
click at [70, 210] on input "LAERTE" at bounding box center [161, 211] width 288 height 16
type input "L"
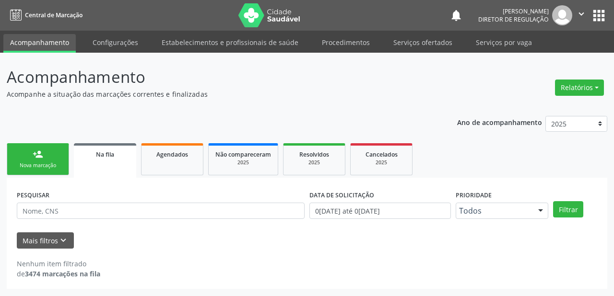
click at [38, 162] on div "Nova marcação" at bounding box center [38, 165] width 48 height 7
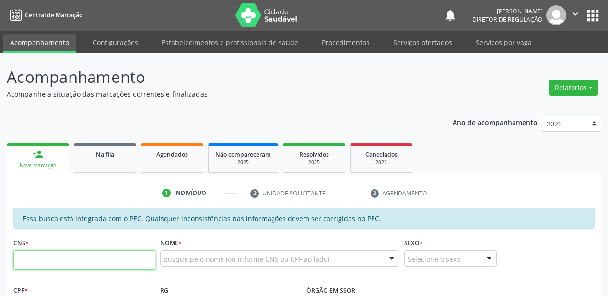
click at [68, 256] on input "text" at bounding box center [84, 260] width 142 height 19
type input "702 0008"
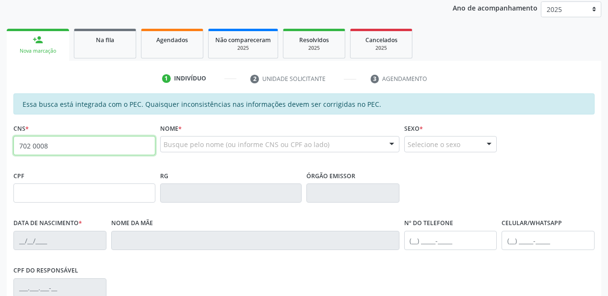
scroll to position [115, 0]
click at [122, 49] on link "Na fila" at bounding box center [105, 43] width 62 height 30
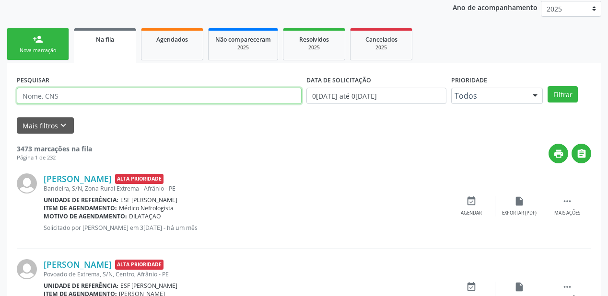
click at [73, 101] on input "text" at bounding box center [159, 96] width 285 height 16
type input "708605544264680"
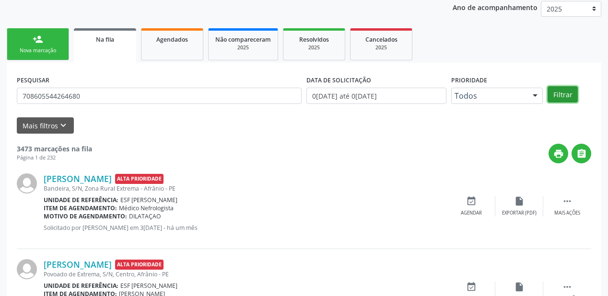
click at [560, 94] on button "Filtrar" at bounding box center [562, 94] width 30 height 16
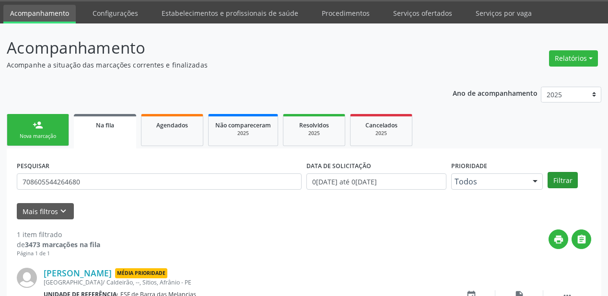
scroll to position [92, 0]
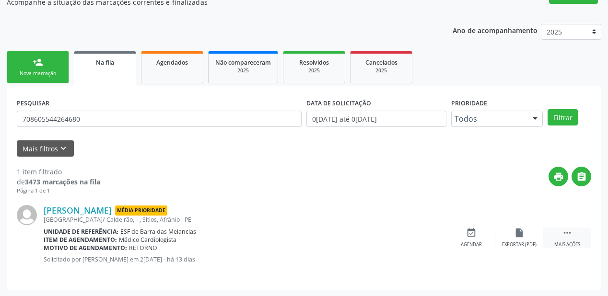
click at [565, 232] on icon "" at bounding box center [567, 233] width 11 height 11
click at [422, 238] on div "print Imprimir" at bounding box center [423, 238] width 48 height 21
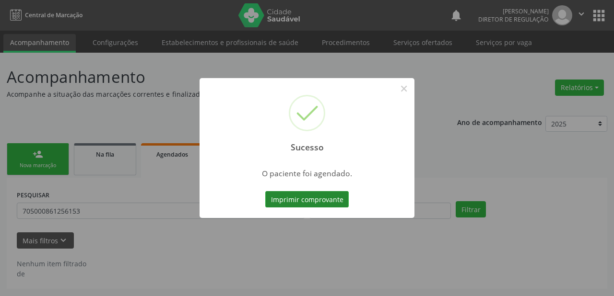
click at [285, 196] on button "Imprimir comprovante" at bounding box center [306, 199] width 83 height 16
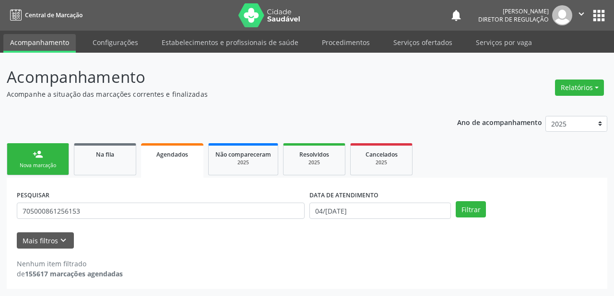
click at [62, 168] on link "person_add Nova marcação" at bounding box center [38, 159] width 62 height 32
click at [62, 168] on div "Nova marcação" at bounding box center [38, 165] width 48 height 7
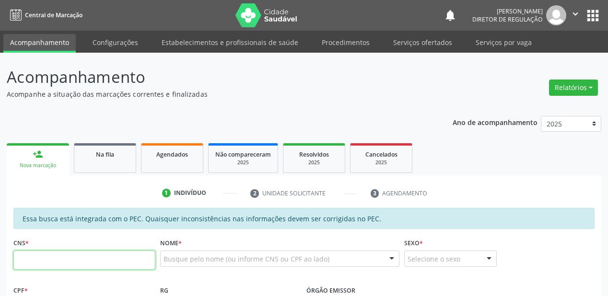
click at [65, 259] on input "text" at bounding box center [84, 260] width 142 height 19
type input "703 4032 2639 2714"
type input "155.229.134-01"
type input "25/04/2018"
type input "Jaquelliny Isabelly Silva Porto"
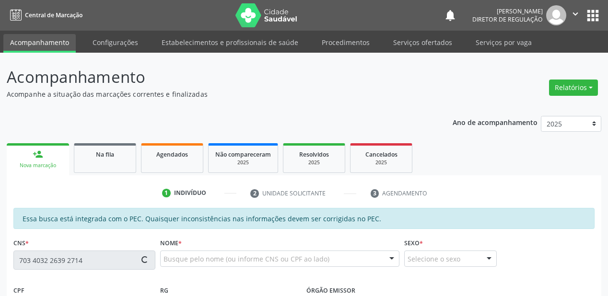
type input "(87) 98867-9267"
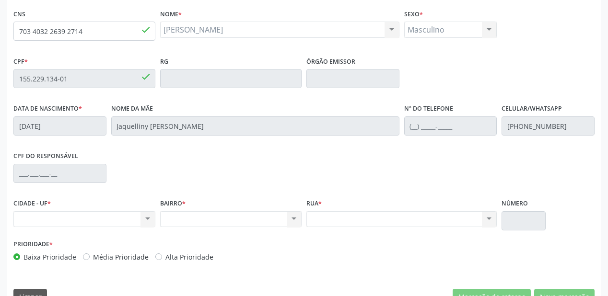
scroll to position [230, 0]
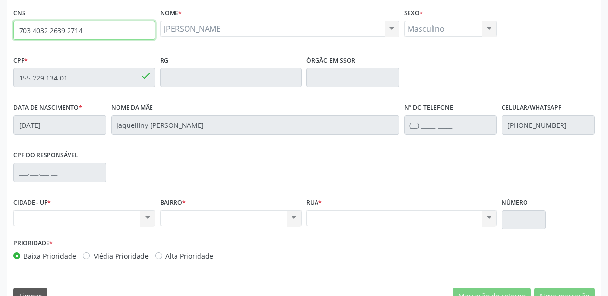
drag, startPoint x: 83, startPoint y: 31, endPoint x: 0, endPoint y: 31, distance: 82.9
click at [0, 31] on div "Acompanhamento Acompanhe a situação das marcações correntes e finalizadas Relat…" at bounding box center [304, 70] width 608 height 495
click at [107, 34] on input "703 4032 2639 2714" at bounding box center [84, 30] width 142 height 19
type input "7"
type input "706 2065 4917 6567"
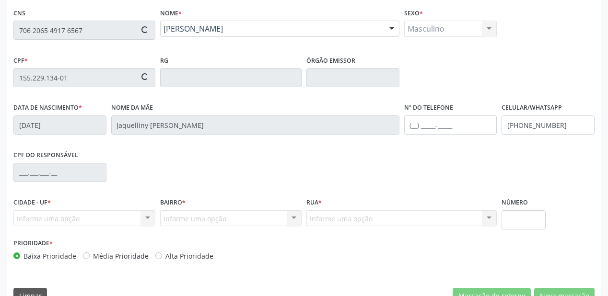
type input "248.847.824-53"
type input "05/09/1950"
type input "Adelina Amorim"
type input "(89) 98824-5233"
type input "S/N"
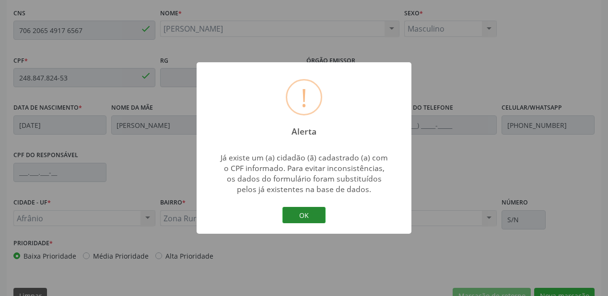
click at [297, 217] on button "OK" at bounding box center [303, 215] width 43 height 16
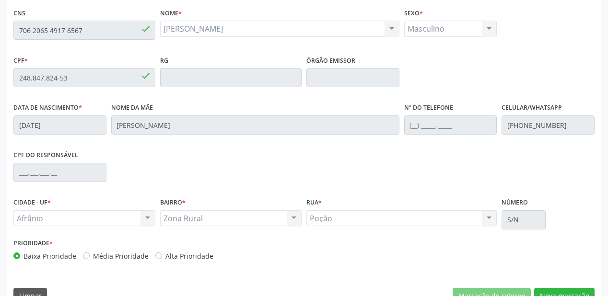
click at [6, 42] on div "Acompanhamento Acompanhe a situação das marcações correntes e finalizadas Relat…" at bounding box center [304, 70] width 608 height 495
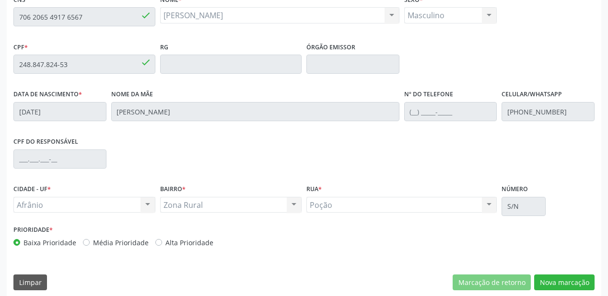
scroll to position [251, 0]
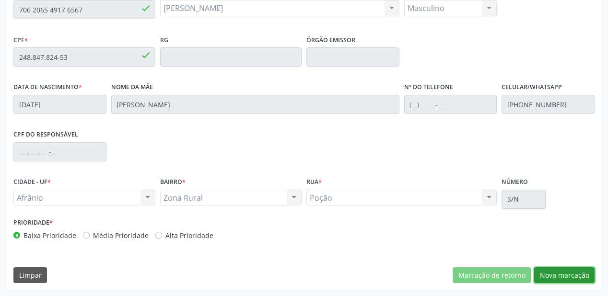
click at [562, 273] on button "Nova marcação" at bounding box center [564, 275] width 60 height 16
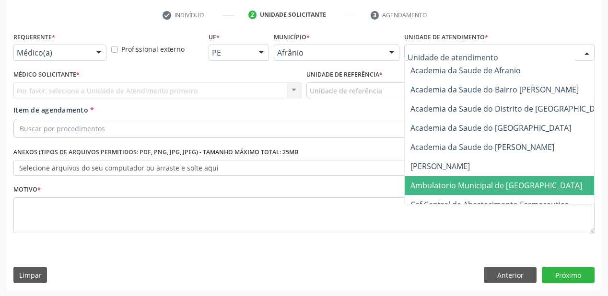
click at [426, 192] on span "Ambulatorio Municipal de [GEOGRAPHIC_DATA]" at bounding box center [522, 185] width 234 height 19
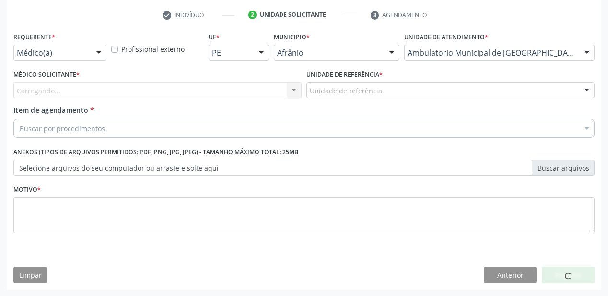
drag, startPoint x: 342, startPoint y: 94, endPoint x: 341, endPoint y: 111, distance: 16.8
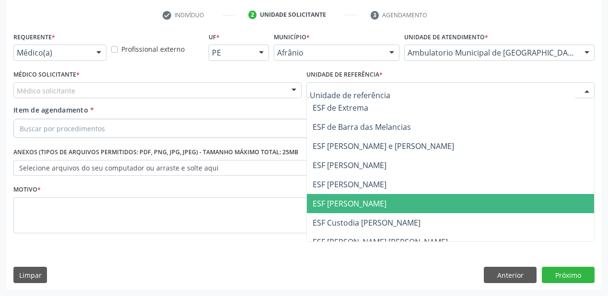
click at [348, 199] on span "ESF [PERSON_NAME]" at bounding box center [350, 203] width 74 height 11
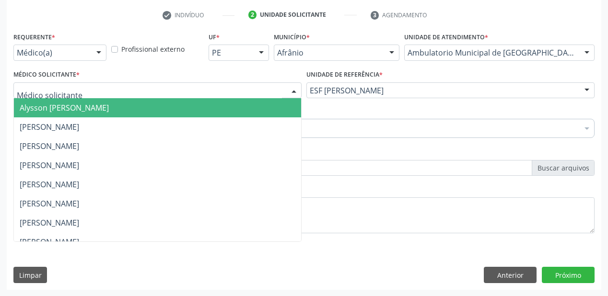
click at [70, 107] on span "Alysson [PERSON_NAME]" at bounding box center [64, 108] width 89 height 11
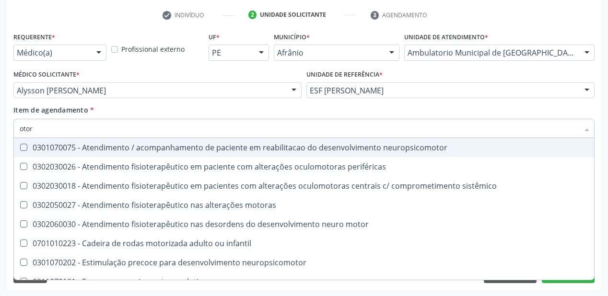
type input "otorr"
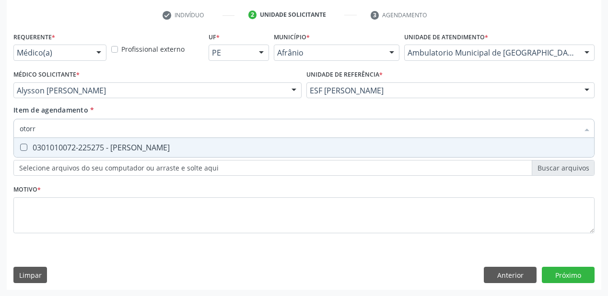
click at [121, 150] on div "0301010072-225275 - [PERSON_NAME]" at bounding box center [304, 148] width 569 height 8
checkbox Otorrinolaringologista "true"
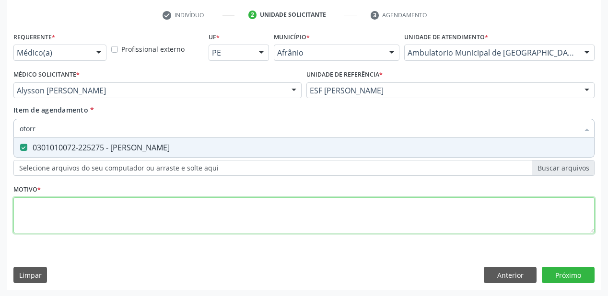
click at [48, 213] on div "Requerente * Médico(a) Médico(a) Enfermeiro(a) Paciente Nenhum resultado encont…" at bounding box center [303, 138] width 581 height 217
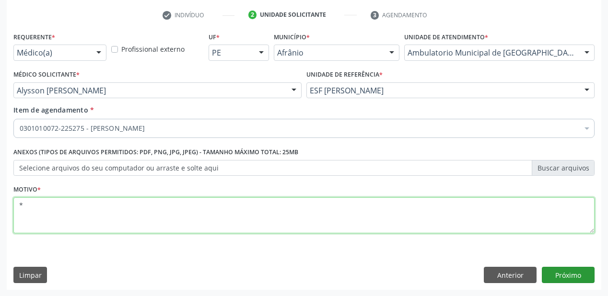
type textarea "*"
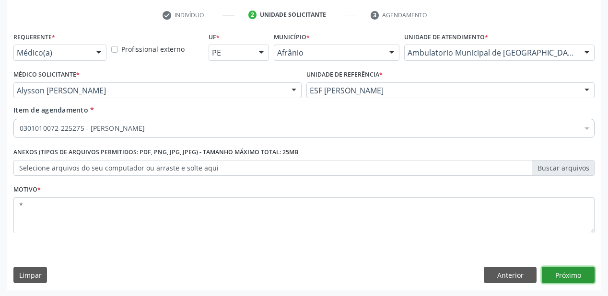
click at [551, 276] on button "Próximo" at bounding box center [568, 275] width 53 height 16
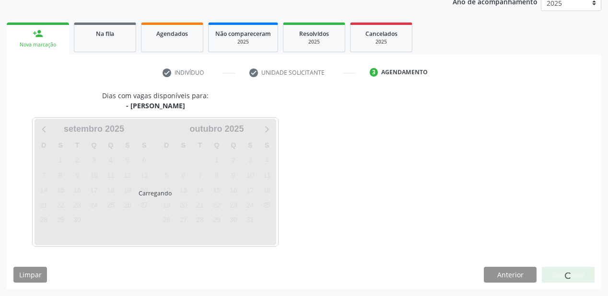
scroll to position [120, 0]
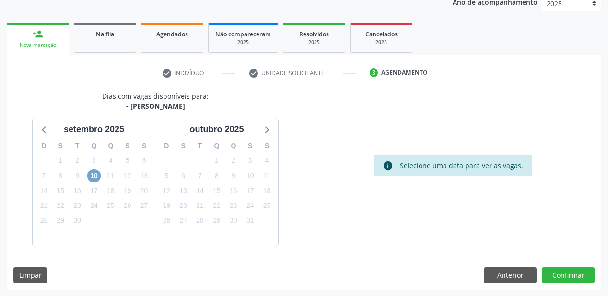
click at [91, 175] on span "10" at bounding box center [93, 175] width 13 height 13
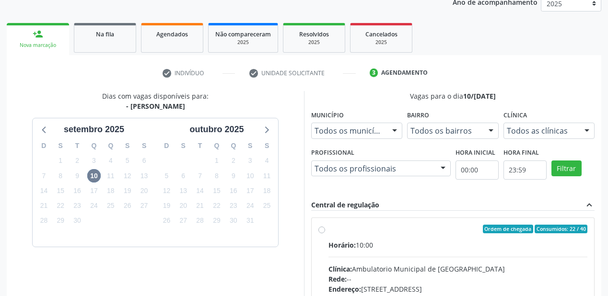
click at [325, 233] on input "Ordem de chegada Consumidos: 22 / 40 Horário: 10:00 Clínica: Ambulatorio Munici…" at bounding box center [321, 229] width 7 height 9
radio input "true"
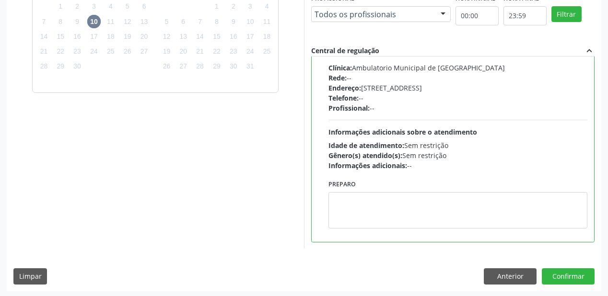
scroll to position [276, 0]
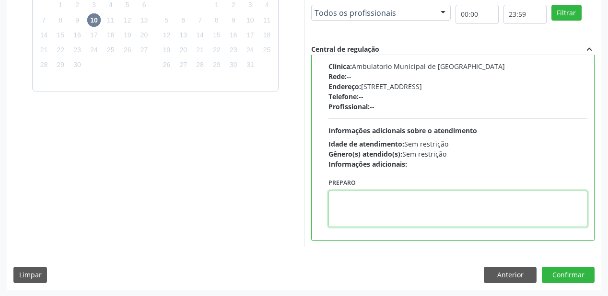
drag, startPoint x: 377, startPoint y: 211, endPoint x: 390, endPoint y: 212, distance: 12.5
click at [377, 211] on textarea at bounding box center [457, 209] width 259 height 36
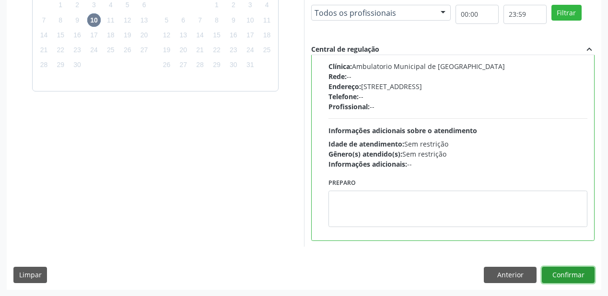
click at [547, 271] on button "Confirmar" at bounding box center [568, 275] width 53 height 16
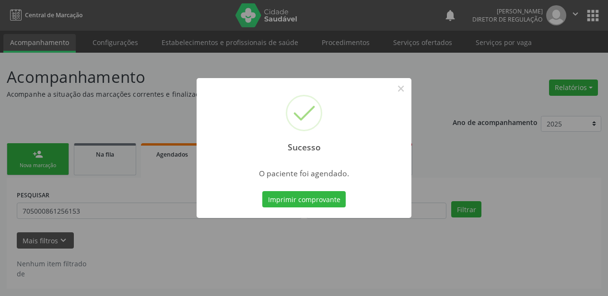
scroll to position [0, 0]
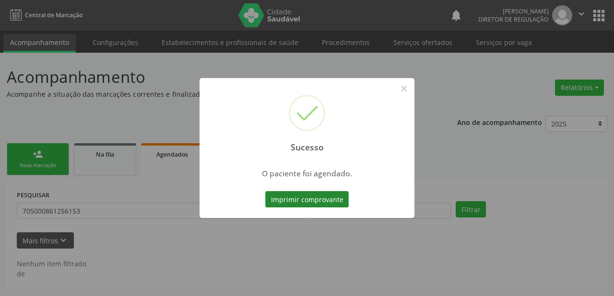
click at [311, 195] on button "Imprimir comprovante" at bounding box center [306, 199] width 83 height 16
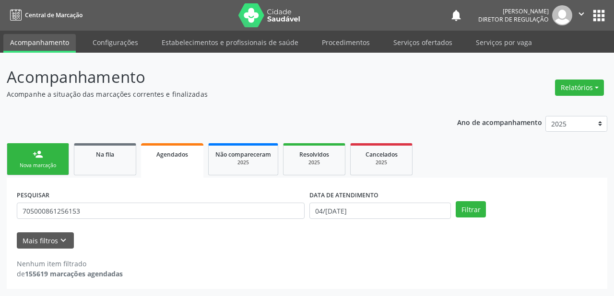
click at [23, 157] on link "person_add Nova marcação" at bounding box center [38, 159] width 62 height 32
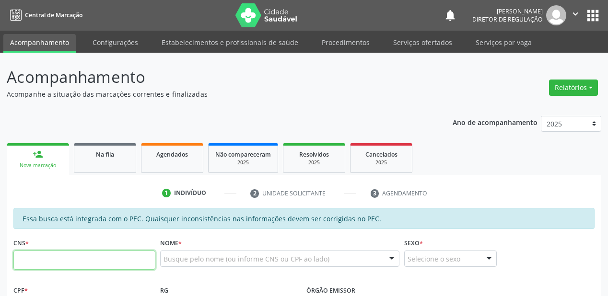
click at [65, 252] on input "text" at bounding box center [84, 260] width 142 height 19
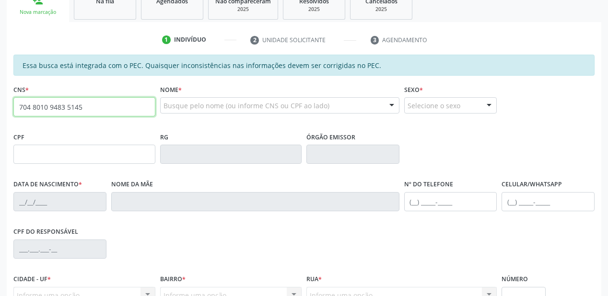
type input "704 8010 9483 5145"
type input "052.413.943-11"
type input "13/10/1988"
type input "Helena Maria de Sousa"
type input "(87) 98832-1990"
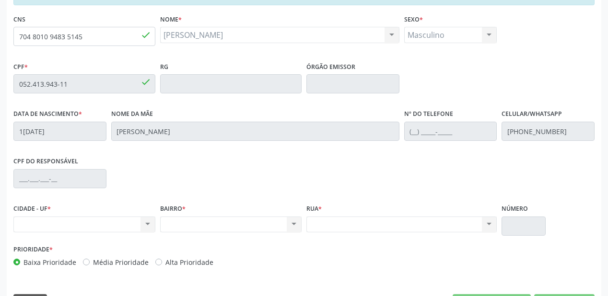
scroll to position [230, 0]
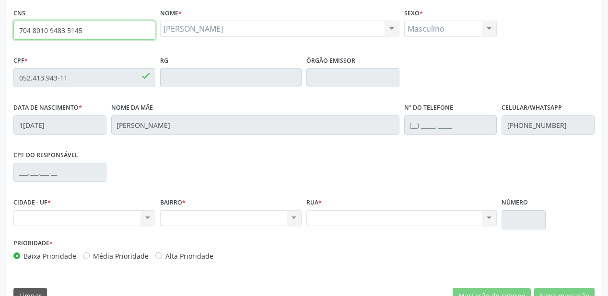
drag, startPoint x: 92, startPoint y: 35, endPoint x: 0, endPoint y: 36, distance: 91.6
click at [0, 36] on div "Acompanhamento Acompanhe a situação das marcações correntes e finalizadas Relat…" at bounding box center [304, 70] width 608 height 495
click at [94, 34] on input "704 8010 9483 5145" at bounding box center [84, 30] width 142 height 19
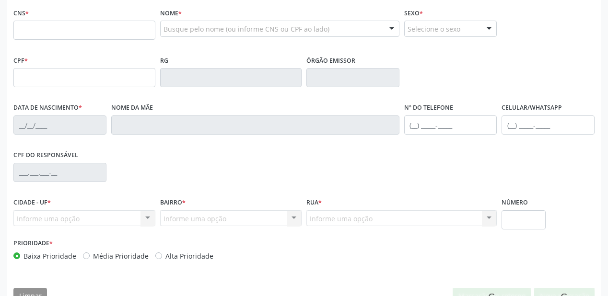
scroll to position [230, 0]
click at [89, 37] on input "text" at bounding box center [84, 30] width 142 height 19
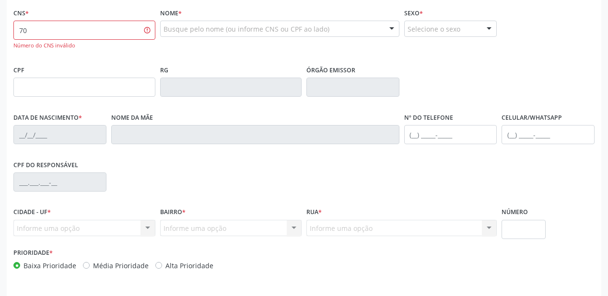
type input "7"
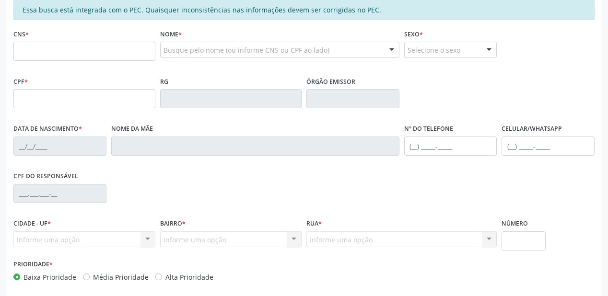
scroll to position [209, 0]
click at [50, 54] on input "text" at bounding box center [84, 51] width 142 height 19
type input "702 8026 6023 8069"
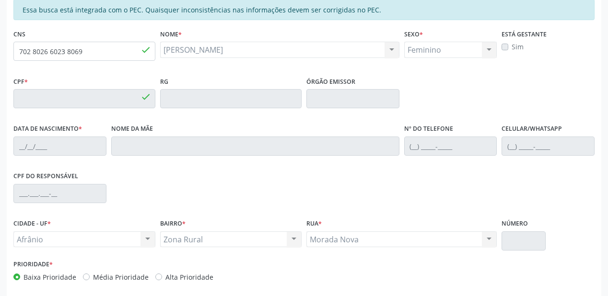
type input "115.655.624-45"
type input "[DATE]"
type input "Neuzelita [PERSON_NAME]"
type input "[PHONE_NUMBER]"
type input "S/N"
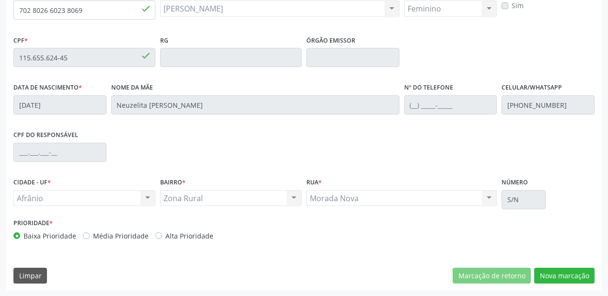
scroll to position [251, 0]
click at [550, 271] on button "Nova marcação" at bounding box center [564, 275] width 60 height 16
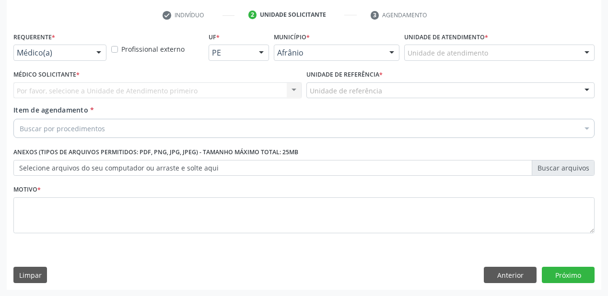
drag, startPoint x: 435, startPoint y: 54, endPoint x: 435, endPoint y: 67, distance: 12.9
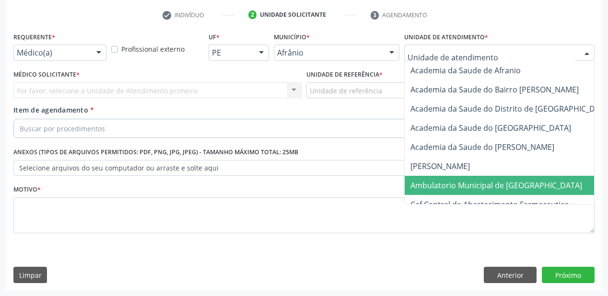
click at [433, 186] on span "Ambulatorio Municipal de [GEOGRAPHIC_DATA]" at bounding box center [496, 185] width 172 height 11
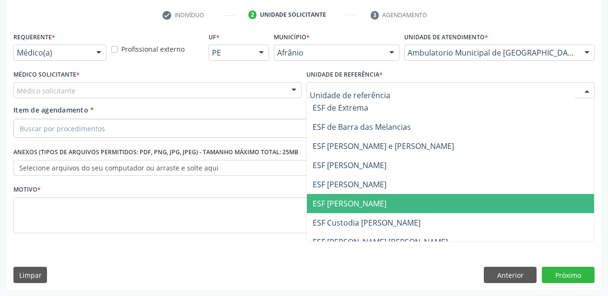
click at [328, 194] on span "ESF [PERSON_NAME]" at bounding box center [450, 203] width 287 height 19
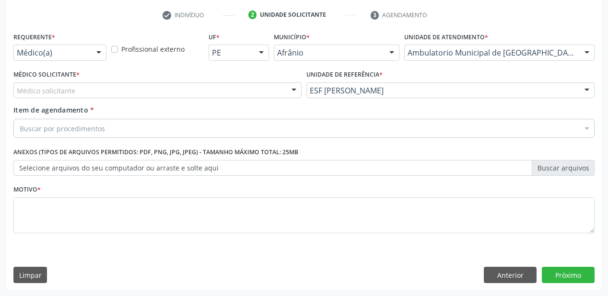
click at [87, 95] on div "Médico solicitante" at bounding box center [157, 90] width 288 height 16
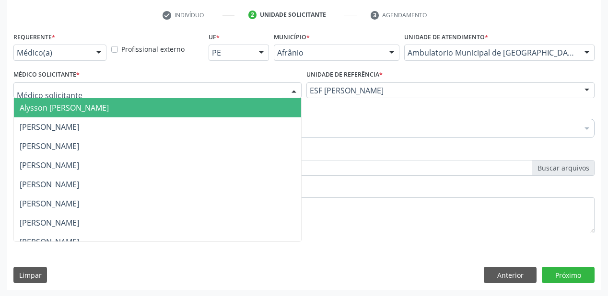
click at [84, 113] on span "Alysson [PERSON_NAME]" at bounding box center [157, 107] width 287 height 19
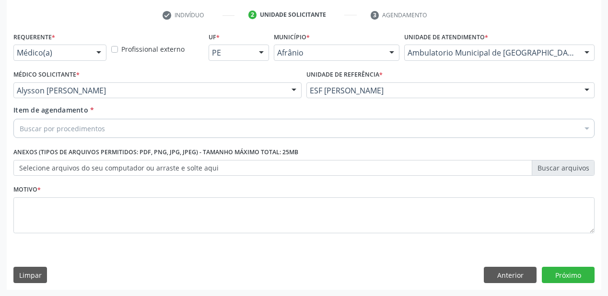
click at [73, 120] on div "Buscar por procedimentos" at bounding box center [303, 128] width 581 height 19
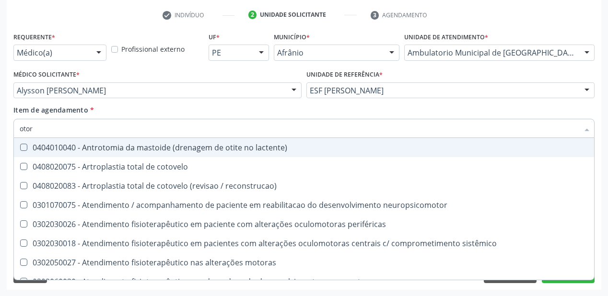
type input "otorr"
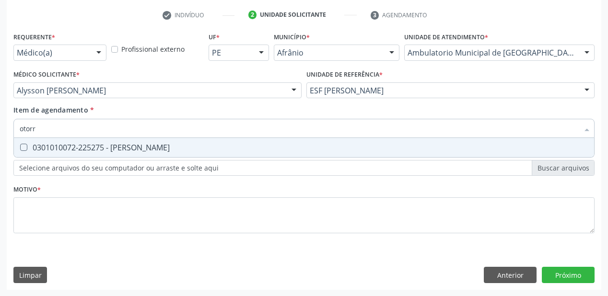
click at [83, 145] on div "0301010072-225275 - [PERSON_NAME]" at bounding box center [304, 148] width 569 height 8
checkbox Otorrinolaringologista "true"
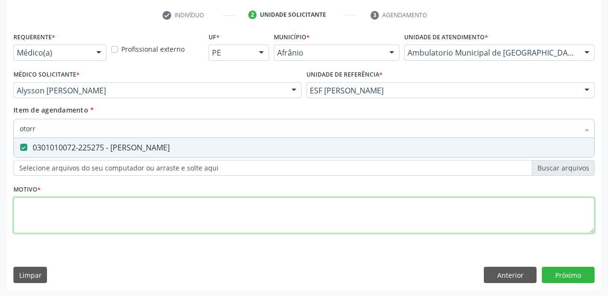
click at [52, 213] on div "Requerente * Médico(a) Médico(a) Enfermeiro(a) Paciente Nenhum resultado encont…" at bounding box center [303, 138] width 581 height 217
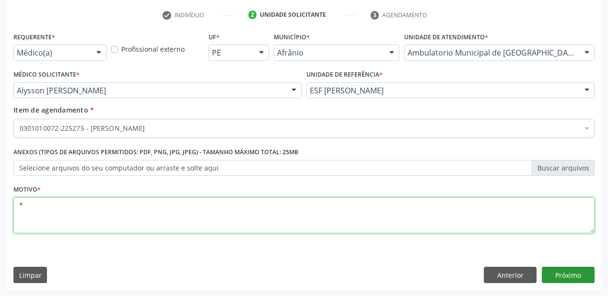
type textarea "*"
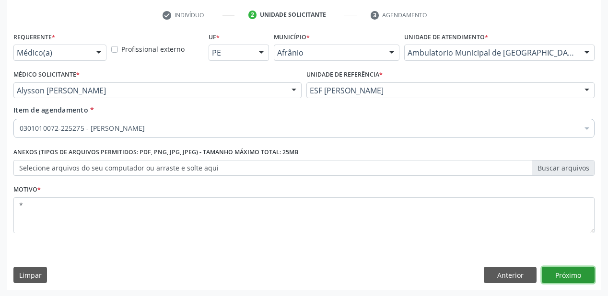
click at [558, 275] on button "Próximo" at bounding box center [568, 275] width 53 height 16
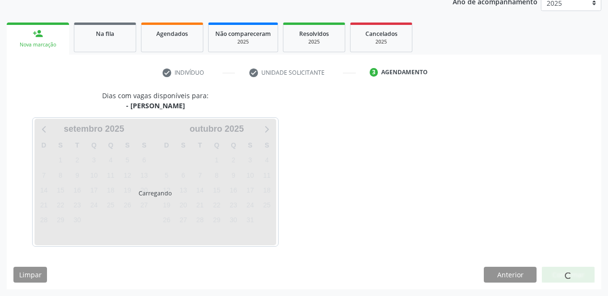
scroll to position [120, 0]
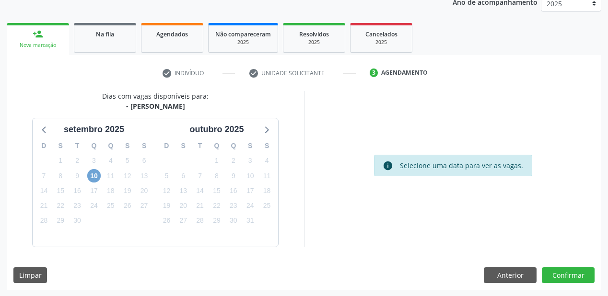
click at [92, 179] on span "10" at bounding box center [93, 175] width 13 height 13
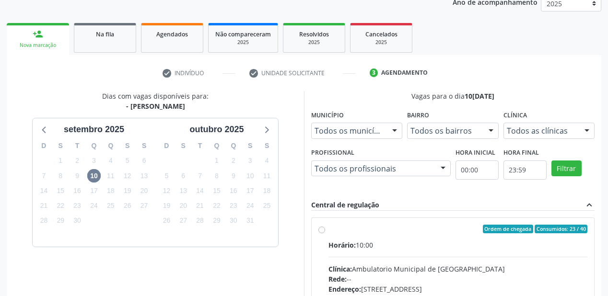
click at [527, 265] on div "Clínica: Ambulatorio Municipal de [GEOGRAPHIC_DATA]" at bounding box center [457, 269] width 259 height 10
click at [325, 233] on input "Ordem de chegada Consumidos: 23 / 40 Horário: 10:00 Clínica: Ambulatorio Munici…" at bounding box center [321, 229] width 7 height 9
radio input "true"
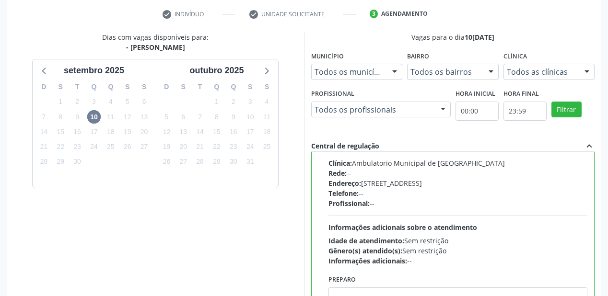
scroll to position [274, 0]
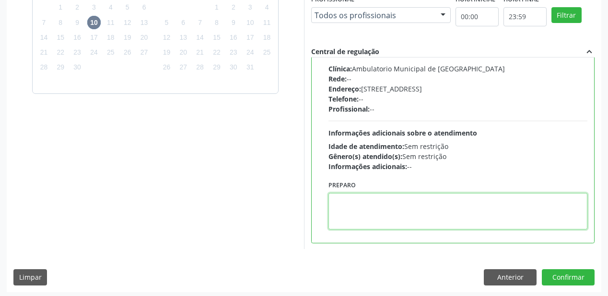
click at [354, 210] on textarea at bounding box center [457, 211] width 259 height 36
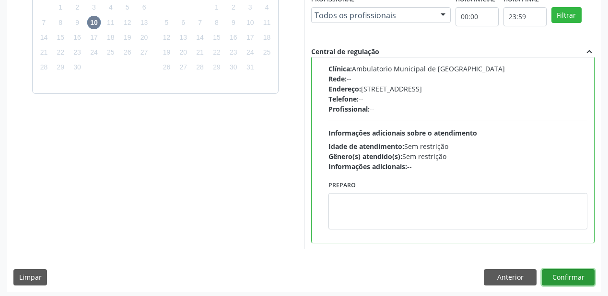
click at [561, 273] on button "Confirmar" at bounding box center [568, 277] width 53 height 16
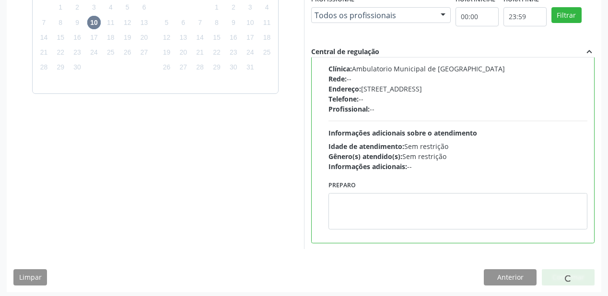
scroll to position [19, 0]
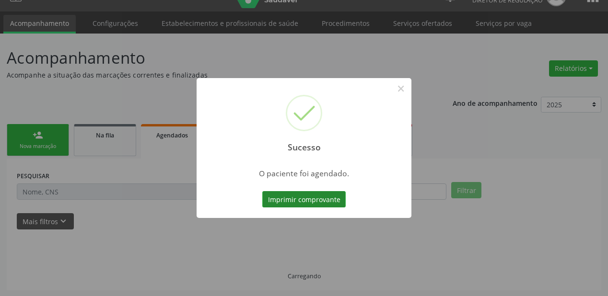
click at [305, 199] on button "Imprimir comprovante" at bounding box center [303, 199] width 83 height 16
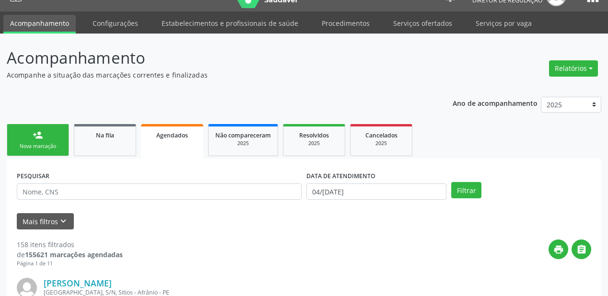
click at [47, 143] on div "Nova marcação" at bounding box center [38, 146] width 48 height 7
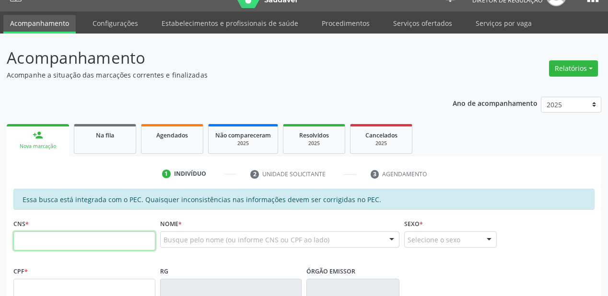
click at [56, 236] on input "text" at bounding box center [84, 241] width 142 height 19
type input "706 4011 5550 0482"
type input "079.691.374-90"
type input "02/01/1983"
type input "Esmeria Francisca Barbosa"
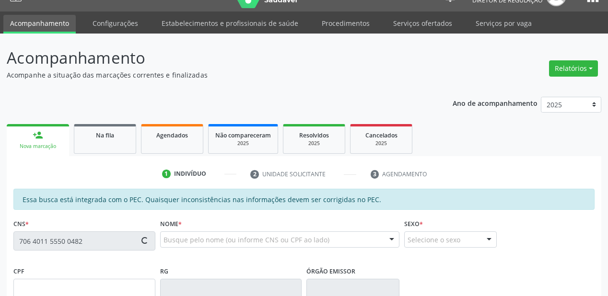
type input "(87) 98125-8320"
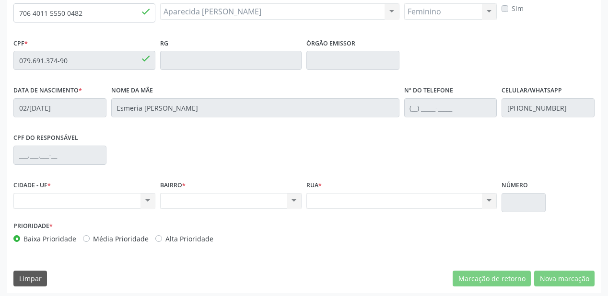
scroll to position [249, 0]
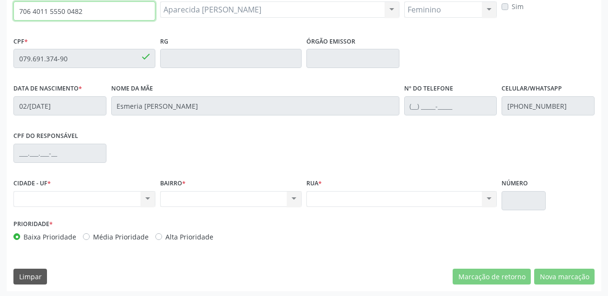
drag, startPoint x: 92, startPoint y: 10, endPoint x: 0, endPoint y: 12, distance: 92.1
click at [0, 12] on div "Acompanhamento Acompanhe a situação das marcações correntes e finalizadas Relat…" at bounding box center [304, 50] width 608 height 495
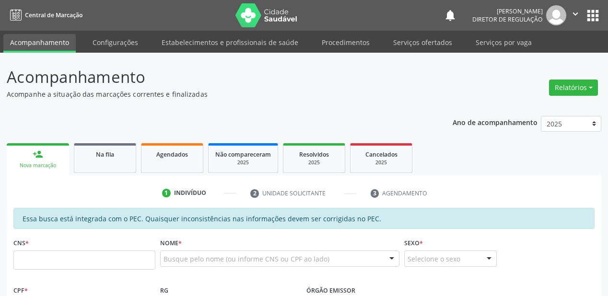
scroll to position [153, 0]
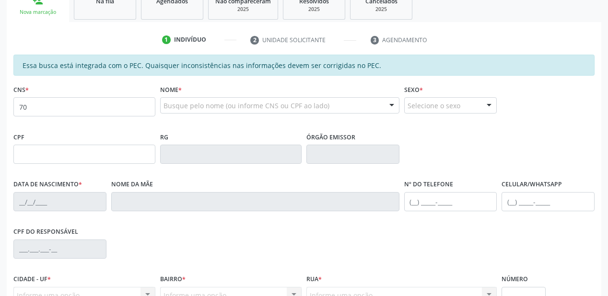
type input "7"
type input "703 2046 7319 9895"
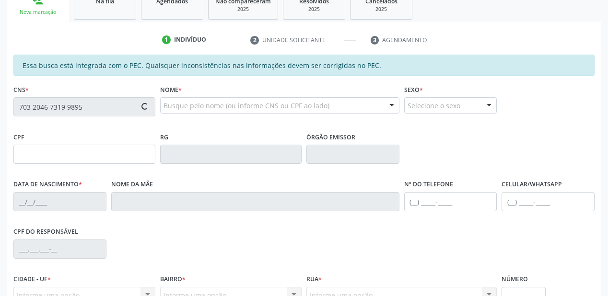
type input "074.587.234-40"
type input "[DATE]"
type input "Edite Maria da Conceição"
type input "[PHONE_NUMBER]"
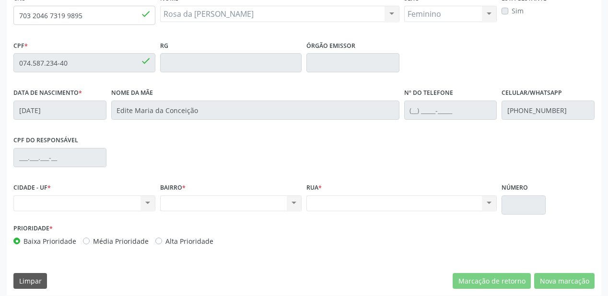
scroll to position [251, 0]
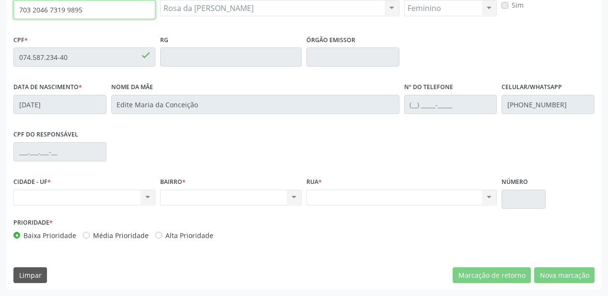
drag, startPoint x: 87, startPoint y: 8, endPoint x: 5, endPoint y: 12, distance: 81.6
click at [6, 11] on div "Acompanhamento Acompanhe a situação das marcações correntes e finalizadas Relat…" at bounding box center [304, 49] width 608 height 495
click at [89, 15] on input "703 2046 7319 9895" at bounding box center [84, 9] width 142 height 19
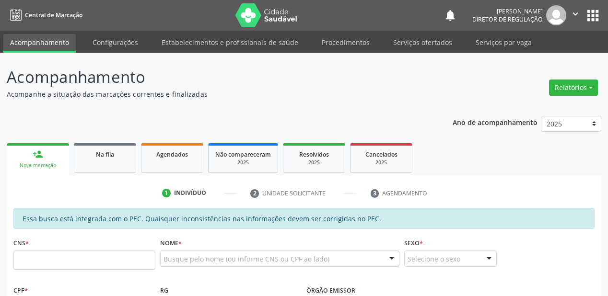
scroll to position [115, 0]
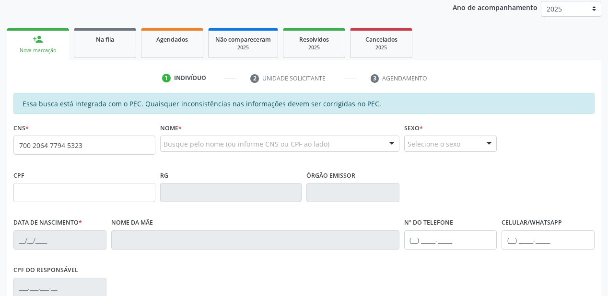
type input "700 2064 7794 5323"
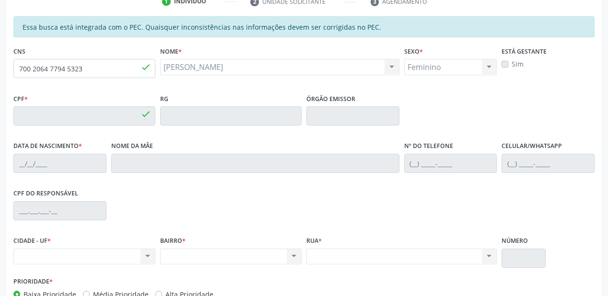
type input "165.943.744-00"
type input "[DATE]"
type input "Angerlane de [PERSON_NAME]"
type input "[PHONE_NUMBER]"
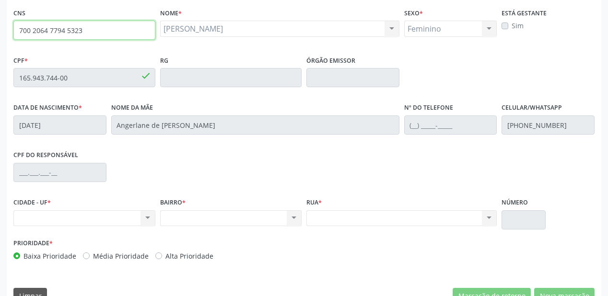
drag, startPoint x: 96, startPoint y: 37, endPoint x: 0, endPoint y: 36, distance: 96.4
click at [0, 36] on div "Acompanhamento Acompanhe a situação das marcações correntes e finalizadas Relat…" at bounding box center [304, 70] width 608 height 495
